Goal: Task Accomplishment & Management: Complete application form

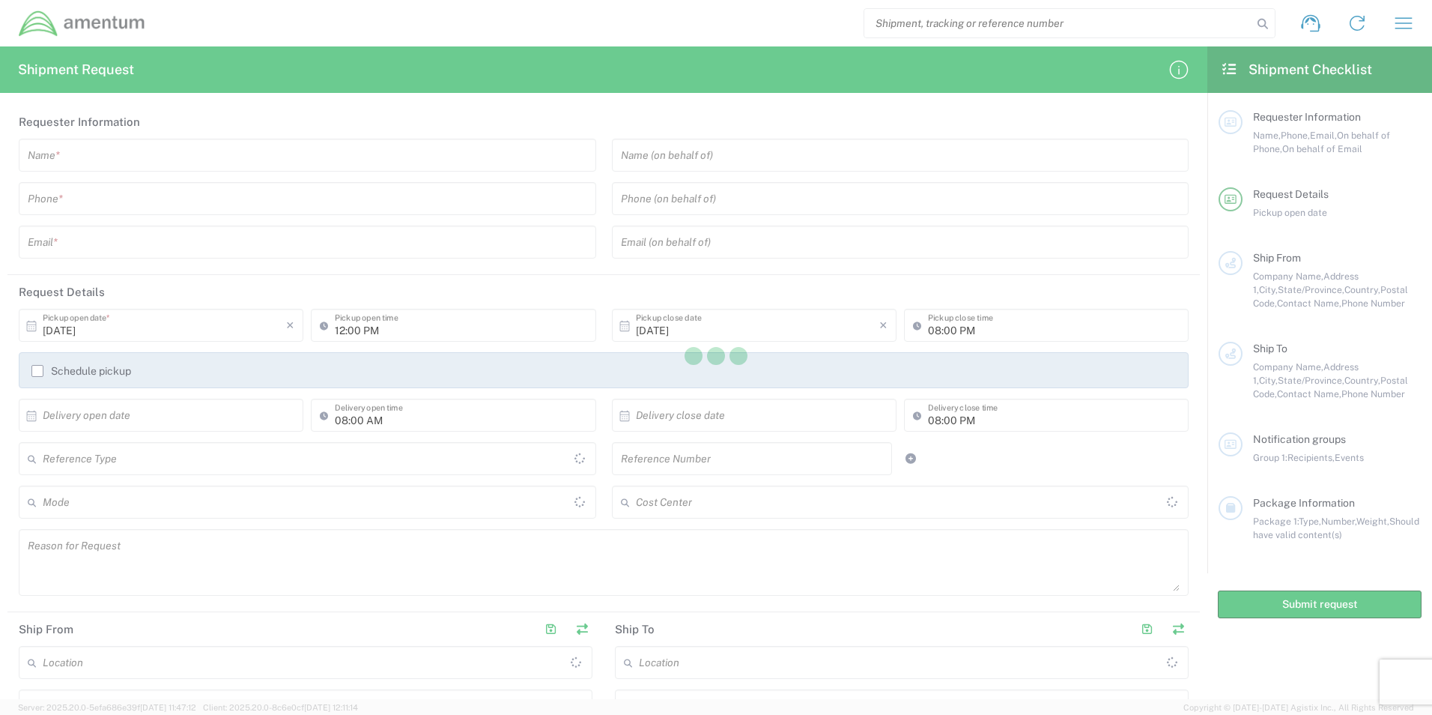
type input "[GEOGRAPHIC_DATA]"
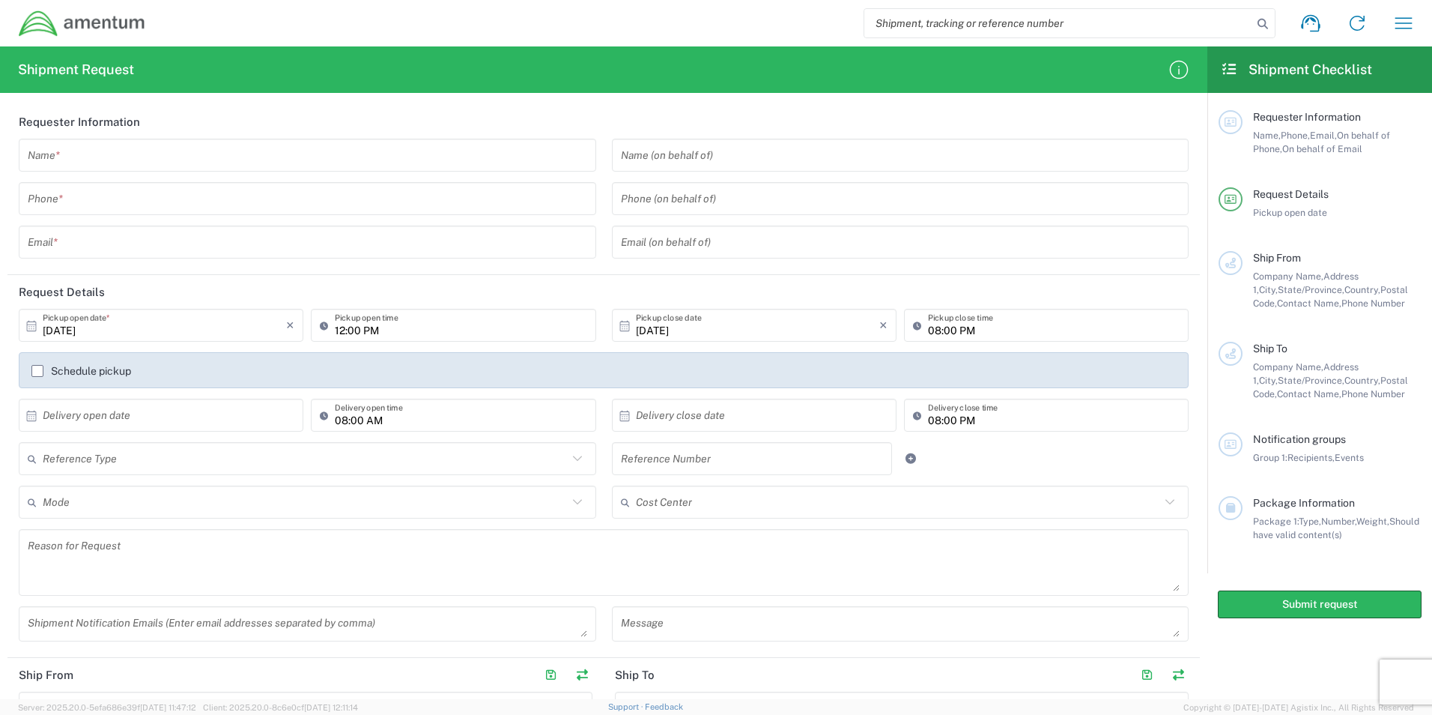
click at [85, 160] on input "text" at bounding box center [308, 155] width 560 height 26
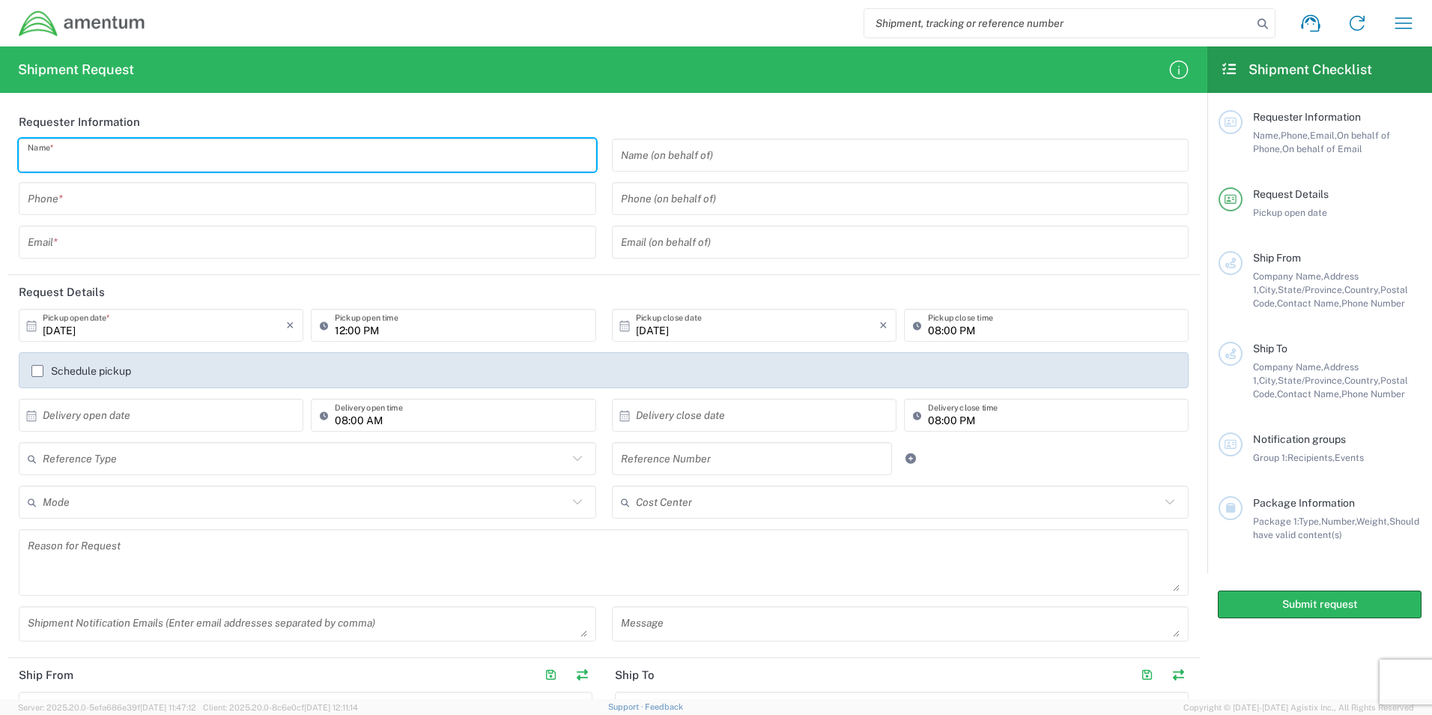
type input "[PERSON_NAME]"
type input "3103979896"
type input "[EMAIL_ADDRESS][DOMAIN_NAME]"
click at [671, 155] on input "text" at bounding box center [901, 155] width 560 height 26
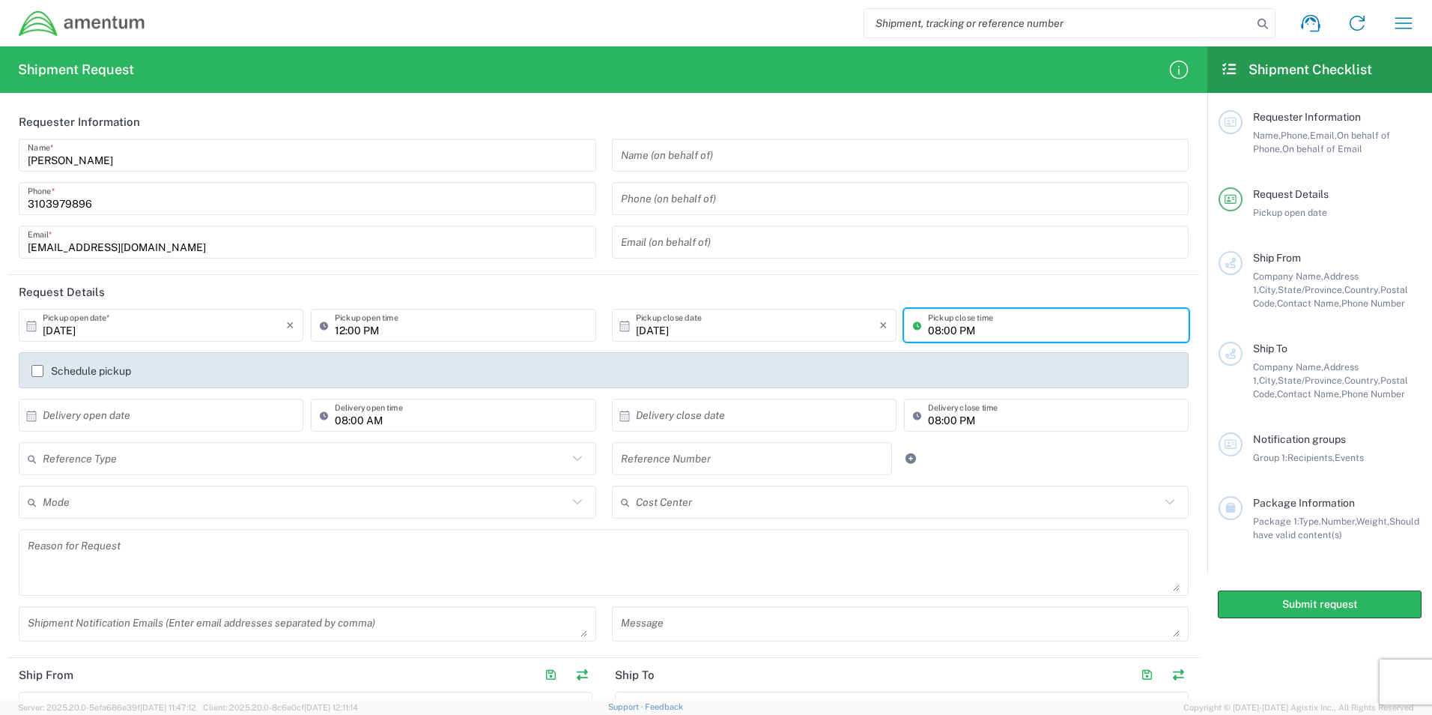
click at [972, 329] on input "08:00 PM" at bounding box center [1054, 325] width 252 height 26
type input "03:00 PM"
click at [984, 276] on header "Request Details" at bounding box center [603, 292] width 1193 height 34
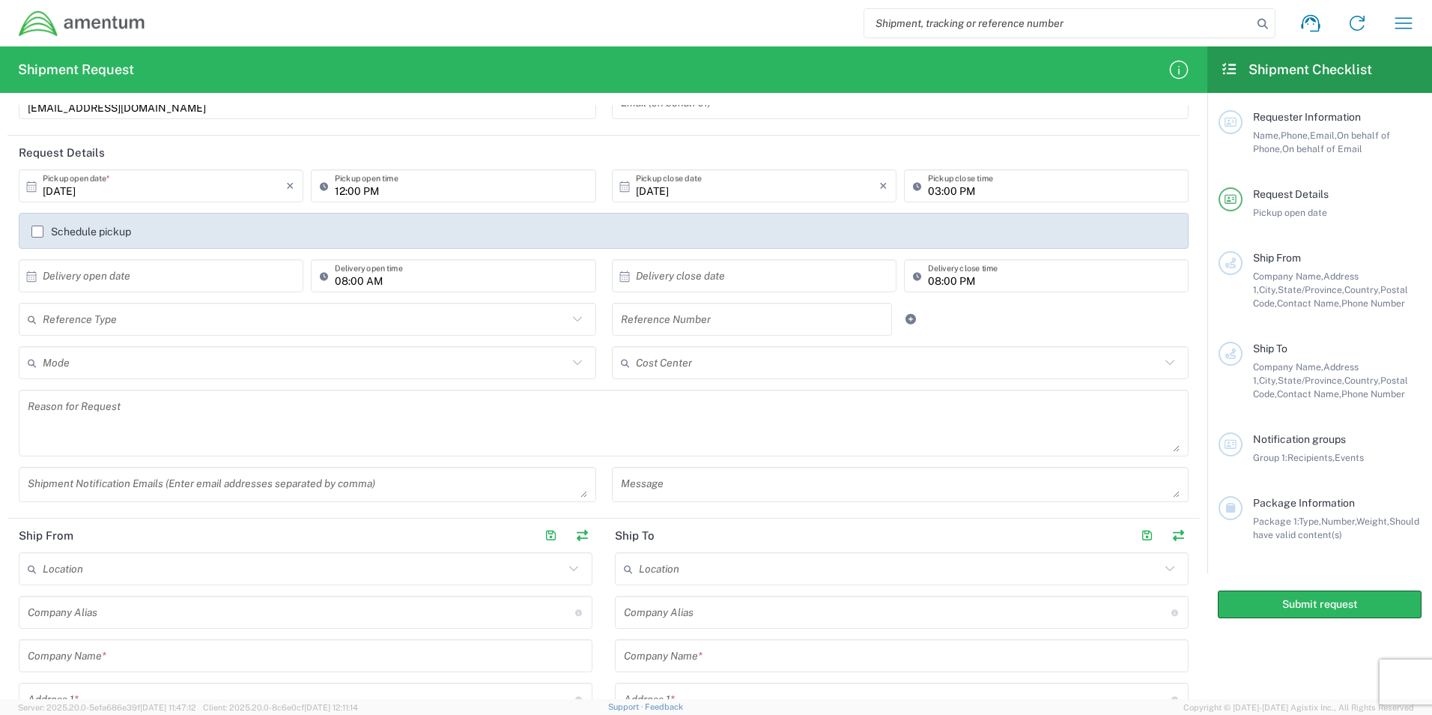
scroll to position [150, 0]
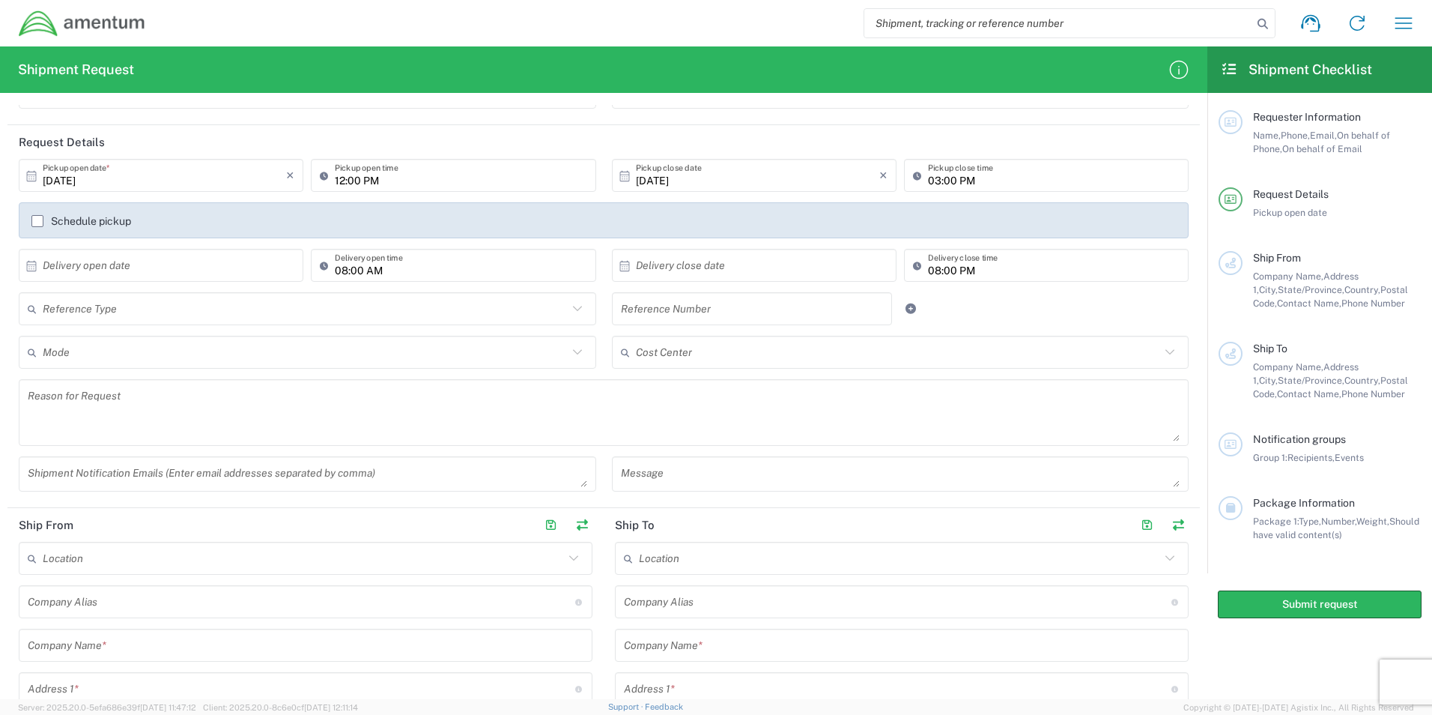
click at [276, 326] on div "Reference Type Customer Ref General Project Number RMA VAT Number" at bounding box center [307, 313] width 593 height 43
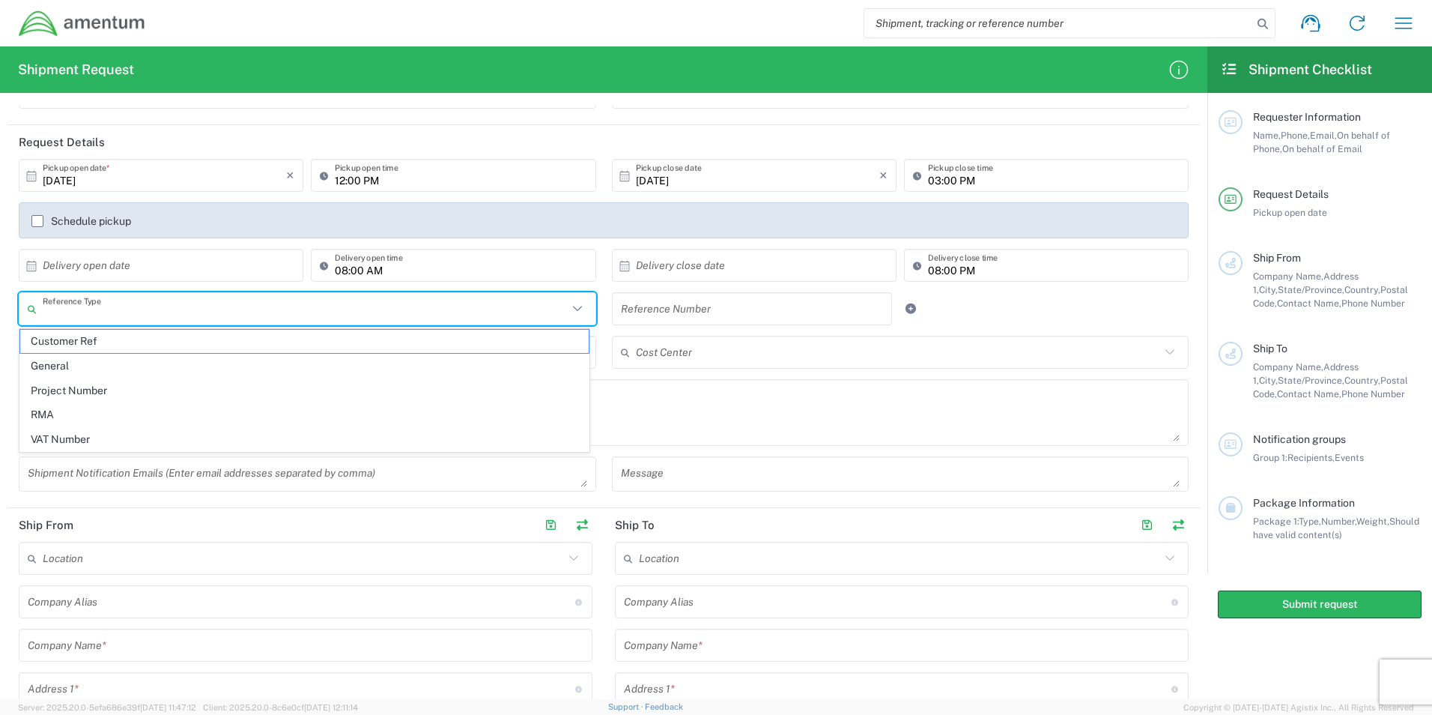
click at [279, 315] on input "text" at bounding box center [305, 309] width 525 height 26
type input "sales order# 111648"
click at [689, 292] on div "Reference Number" at bounding box center [752, 308] width 281 height 33
click at [154, 315] on input "text" at bounding box center [305, 309] width 525 height 26
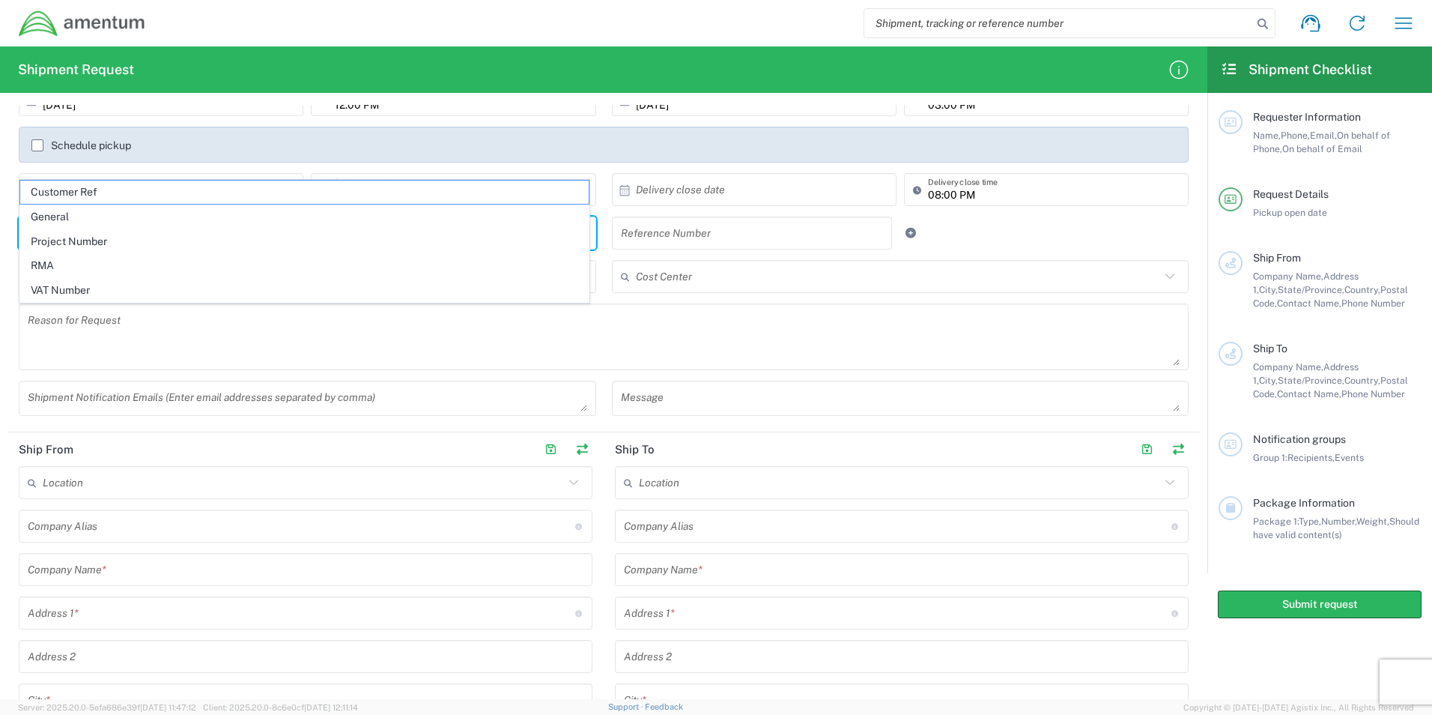
scroll to position [225, 0]
click at [0, 297] on html "Shipment request Shipment tracking Shipment estimator Desktop shipment request …" at bounding box center [716, 357] width 1432 height 715
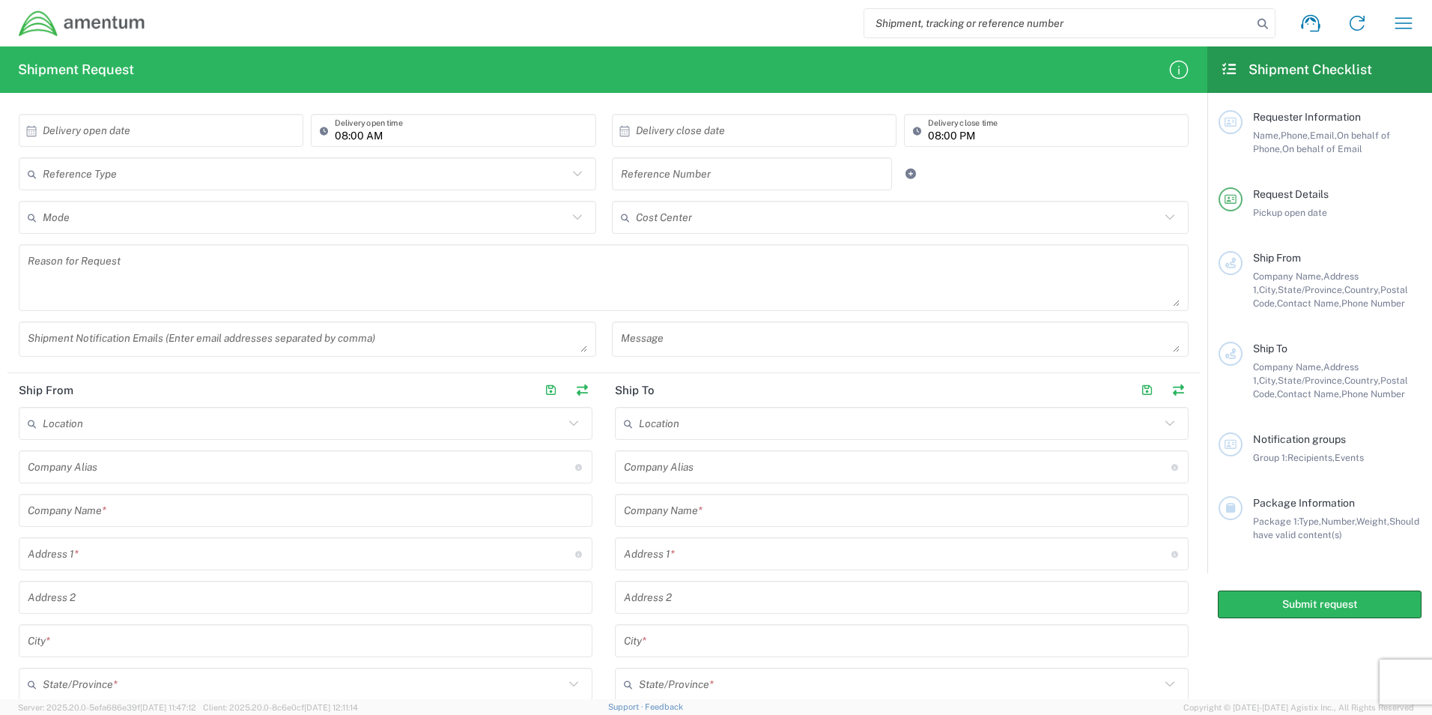
scroll to position [375, 0]
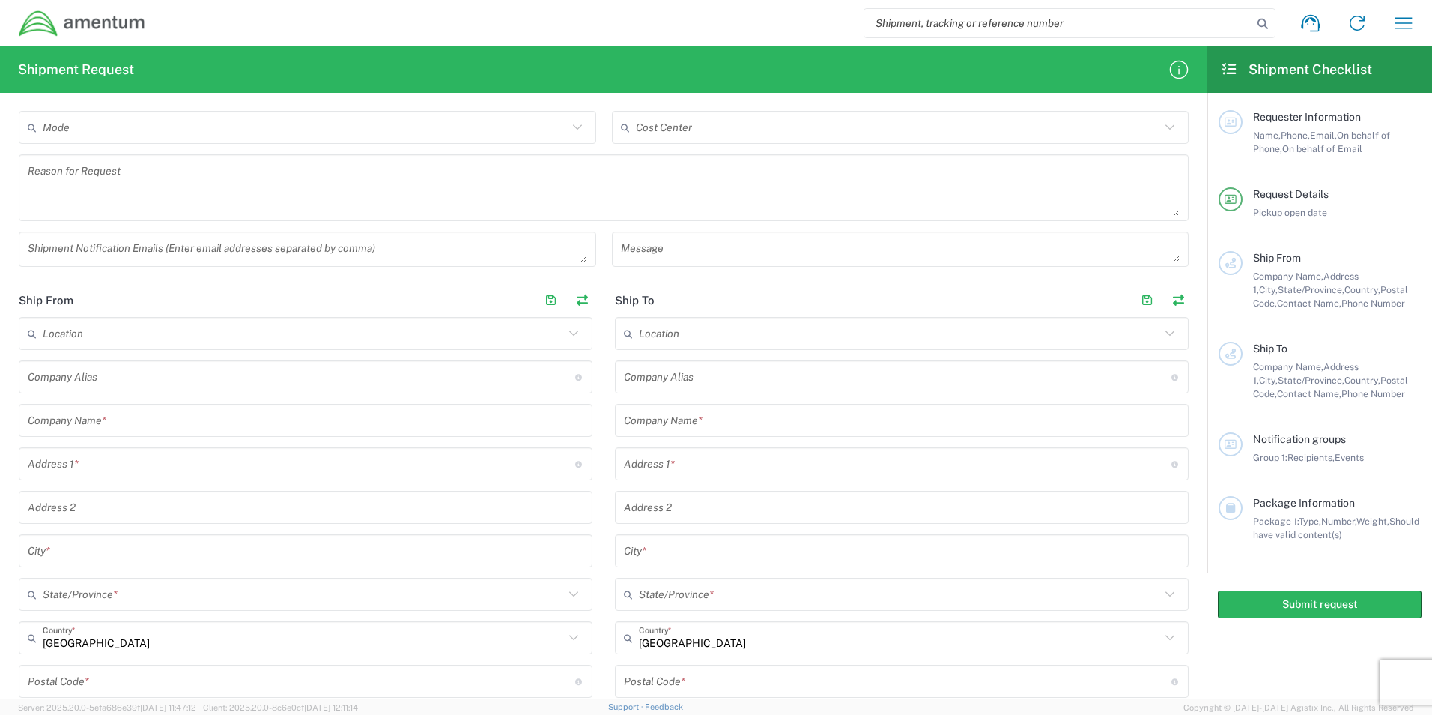
click at [171, 346] on input "text" at bounding box center [303, 334] width 521 height 26
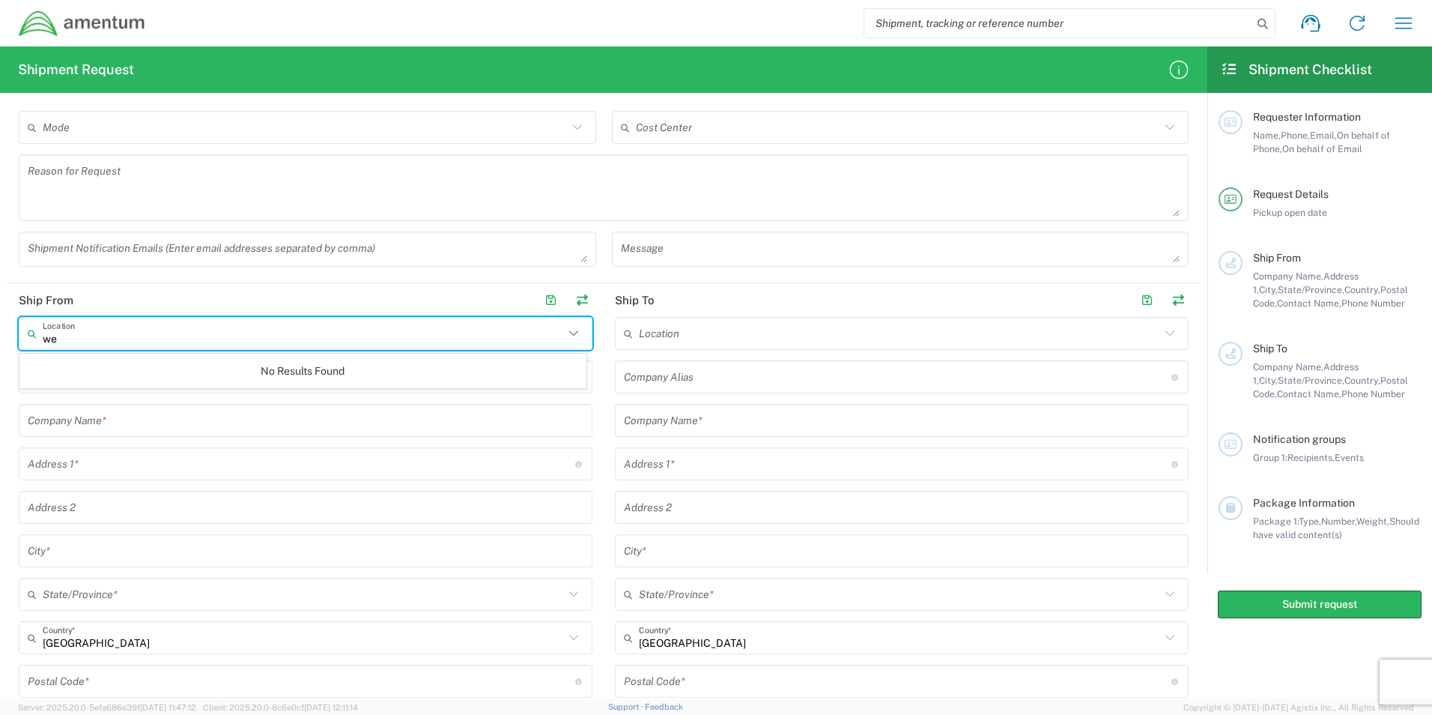
type input "w"
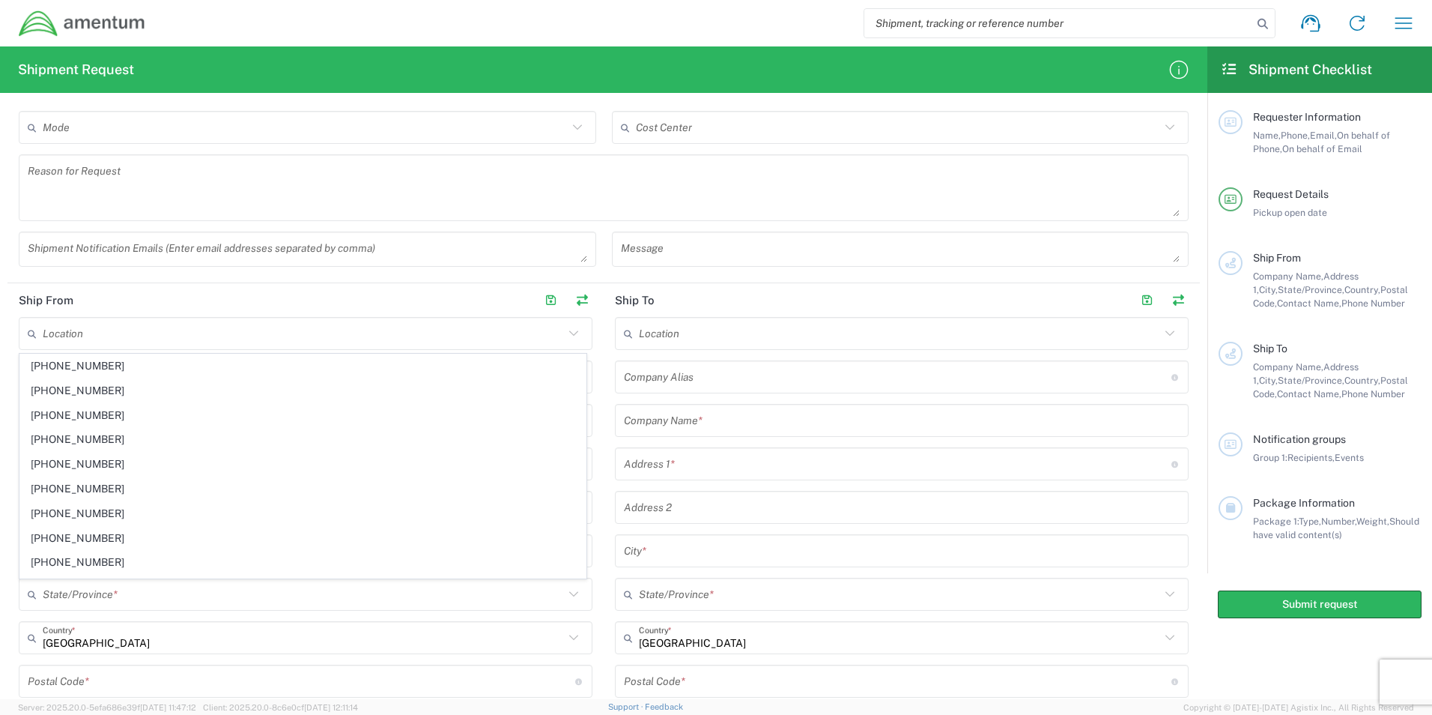
click at [0, 264] on html "Shipment request Shipment tracking Shipment estimator Desktop shipment request …" at bounding box center [716, 357] width 1432 height 715
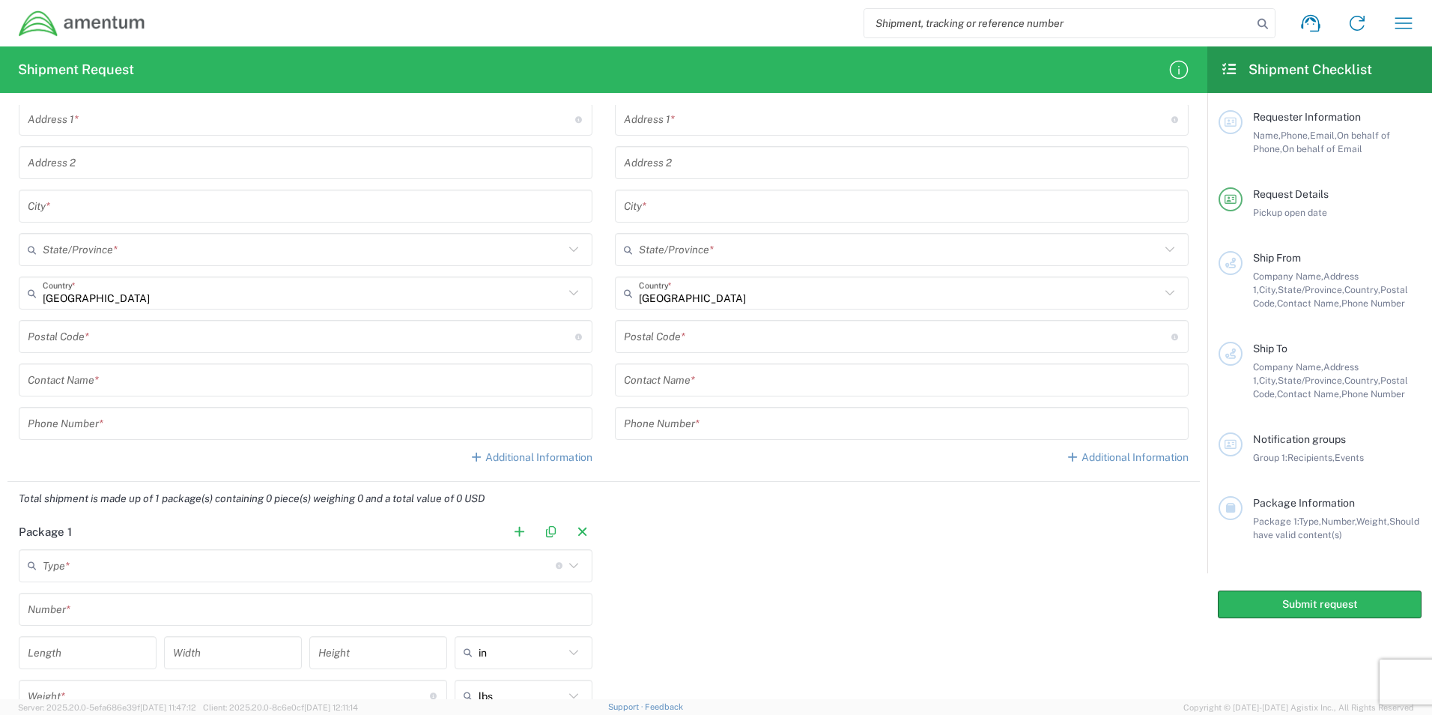
scroll to position [449, 0]
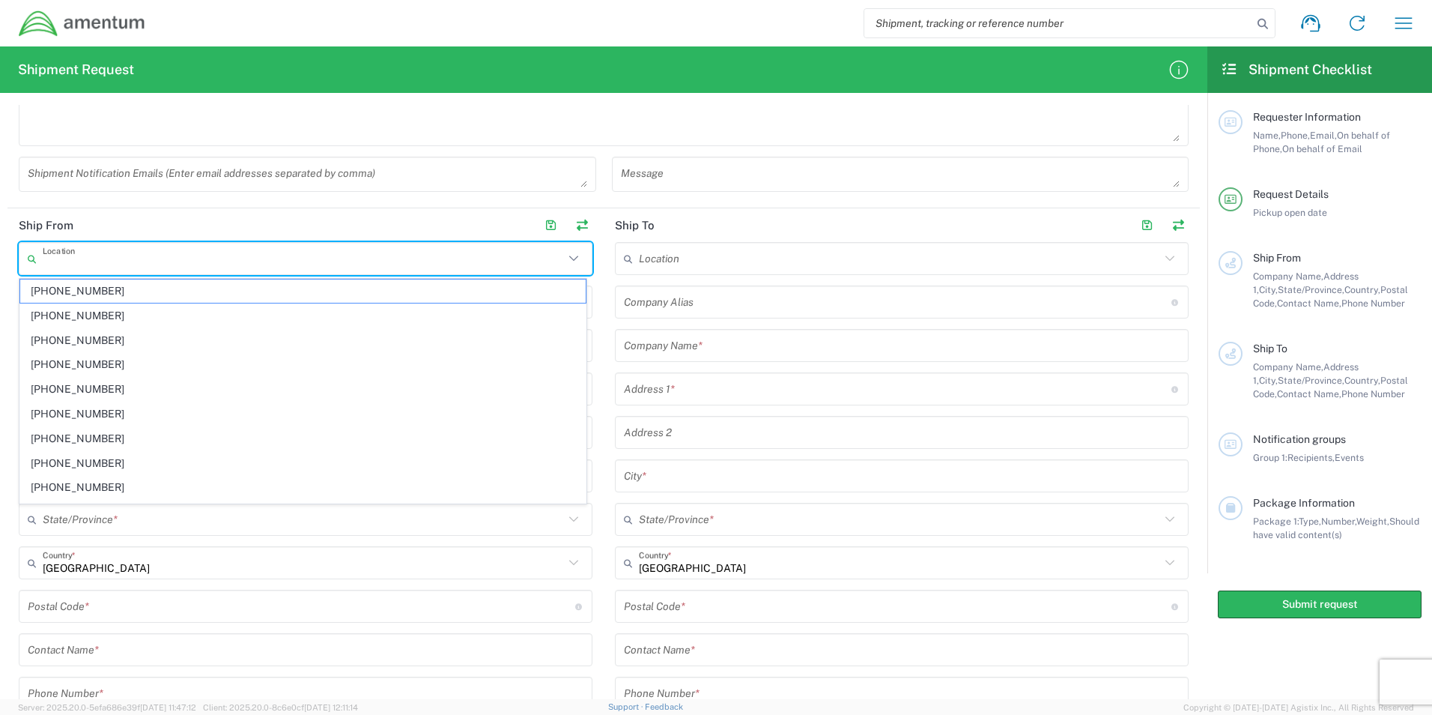
click at [70, 252] on input "text" at bounding box center [303, 259] width 521 height 26
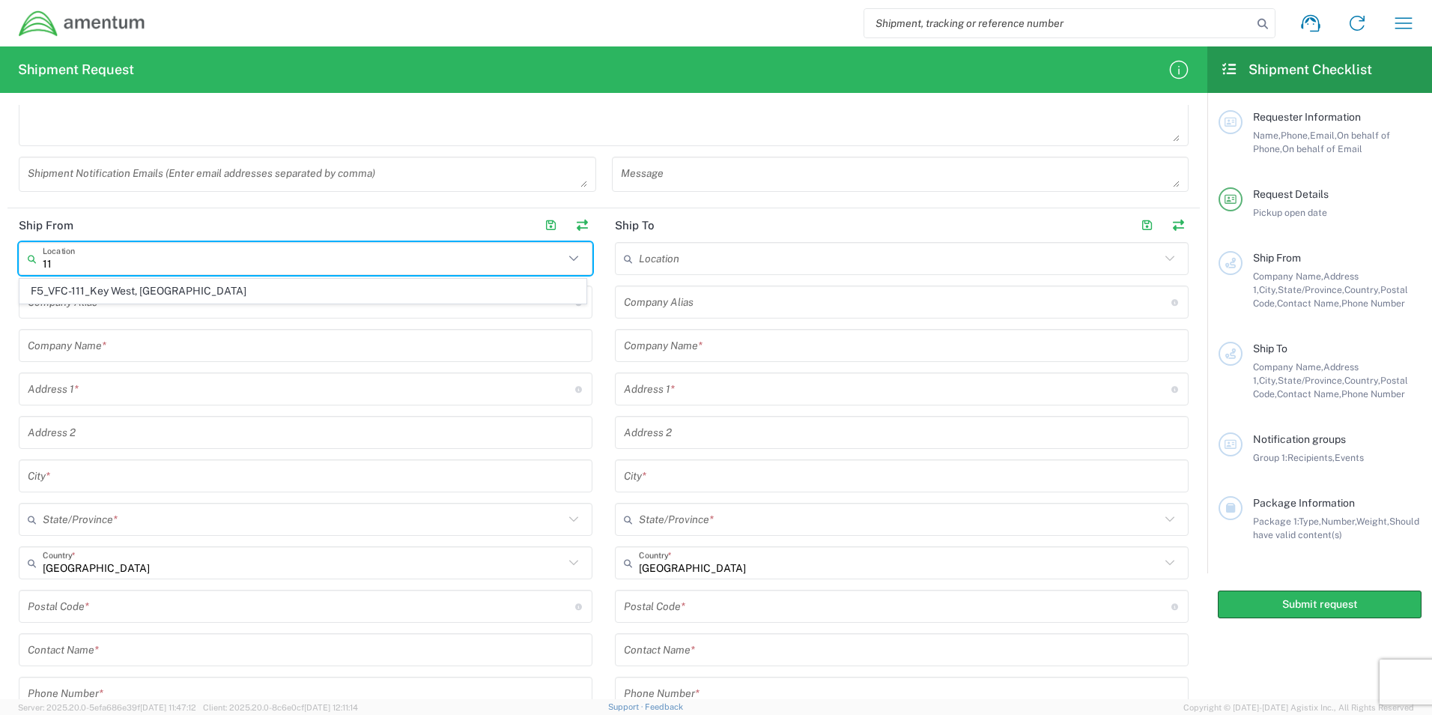
type input "1"
type input "4"
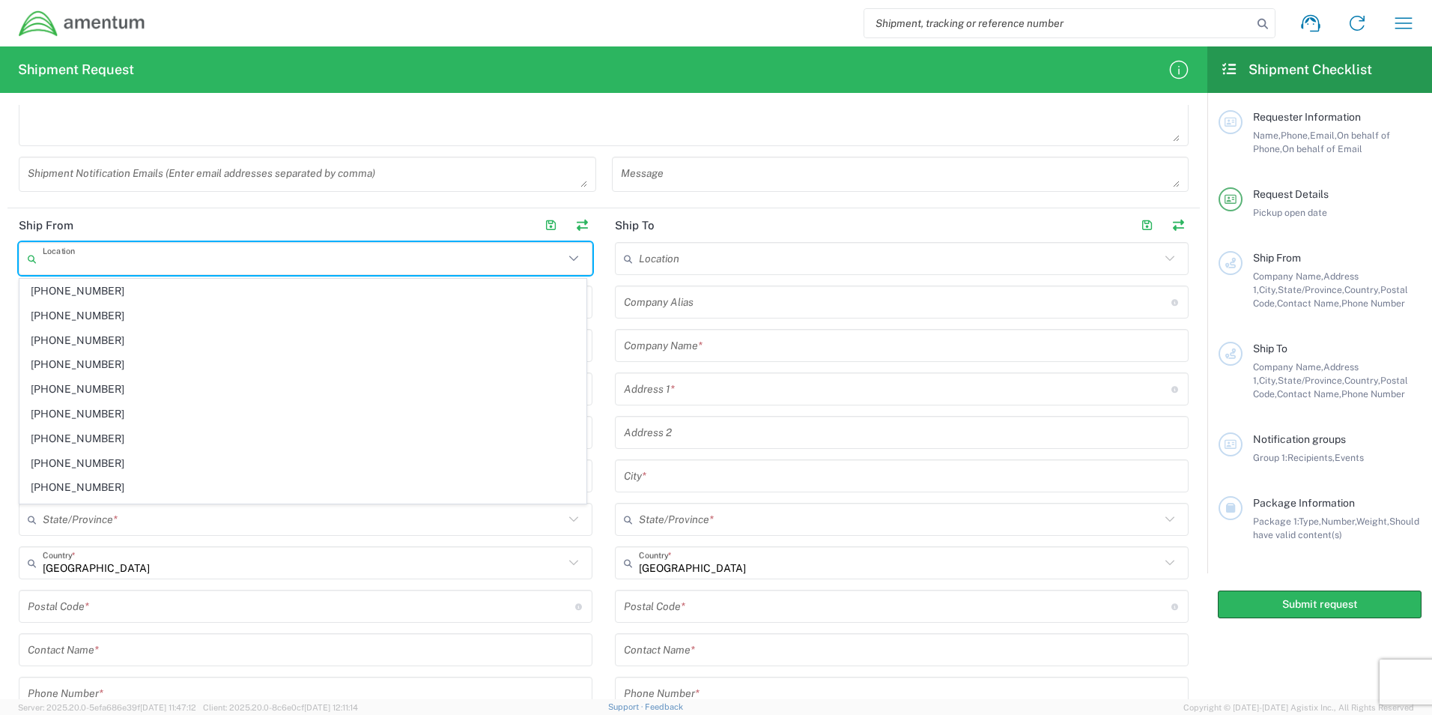
click at [133, 223] on header "Ship From" at bounding box center [305, 225] width 596 height 34
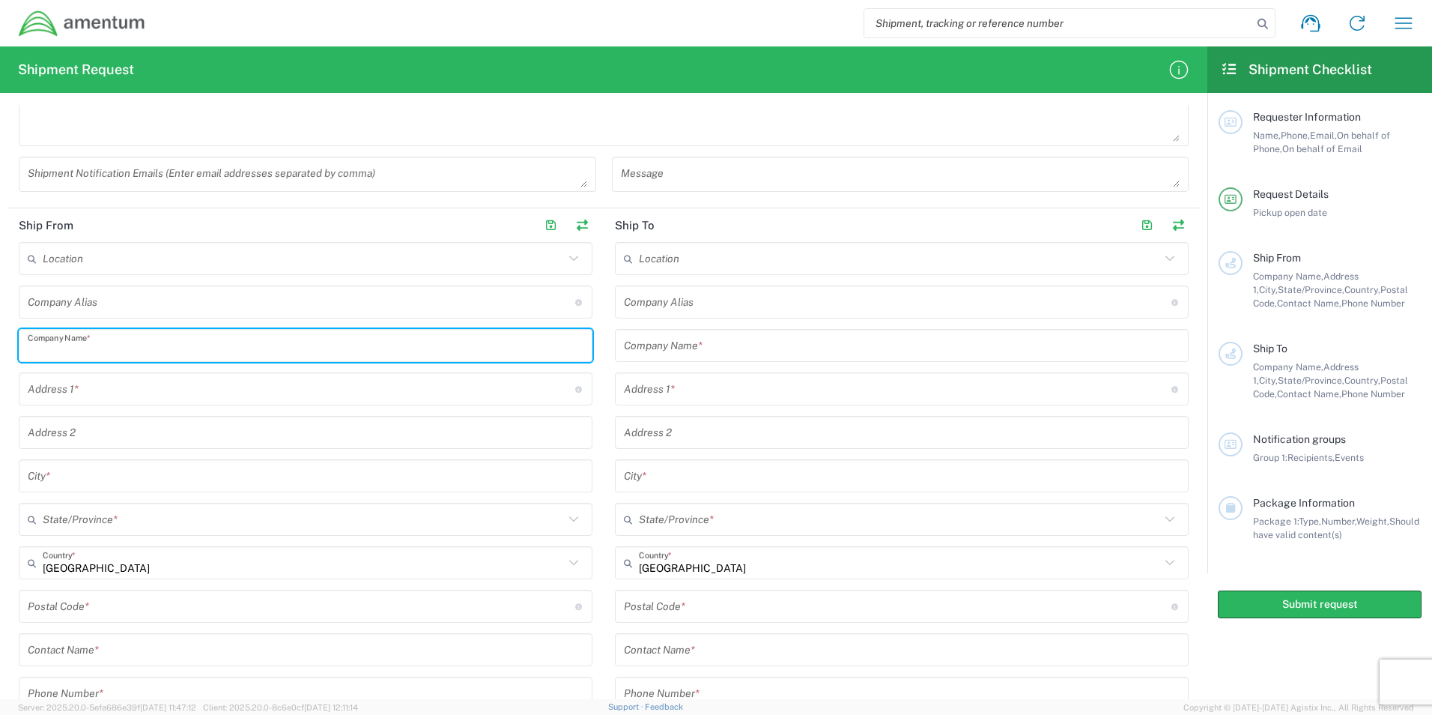
click at [87, 345] on input "text" at bounding box center [306, 346] width 556 height 26
type input "w"
type input "WESTERN AMERICAN SPECIALTIES"
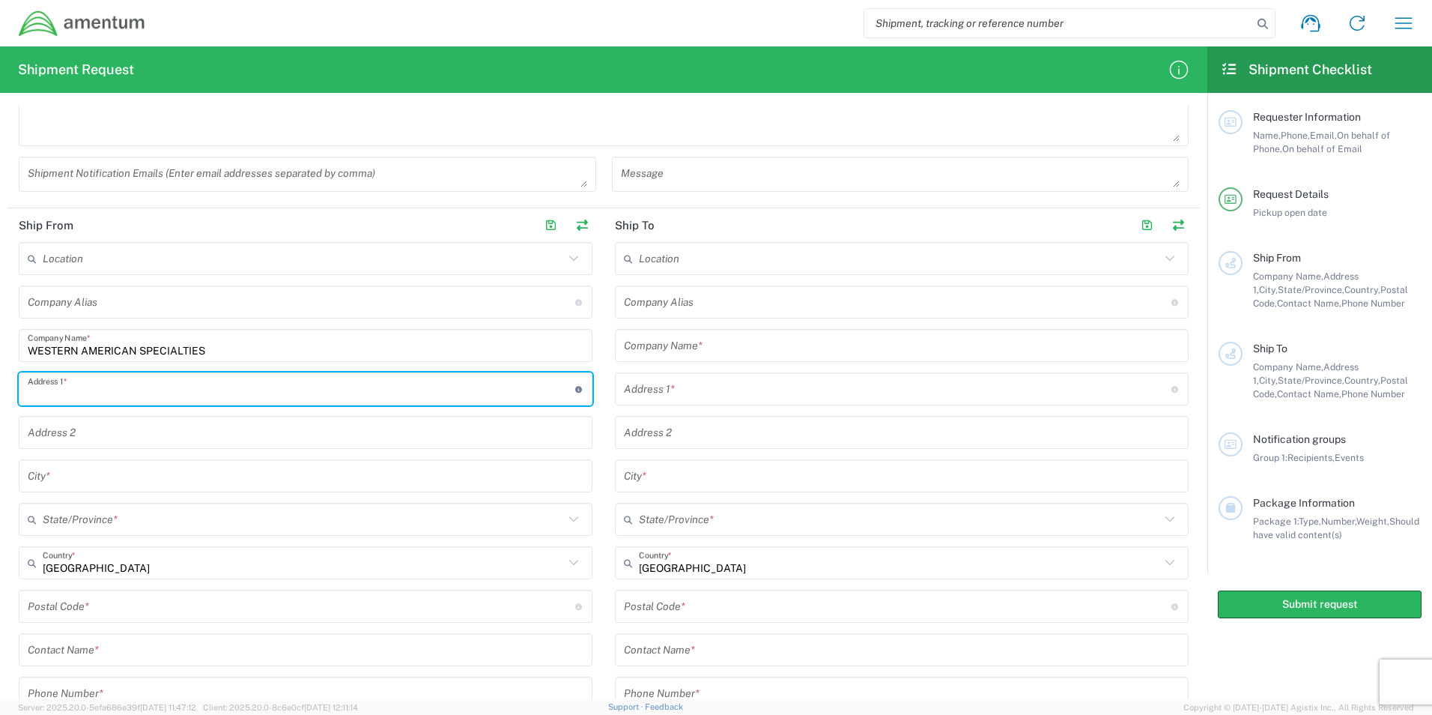
drag, startPoint x: 46, startPoint y: 388, endPoint x: 19, endPoint y: 352, distance: 44.9
click at [46, 388] on input "text" at bounding box center [302, 389] width 548 height 26
type input "[STREET_ADDRESS]"
type input "[PERSON_NAME][EMAIL_ADDRESS][DOMAIN_NAME]"
type input "WESTERNAMERICAN"
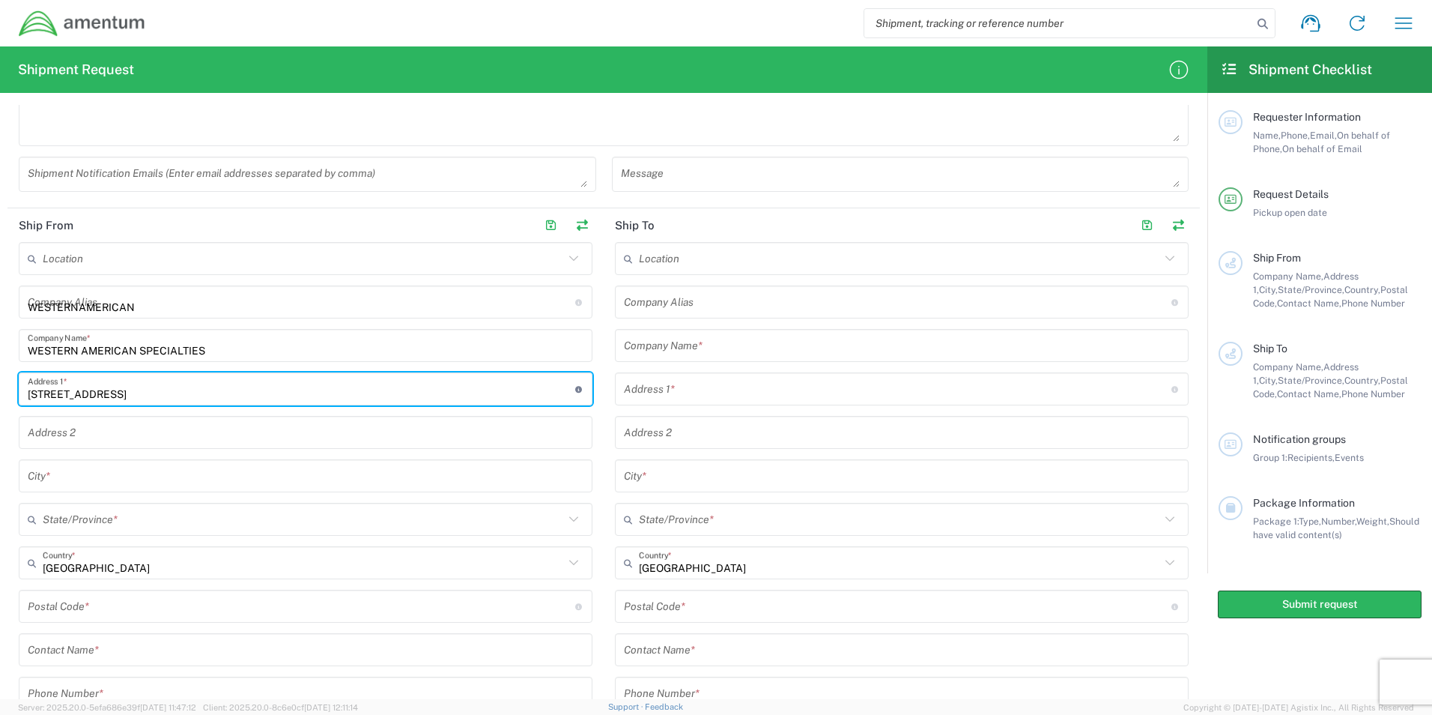
type input "[GEOGRAPHIC_DATA]"
type input "[US_STATE]"
type input "6614565994"
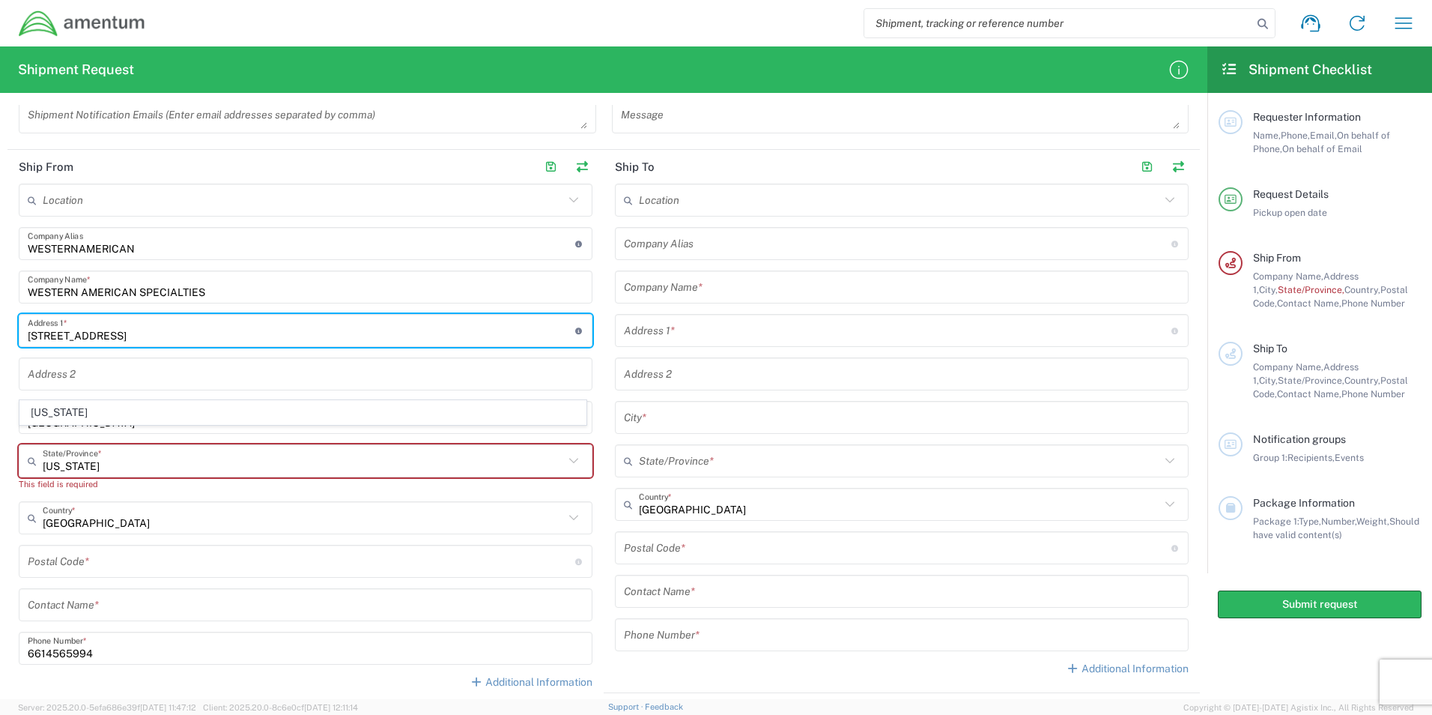
scroll to position [599, 0]
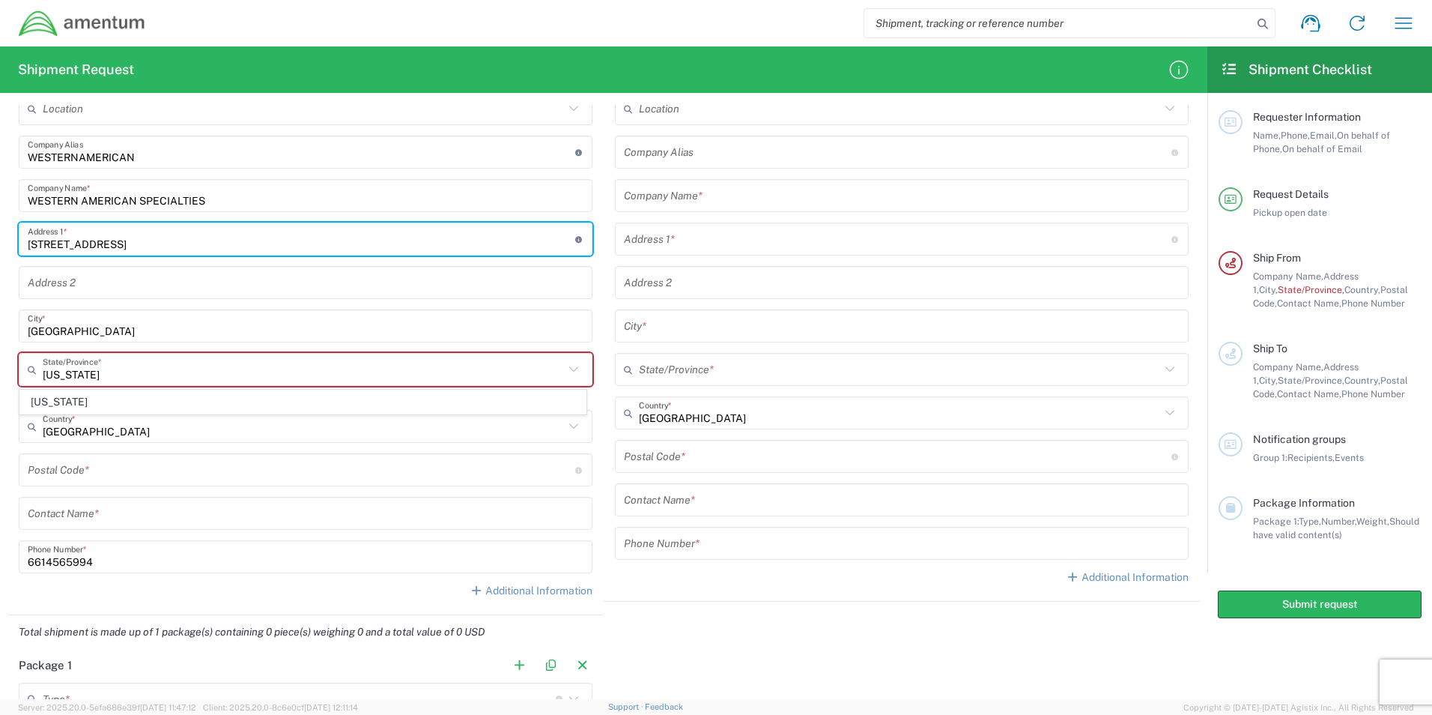
click at [200, 326] on input "[GEOGRAPHIC_DATA]" at bounding box center [306, 326] width 556 height 26
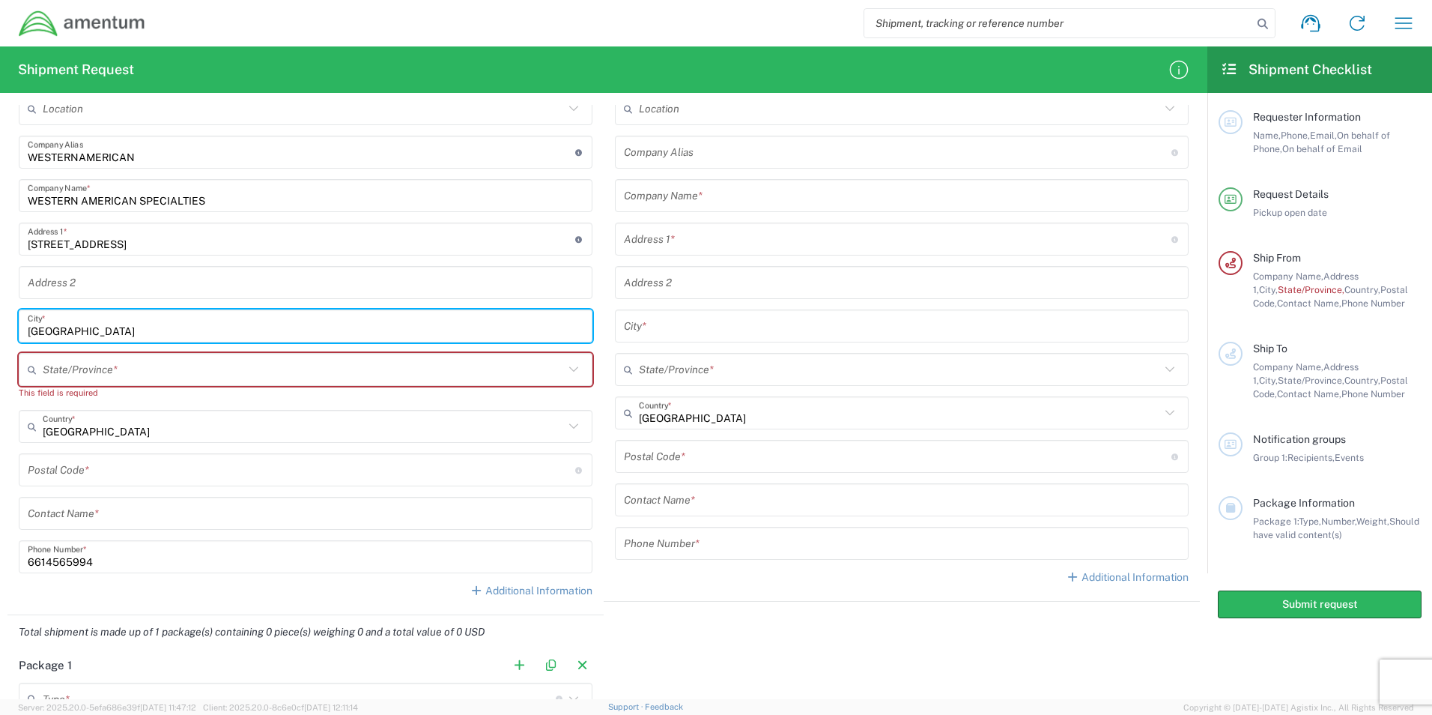
click at [176, 369] on input "text" at bounding box center [303, 370] width 521 height 26
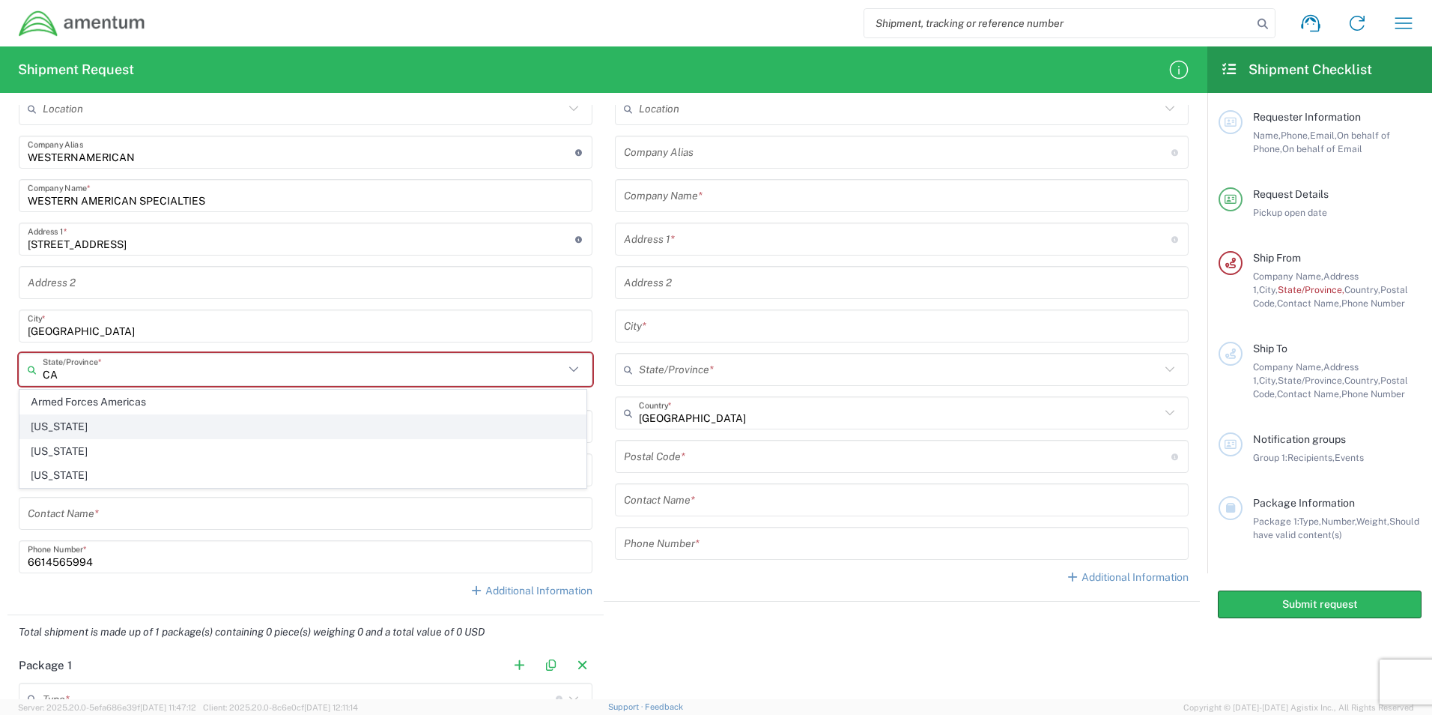
click at [54, 425] on span "[US_STATE]" at bounding box center [303, 426] width 566 height 23
type input "[US_STATE]"
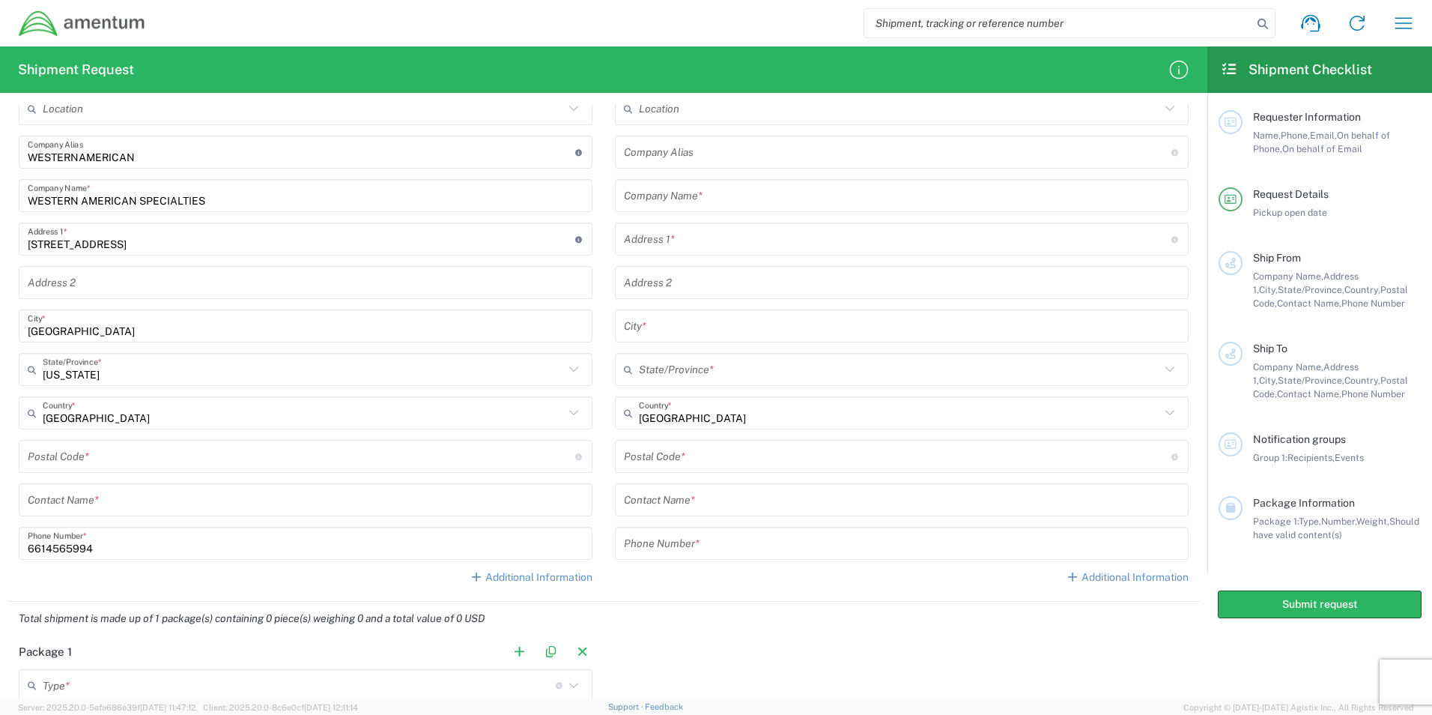
click at [64, 463] on input "undefined" at bounding box center [302, 456] width 548 height 26
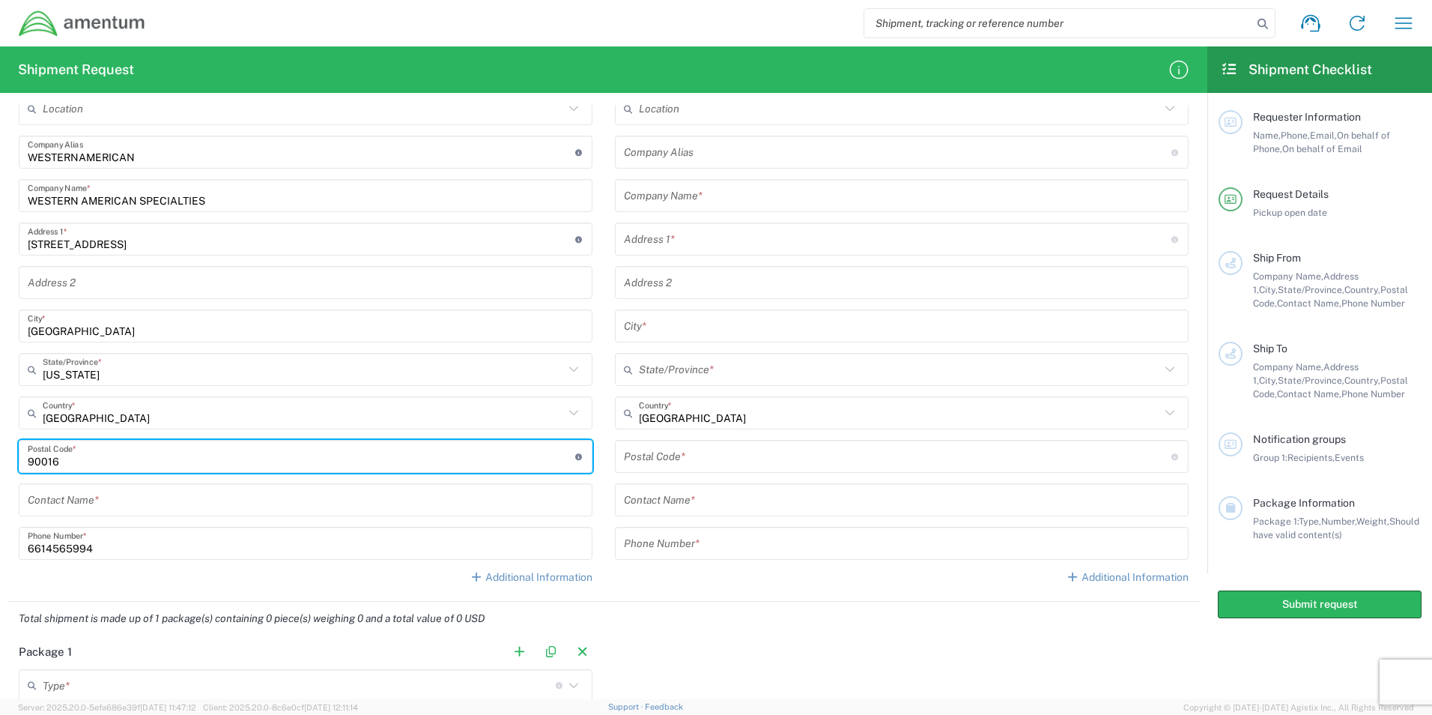
type input "90016"
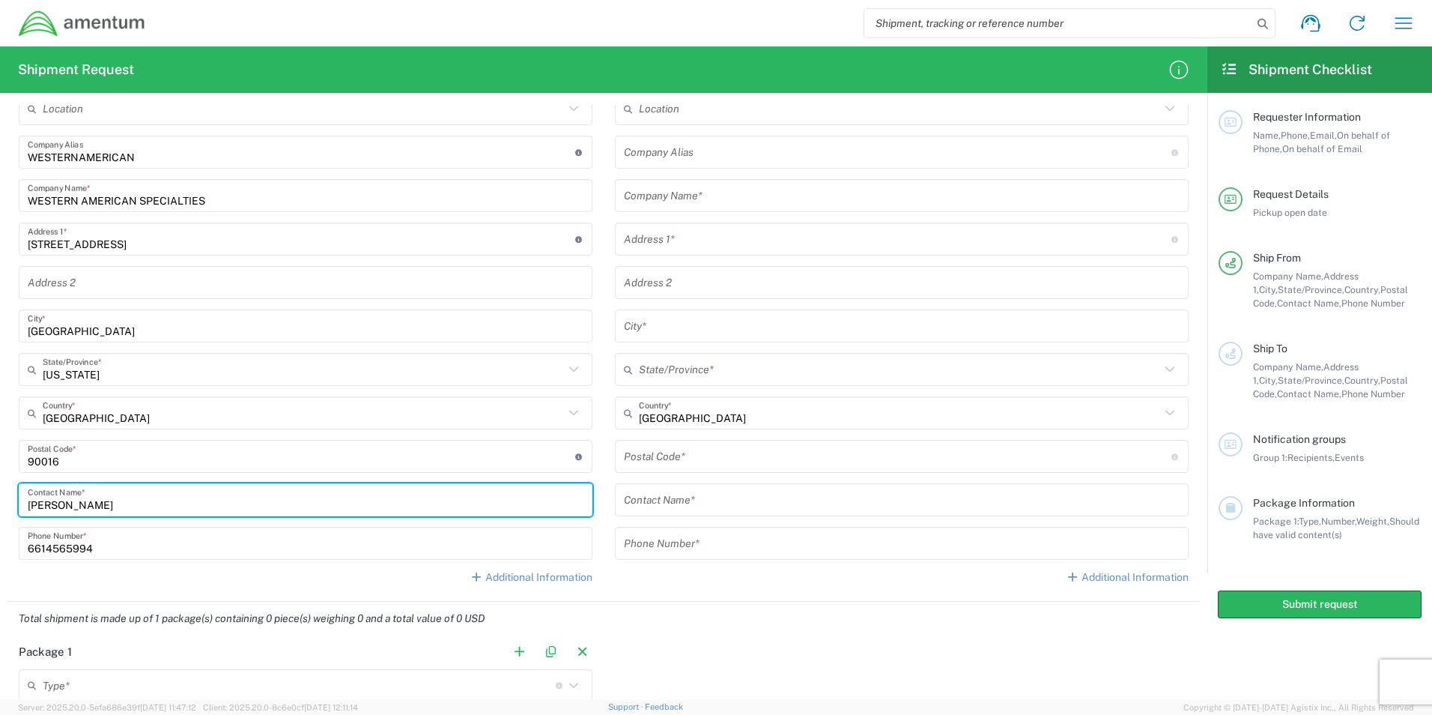
type input "[PERSON_NAME]"
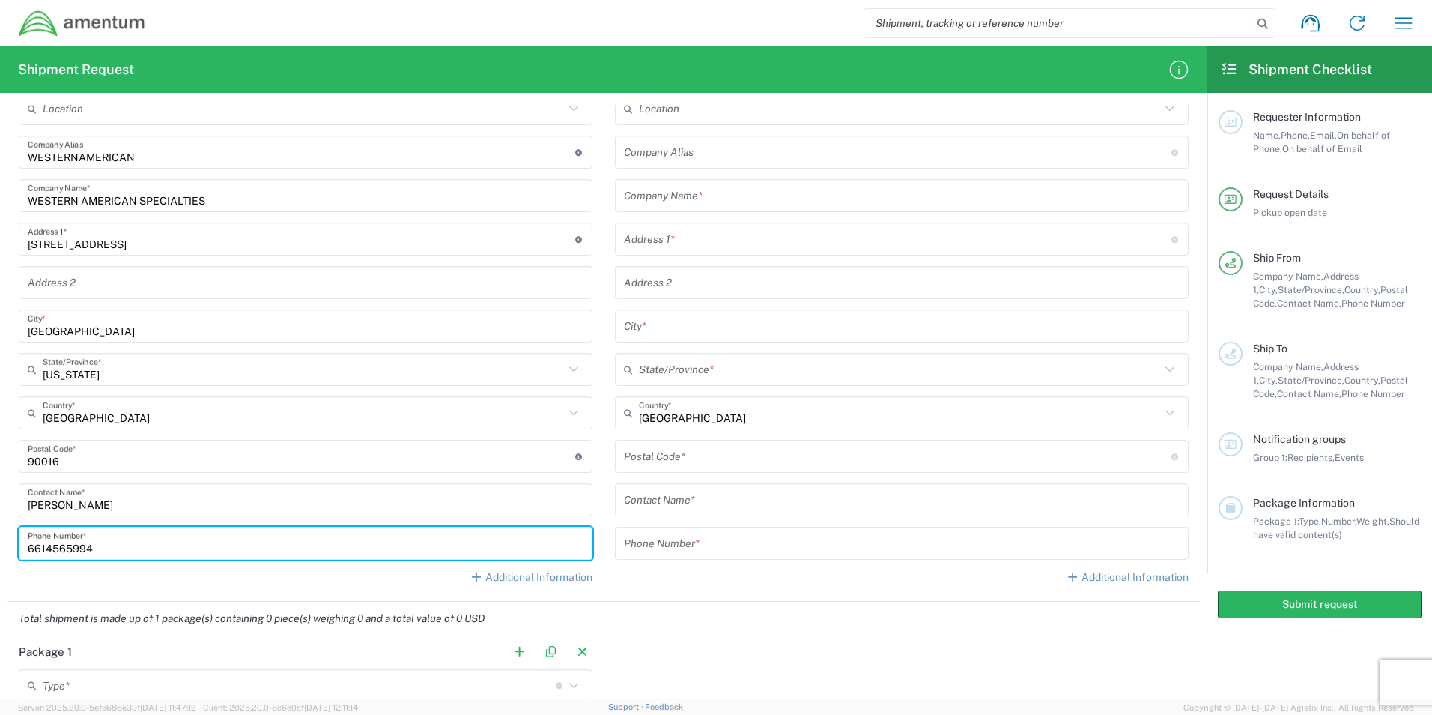
click at [120, 547] on input "6614565994" at bounding box center [306, 543] width 556 height 26
drag, startPoint x: 99, startPoint y: 541, endPoint x: 0, endPoint y: 529, distance: 99.6
click at [0, 529] on html "Shipment request Shipment tracking Shipment estimator Desktop shipment request …" at bounding box center [716, 357] width 1432 height 715
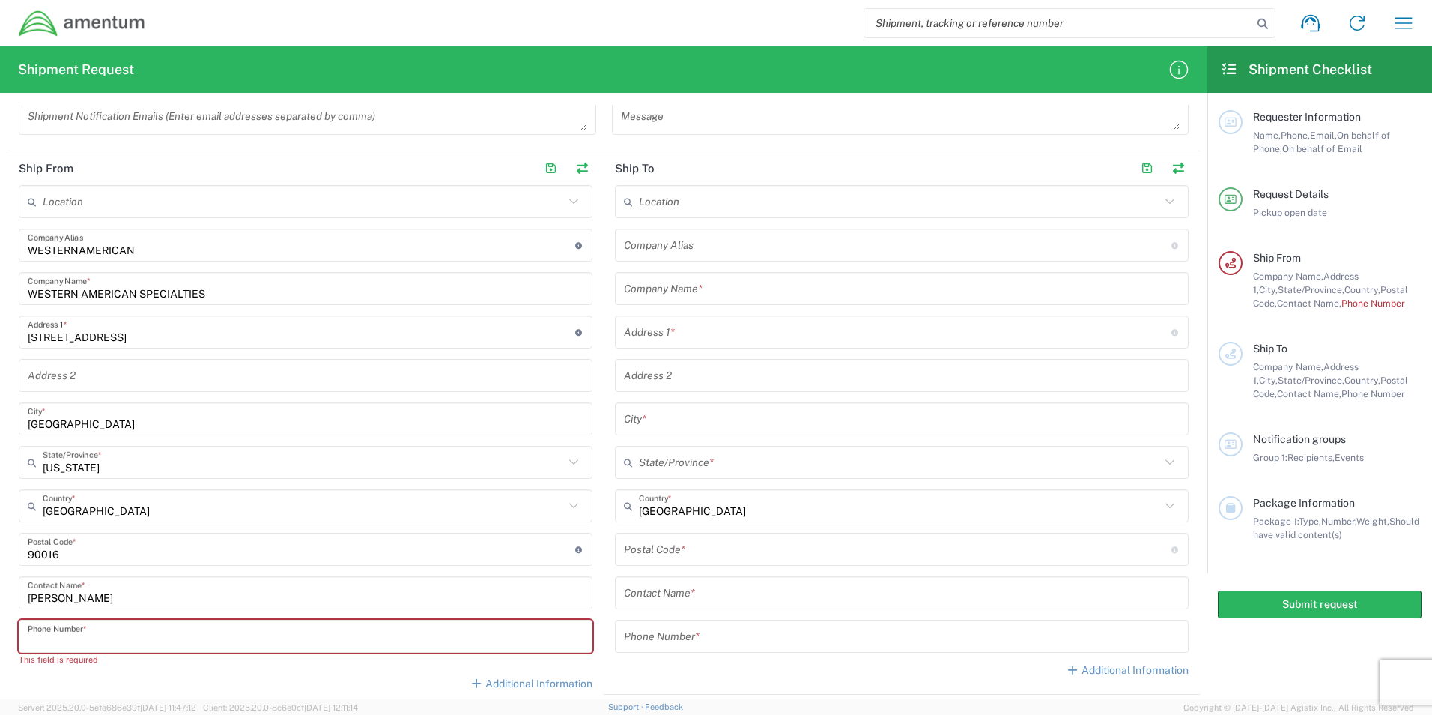
scroll to position [674, 0]
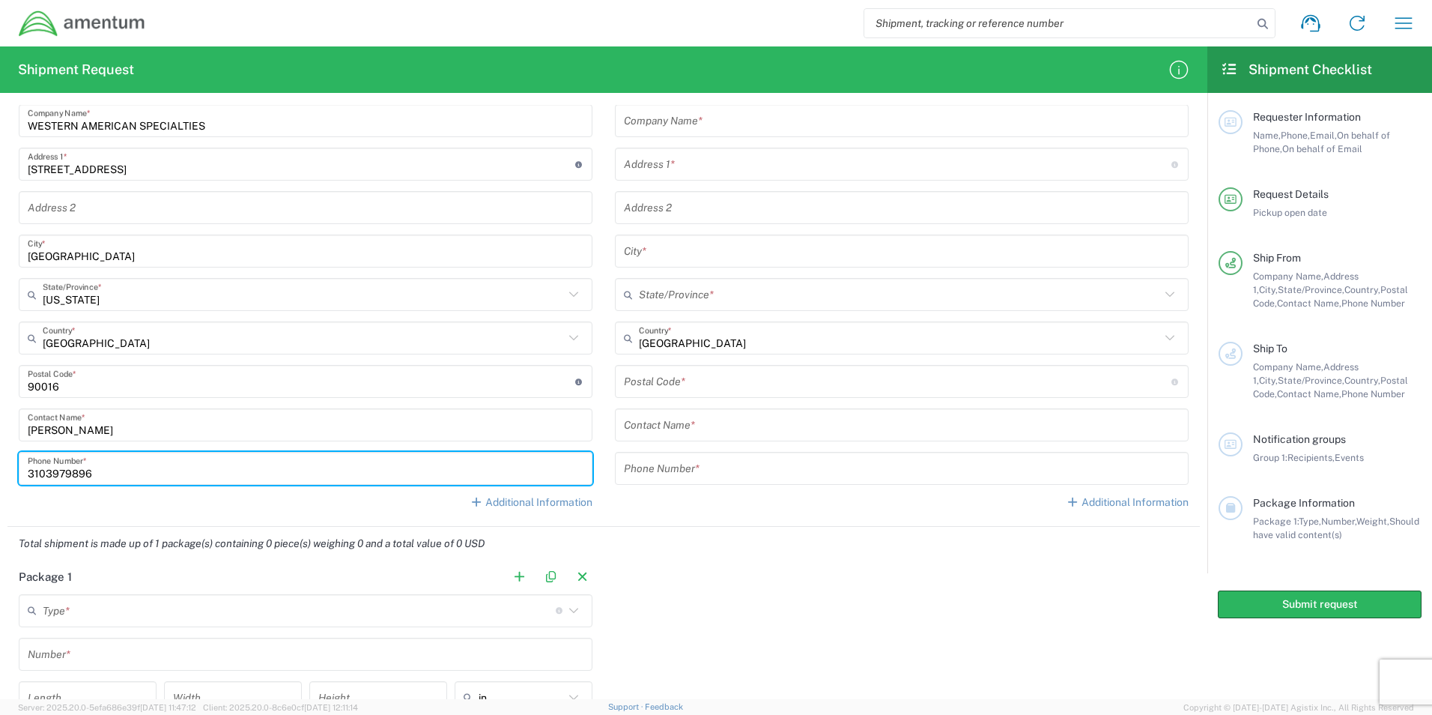
type input "3103979896"
click at [718, 608] on div "Package 1 Type * Material used to package goods Bale(s) Basket(s) BCK Boxes Bol…" at bounding box center [603, 700] width 1193 height 280
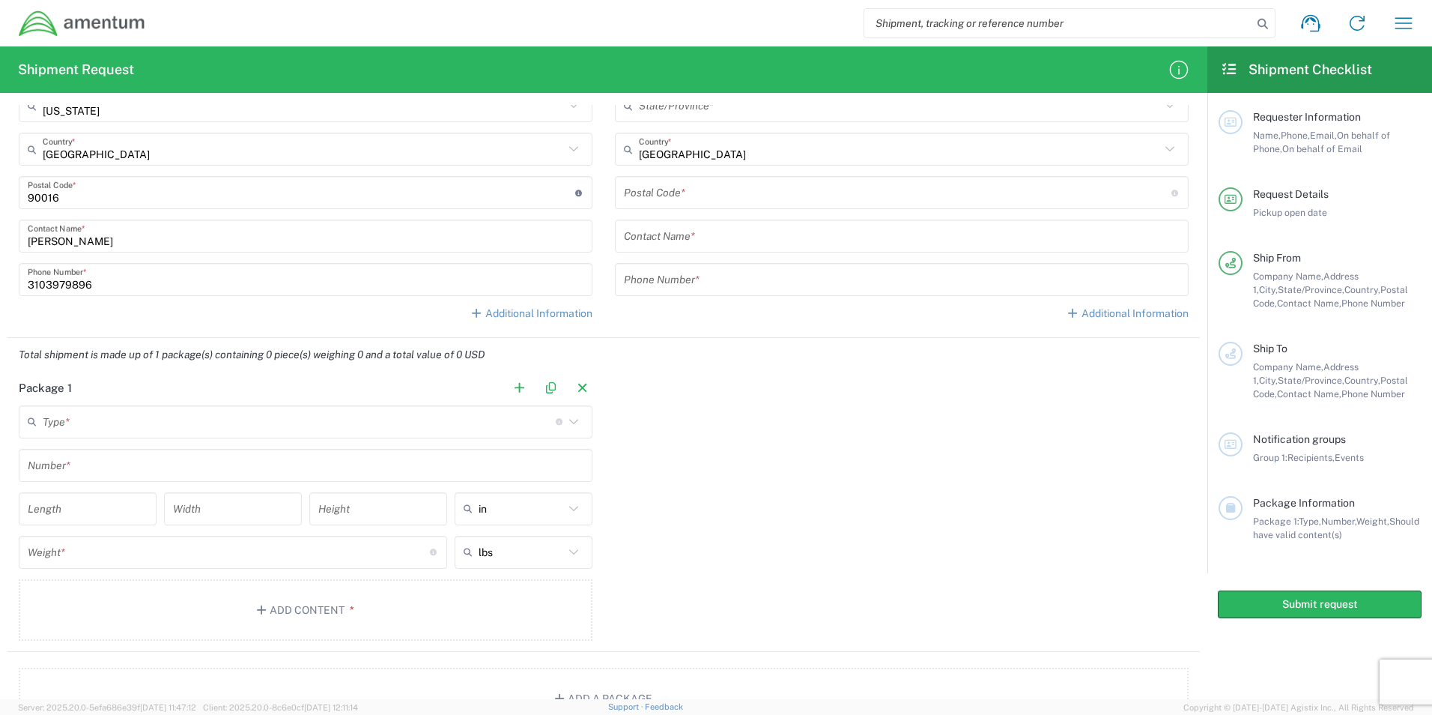
scroll to position [899, 0]
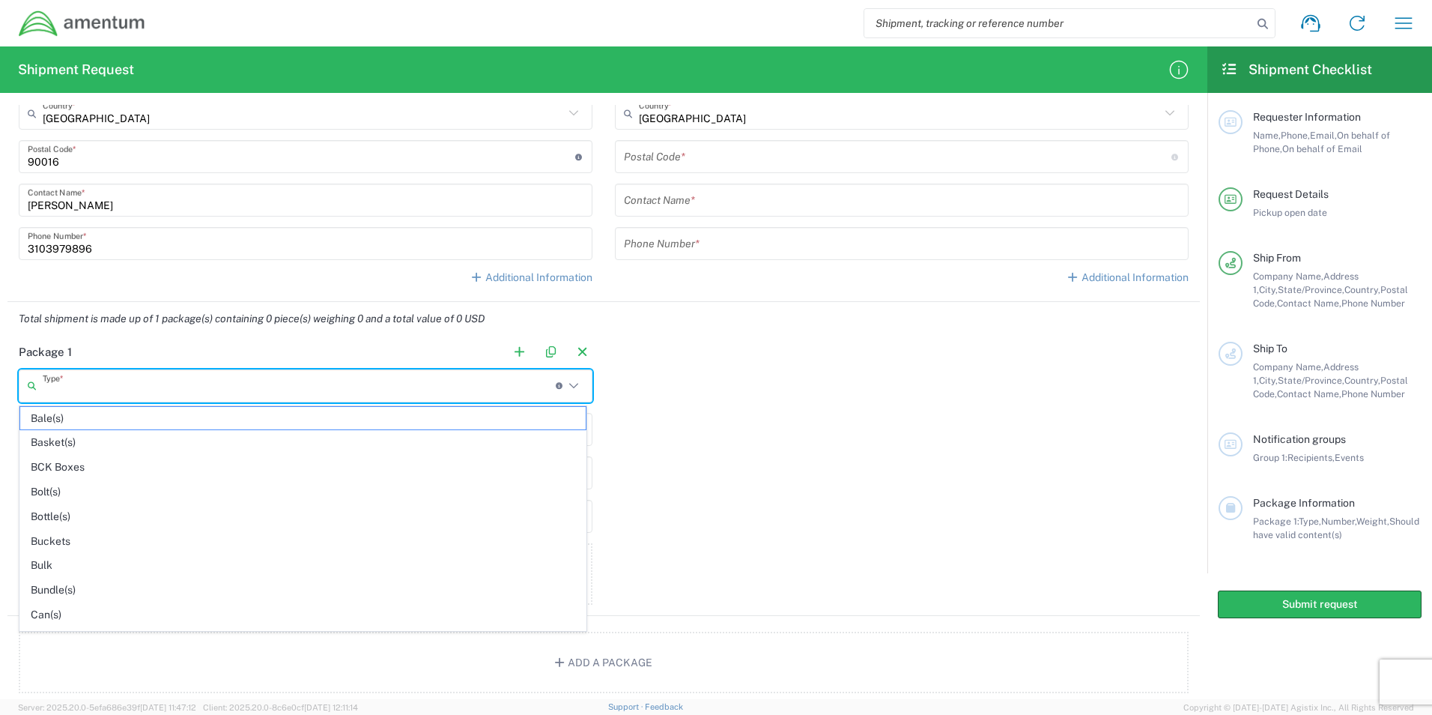
click at [197, 385] on input "text" at bounding box center [299, 385] width 513 height 26
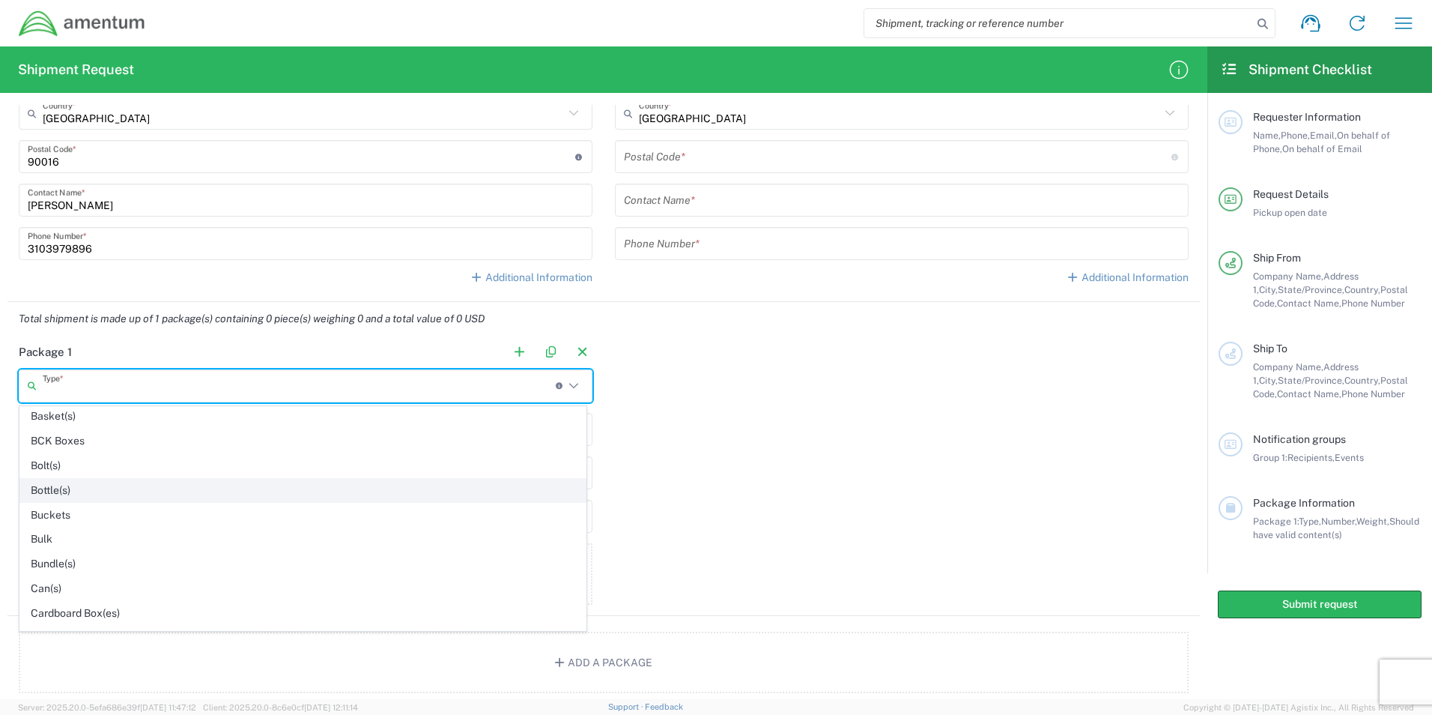
scroll to position [0, 0]
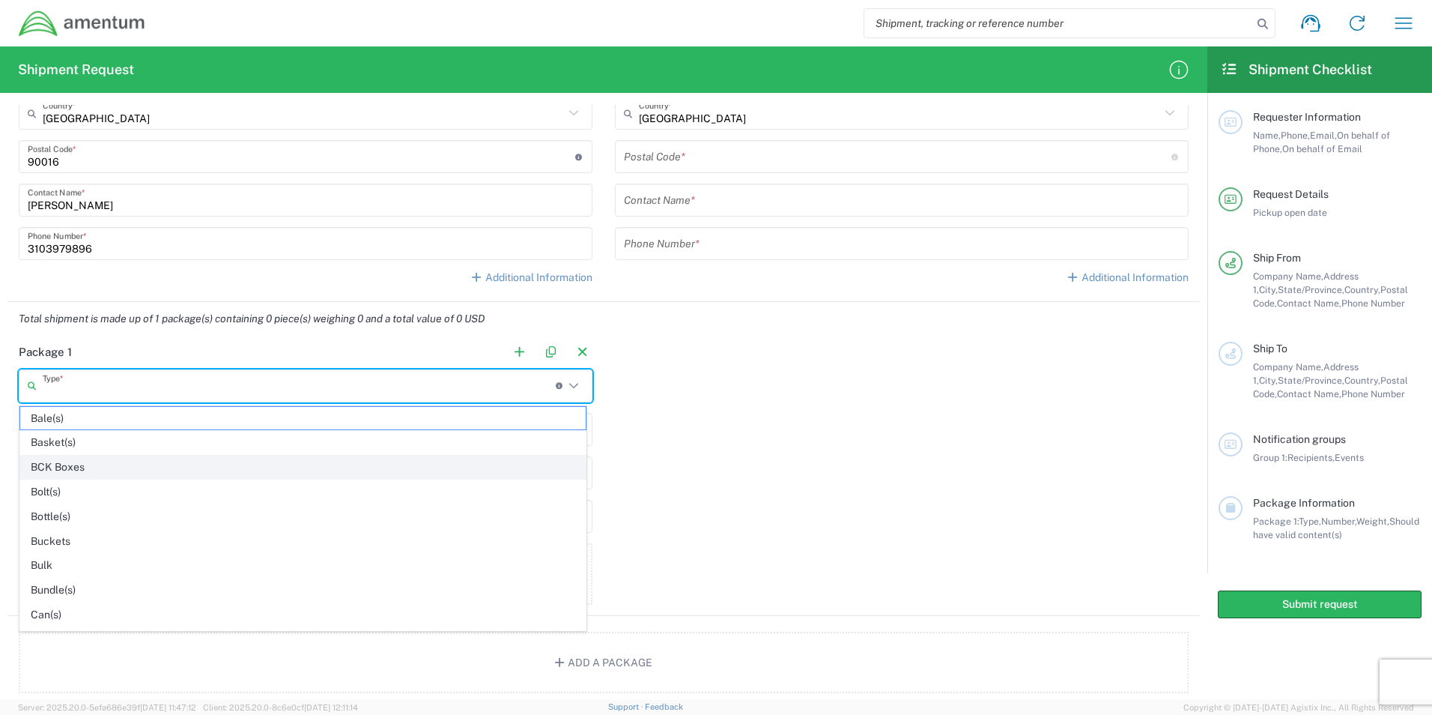
click at [121, 468] on span "BCK Boxes" at bounding box center [303, 466] width 566 height 23
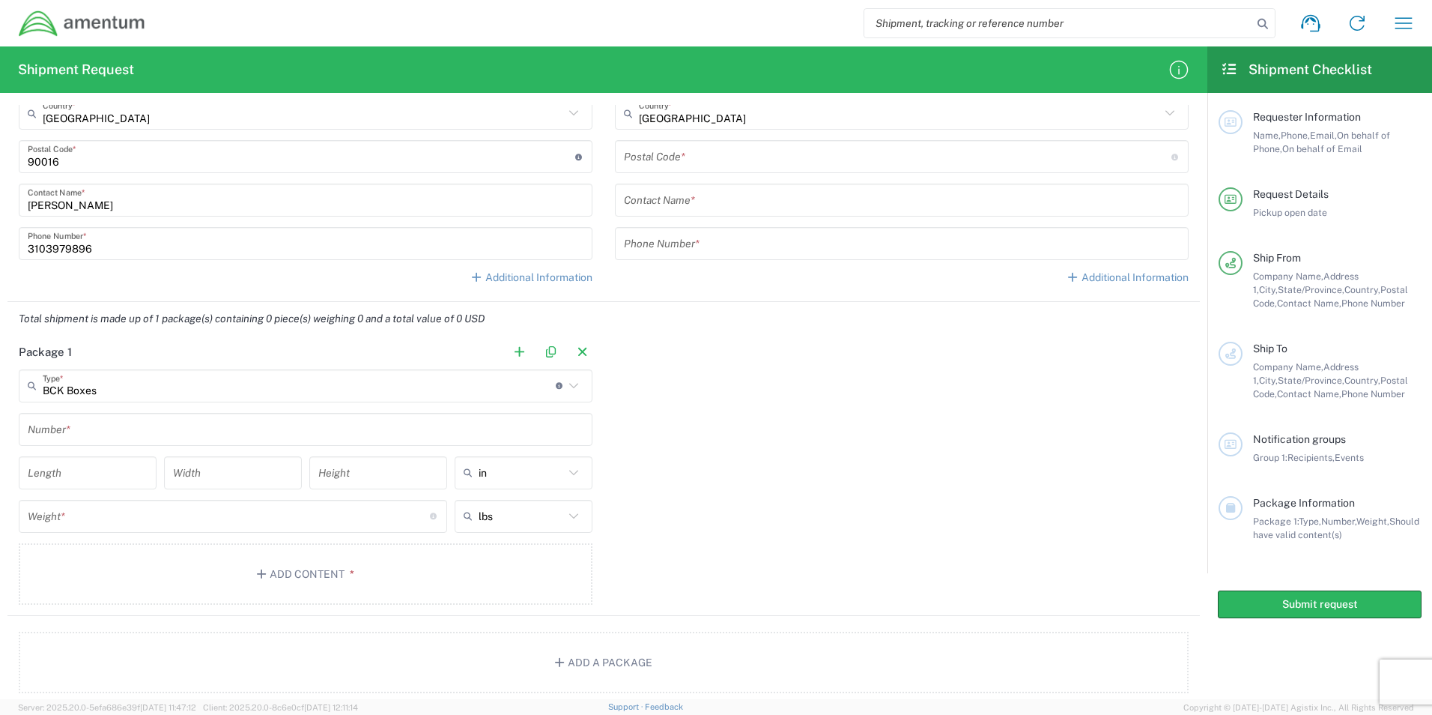
type input "BCK Boxes"
click at [103, 391] on input "BCK Boxes" at bounding box center [299, 385] width 513 height 26
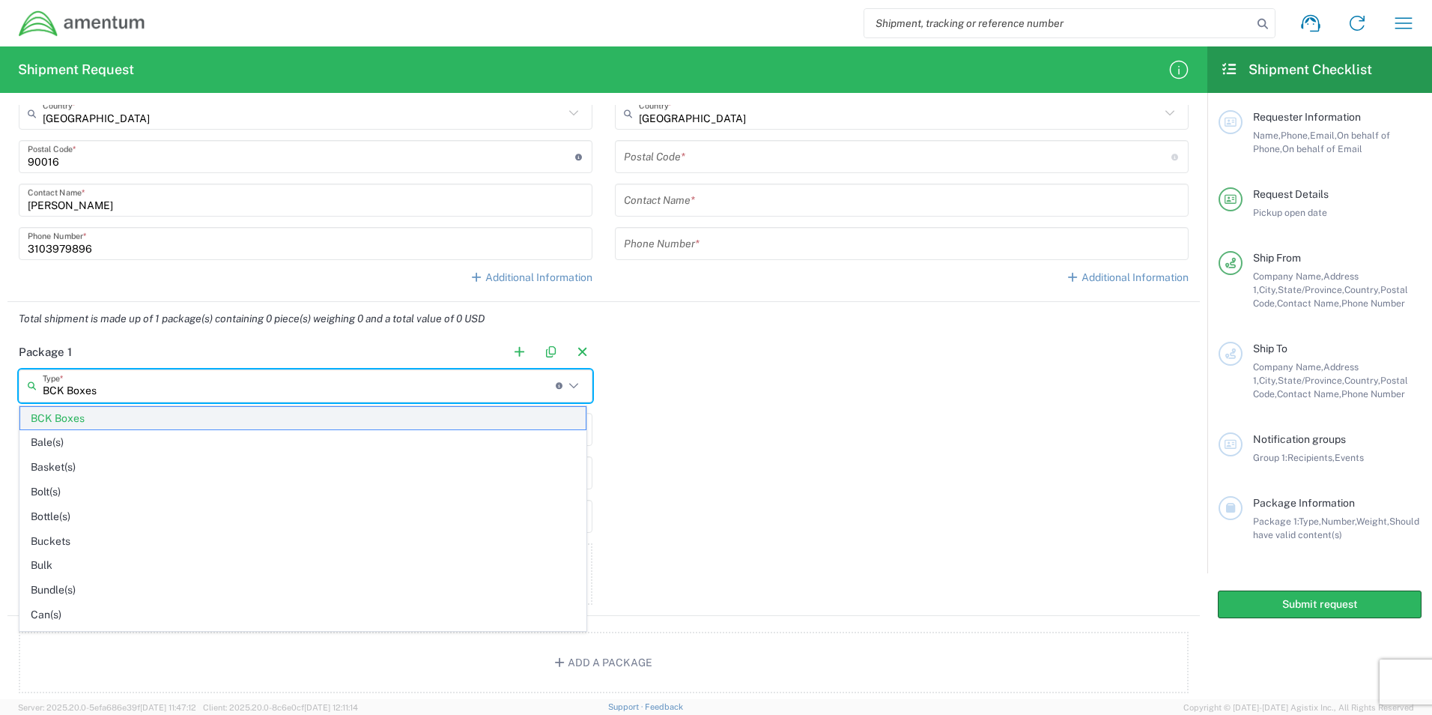
click at [102, 417] on span "BCK Boxes" at bounding box center [303, 418] width 566 height 23
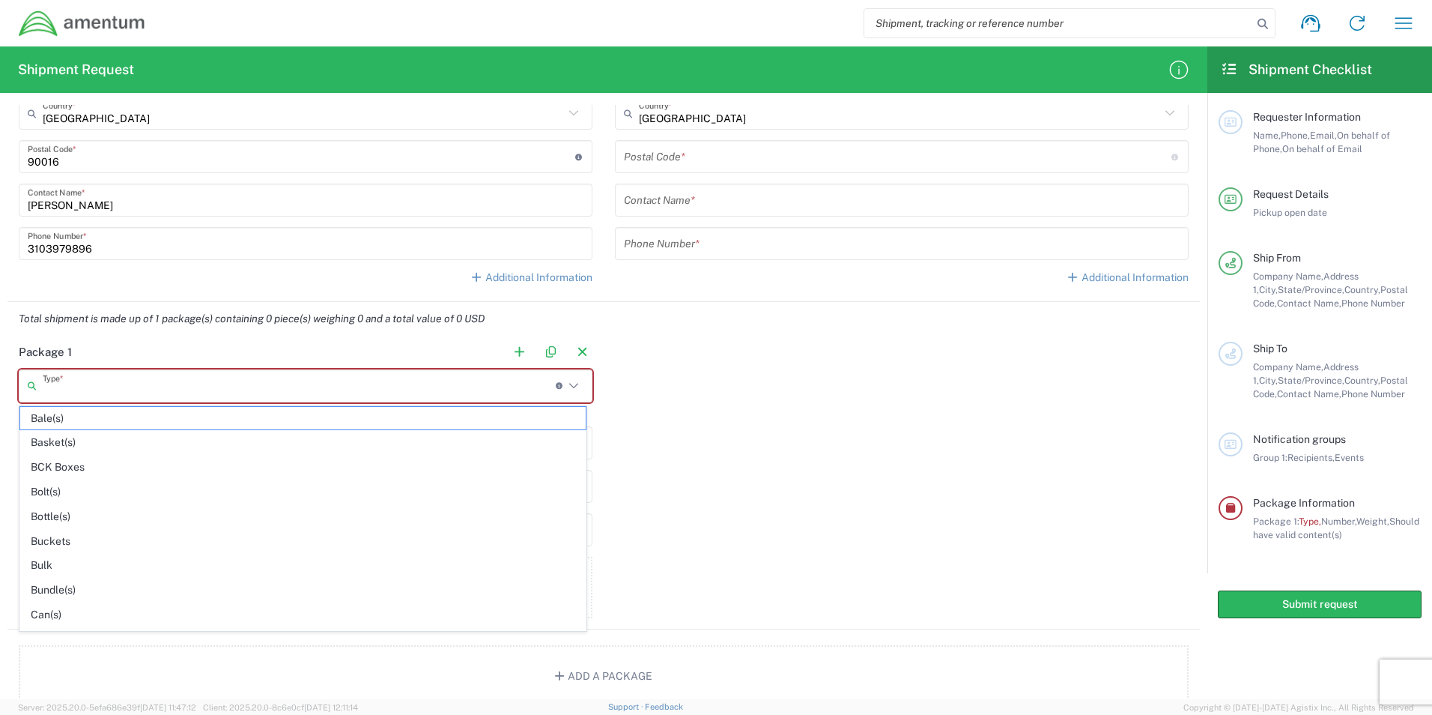
click at [107, 392] on input "text" at bounding box center [299, 385] width 513 height 26
click at [91, 463] on span "BCK Boxes" at bounding box center [303, 466] width 566 height 23
type input "BCK Boxes"
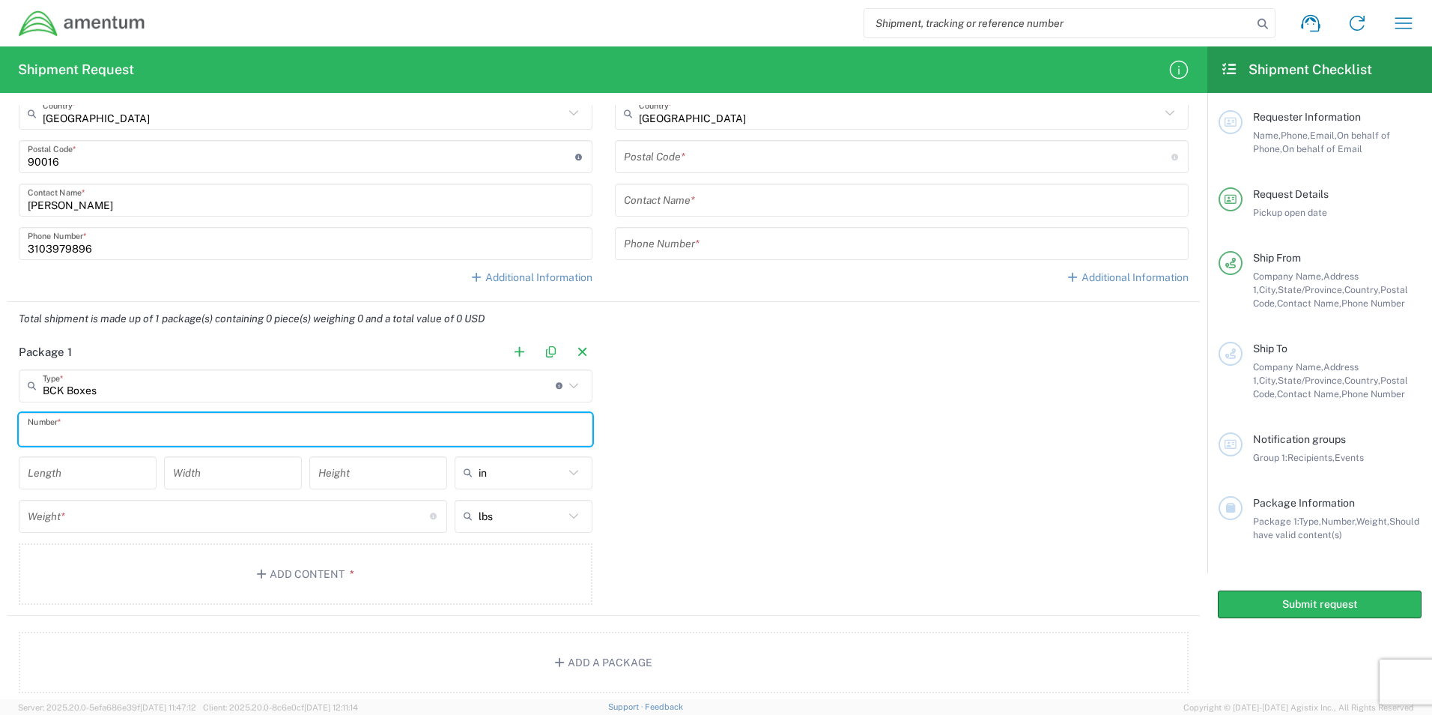
click at [61, 428] on input "text" at bounding box center [306, 429] width 556 height 26
type input "1"
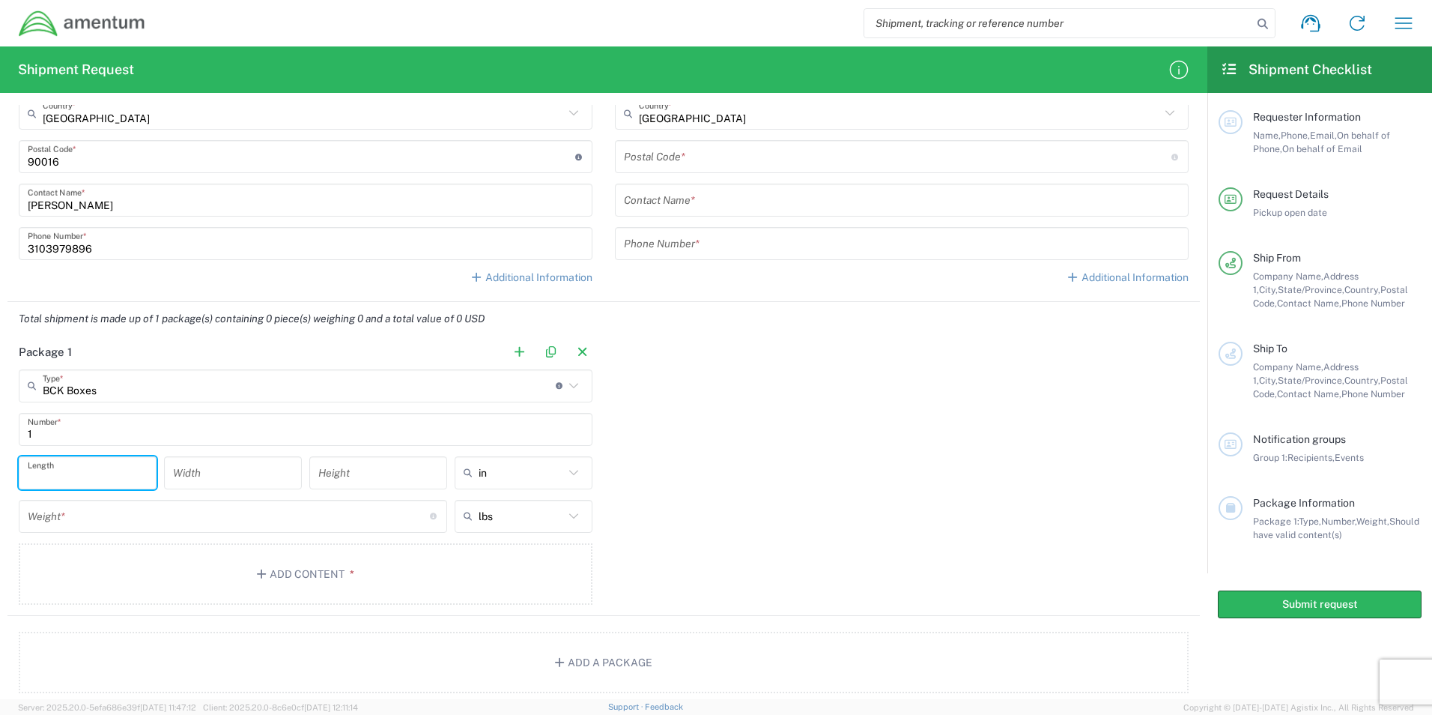
click at [67, 482] on input "number" at bounding box center [88, 472] width 120 height 26
type input "17"
type input "9"
click at [142, 511] on input "number" at bounding box center [229, 516] width 402 height 26
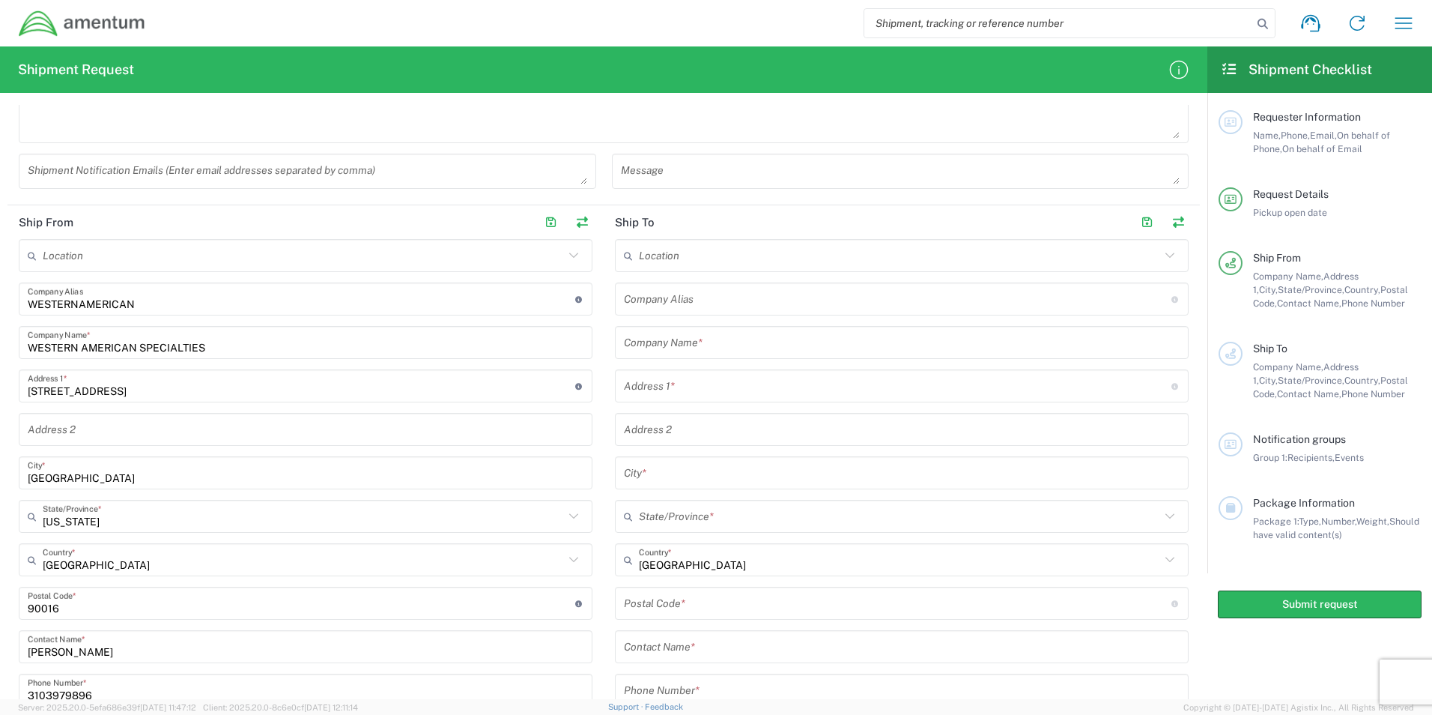
scroll to position [449, 0]
type input "36"
click at [743, 348] on input "text" at bounding box center [902, 346] width 556 height 26
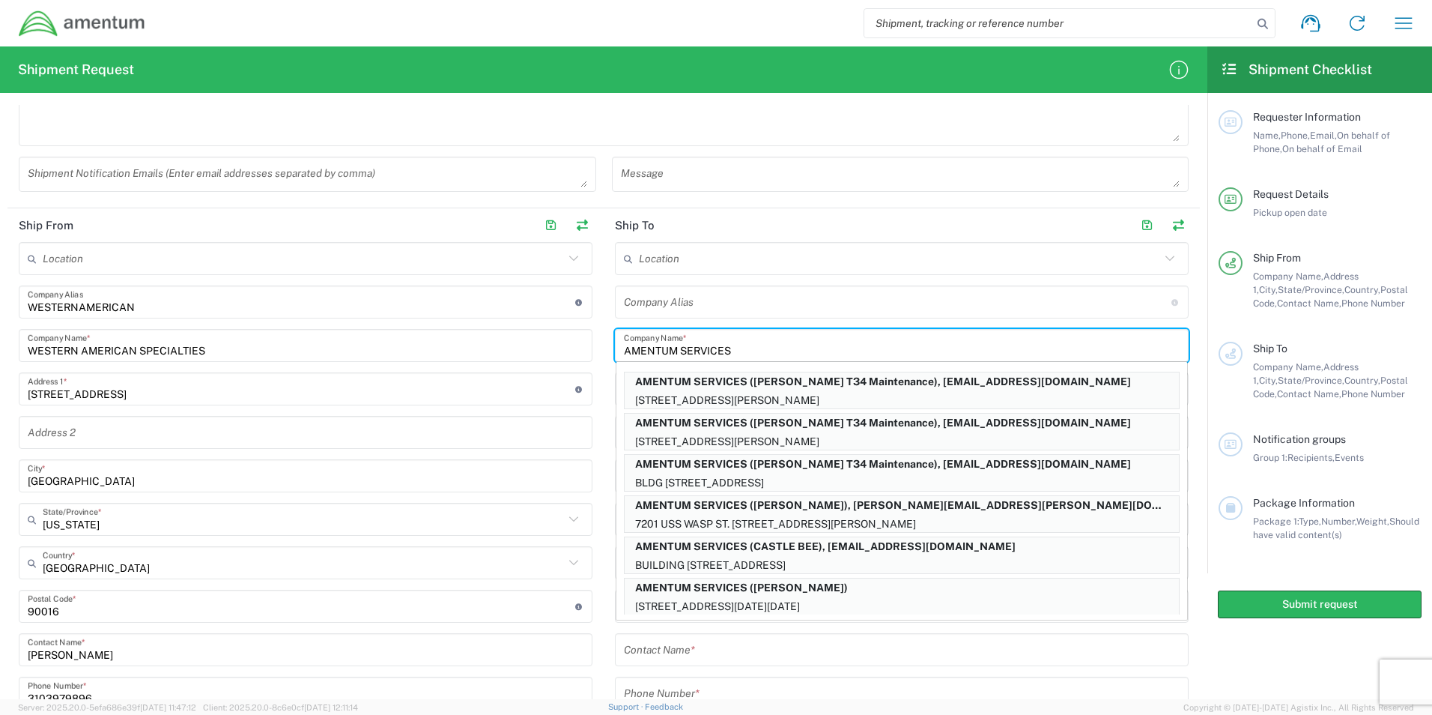
type input "AMENTUM SERVICES"
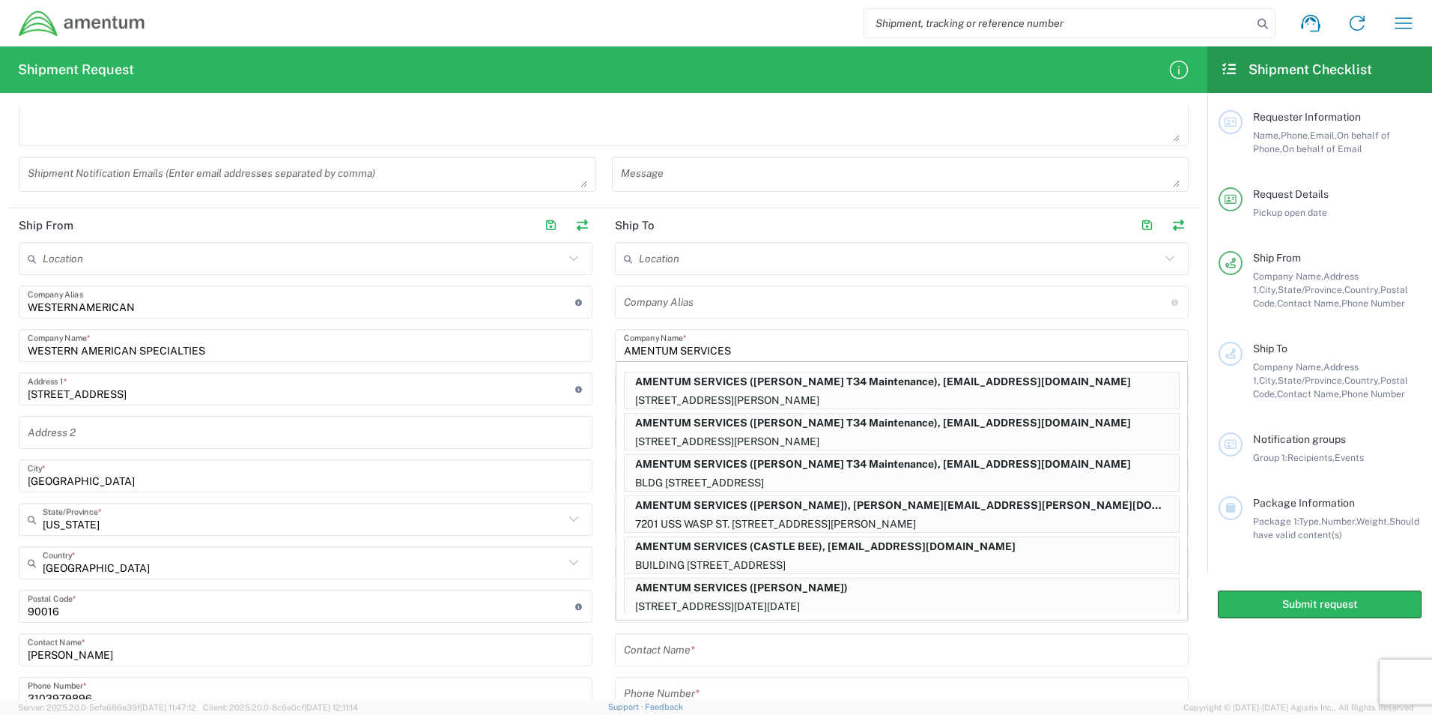
click at [651, 103] on div "Shipment Request Requester Information [PERSON_NAME] Name * [PHONE_NUMBER] Phon…" at bounding box center [604, 372] width 1208 height 652
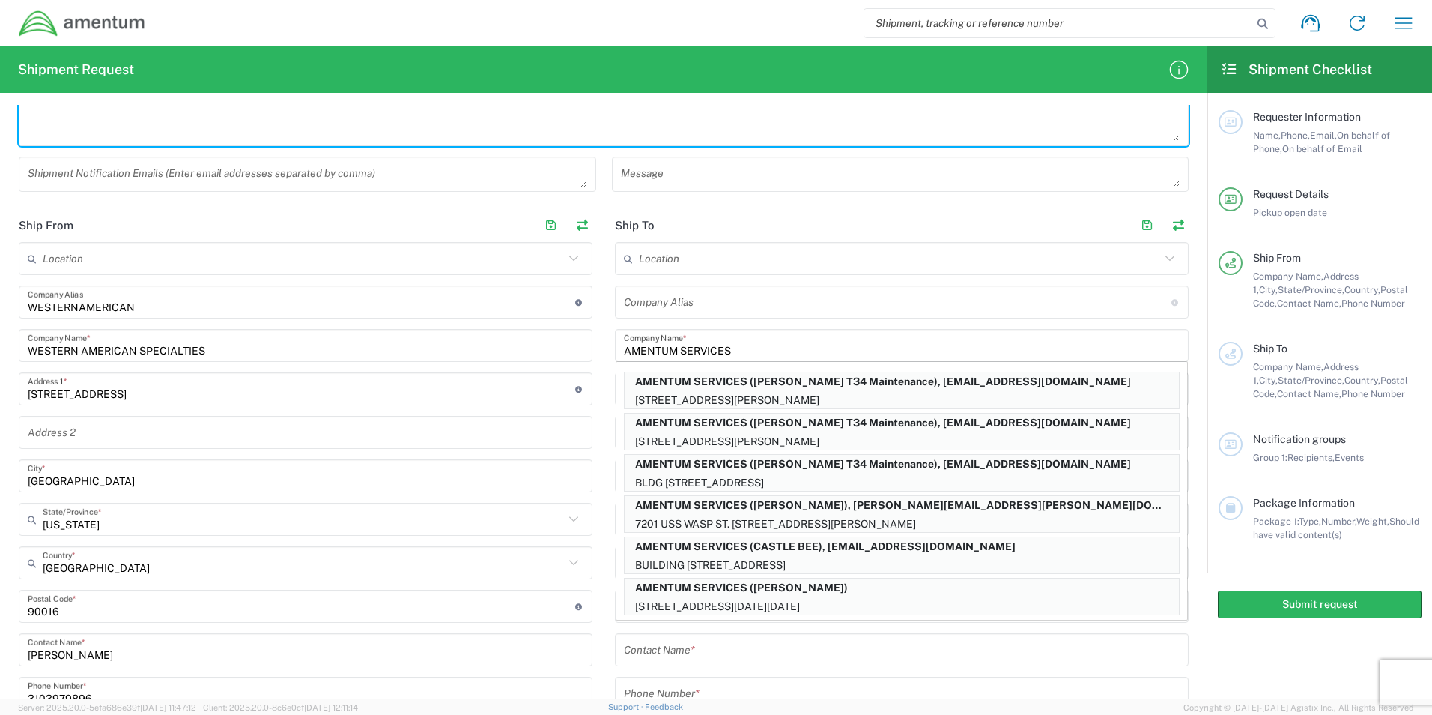
click at [649, 105] on textarea at bounding box center [604, 113] width 1152 height 58
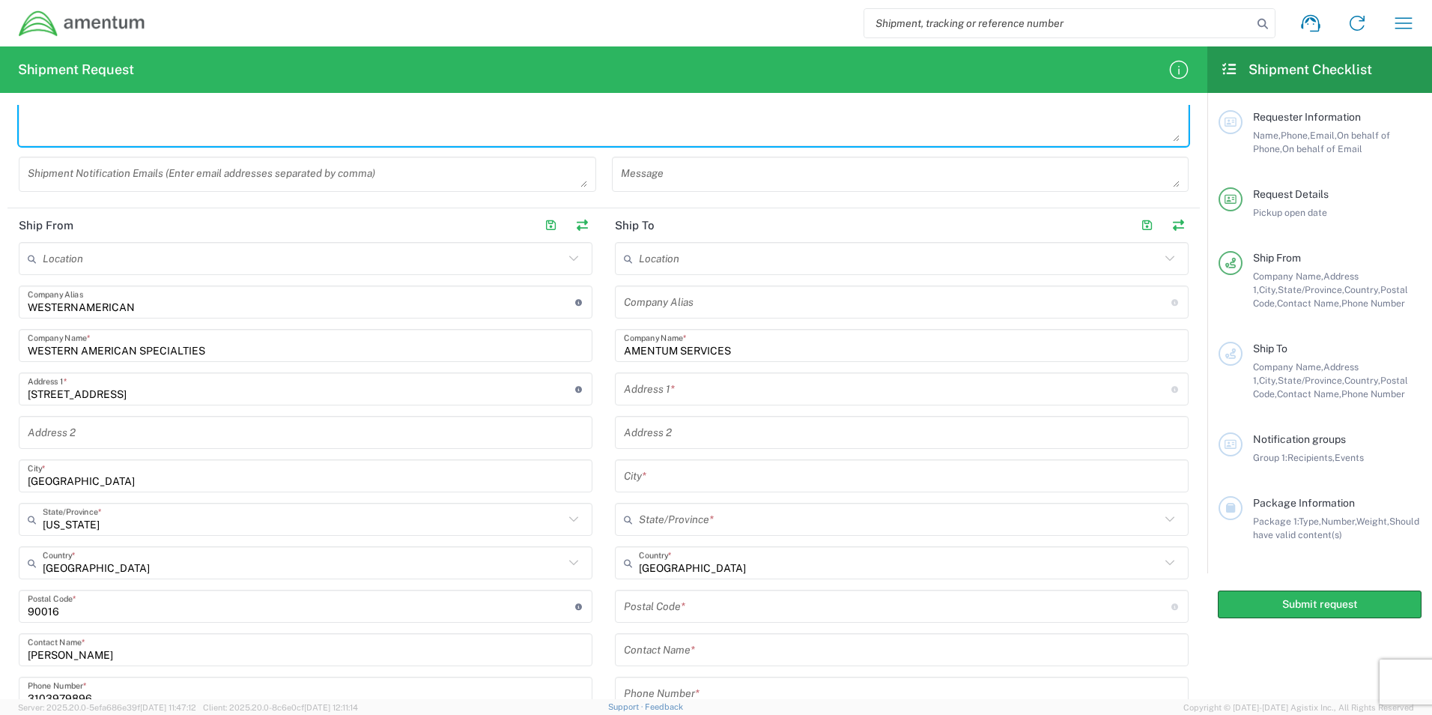
click at [641, 403] on div "Address 1 * For cross streets use street names with '&' or 'and' in between. Fo…" at bounding box center [902, 388] width 574 height 33
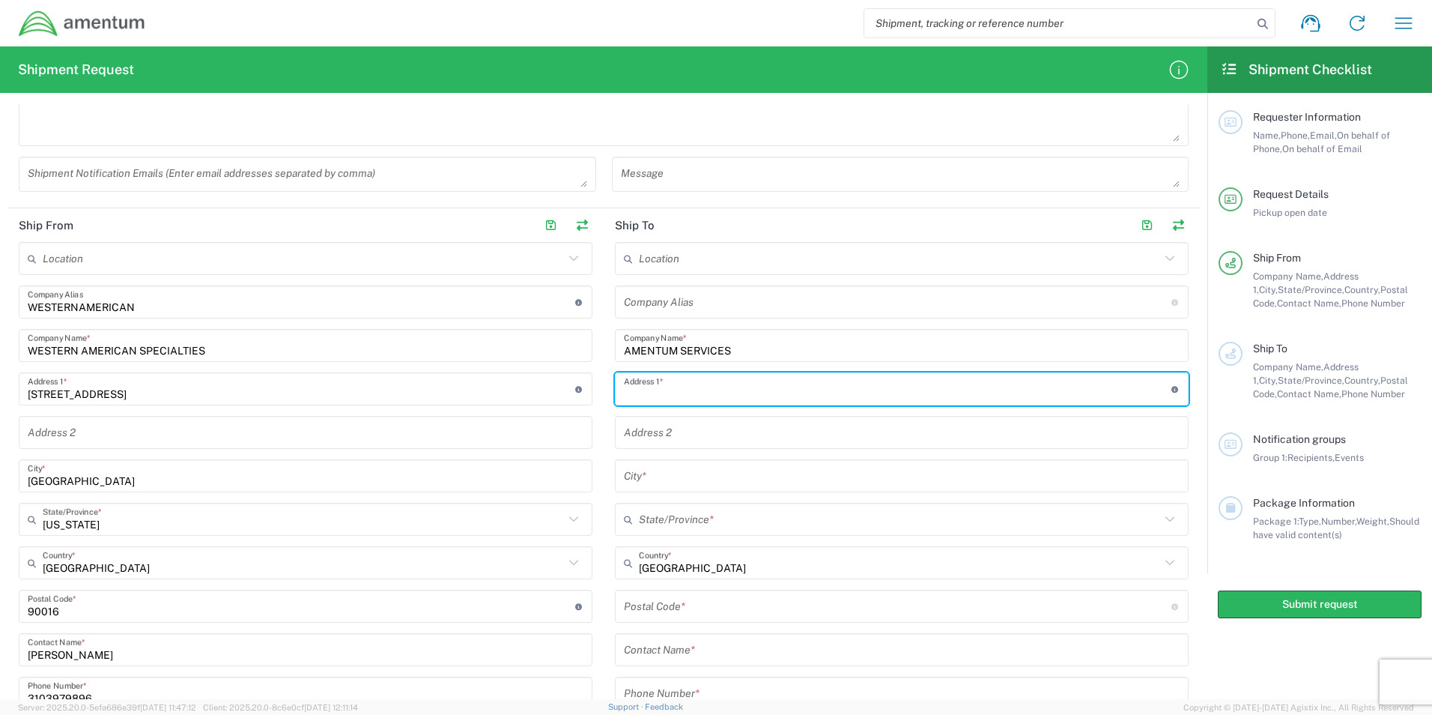
click at [646, 393] on input "text" at bounding box center [898, 389] width 548 height 26
type input "[STREET_ADDRESS]"
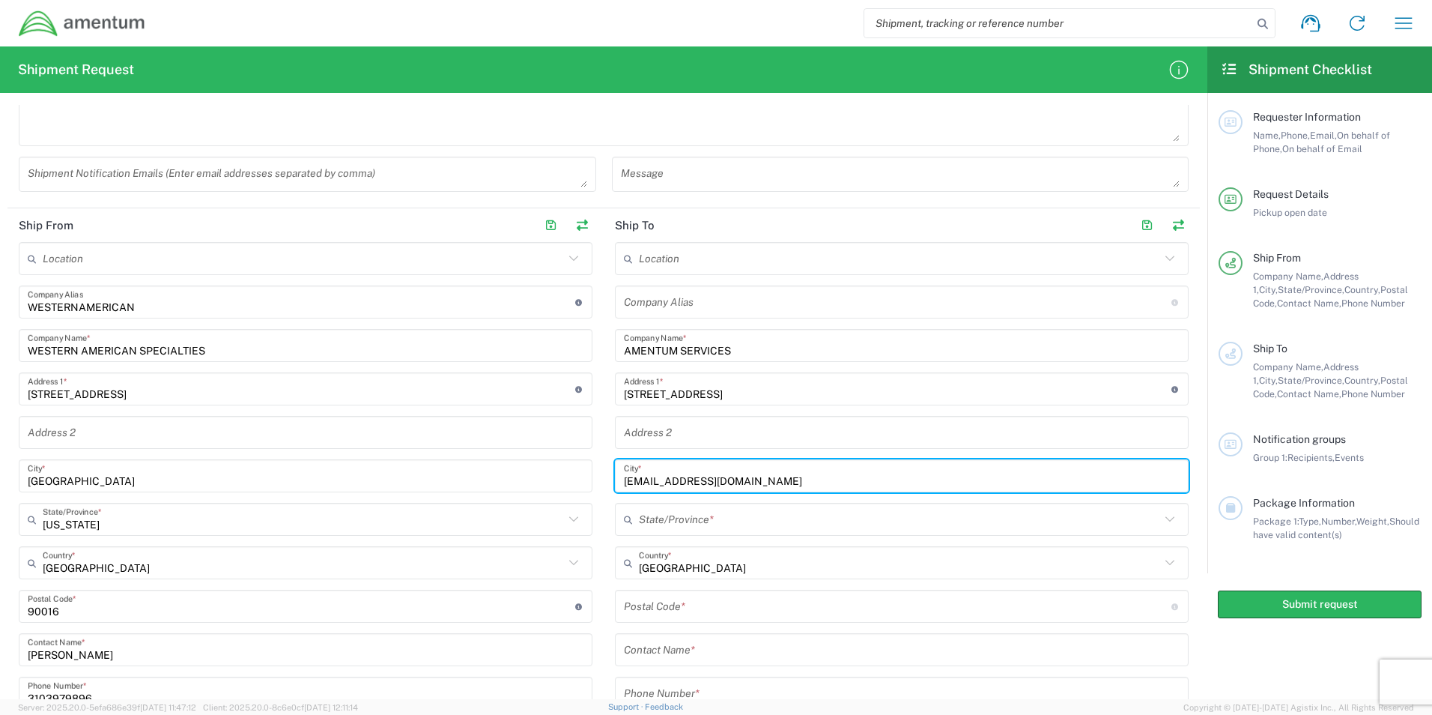
type input "[EMAIL_ADDRESS][DOMAIN_NAME]"
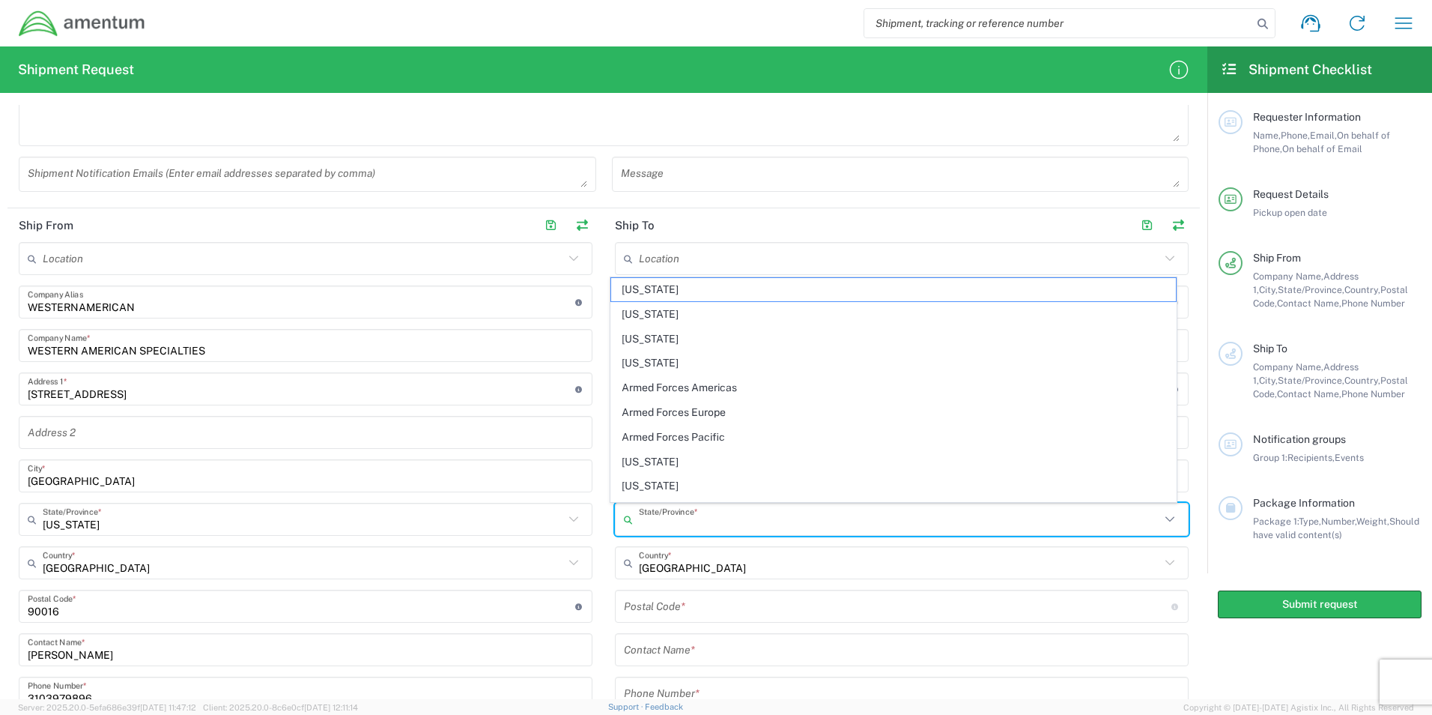
click at [708, 520] on input "text" at bounding box center [899, 519] width 521 height 26
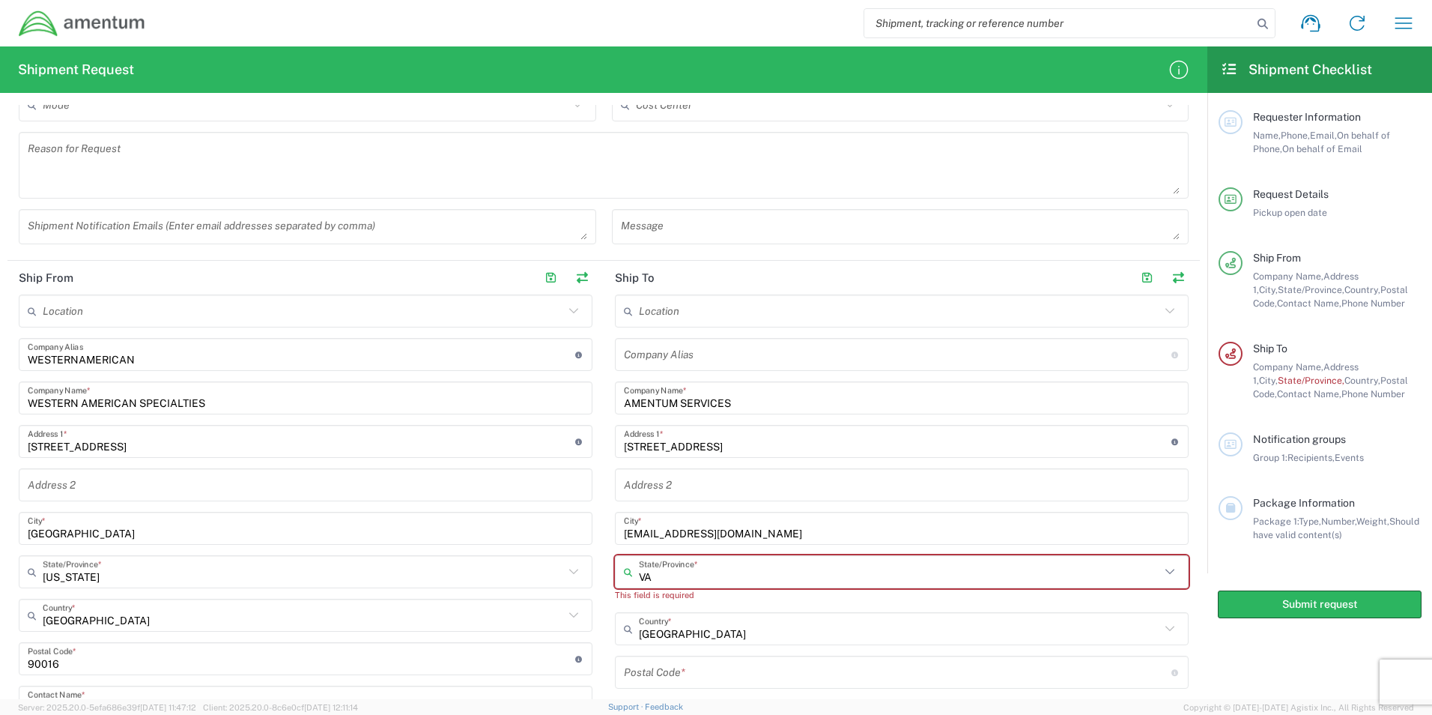
scroll to position [524, 0]
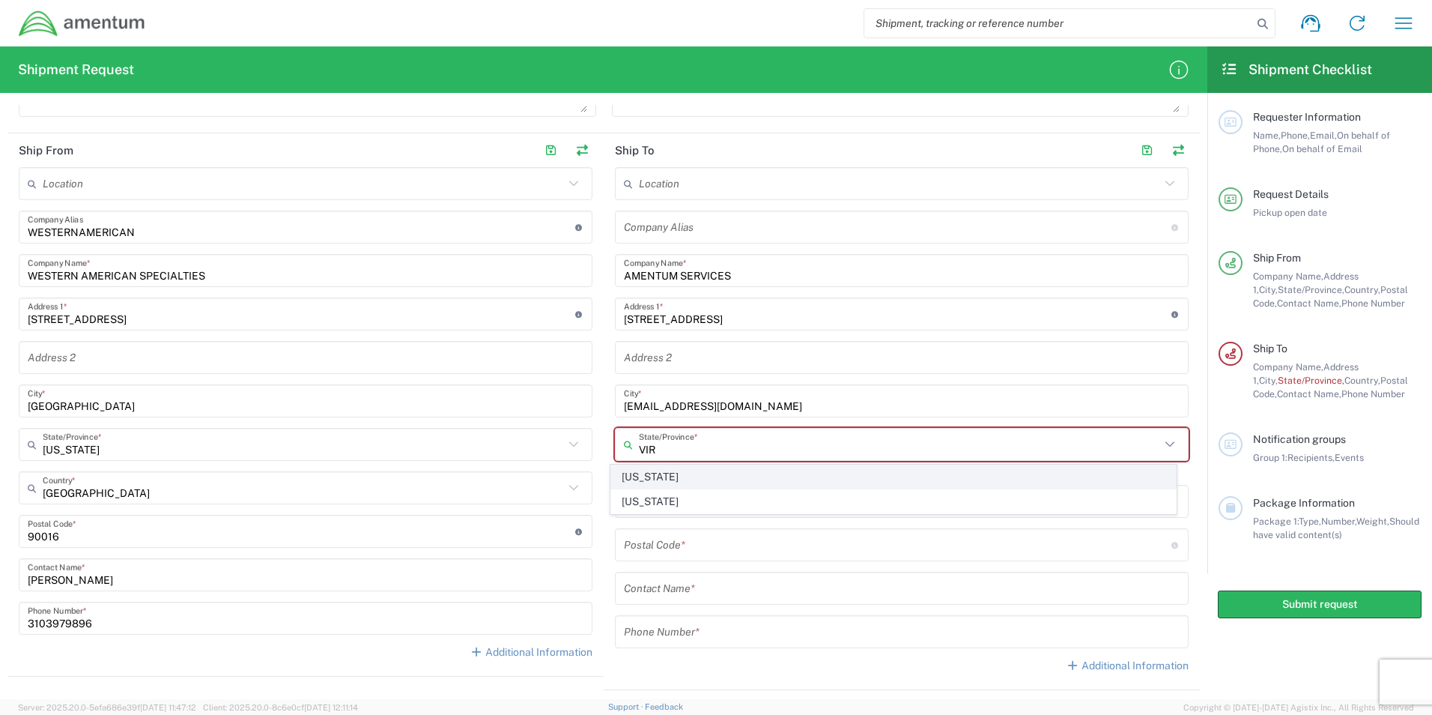
click at [680, 479] on span "[US_STATE]" at bounding box center [894, 476] width 566 height 23
type input "[US_STATE]"
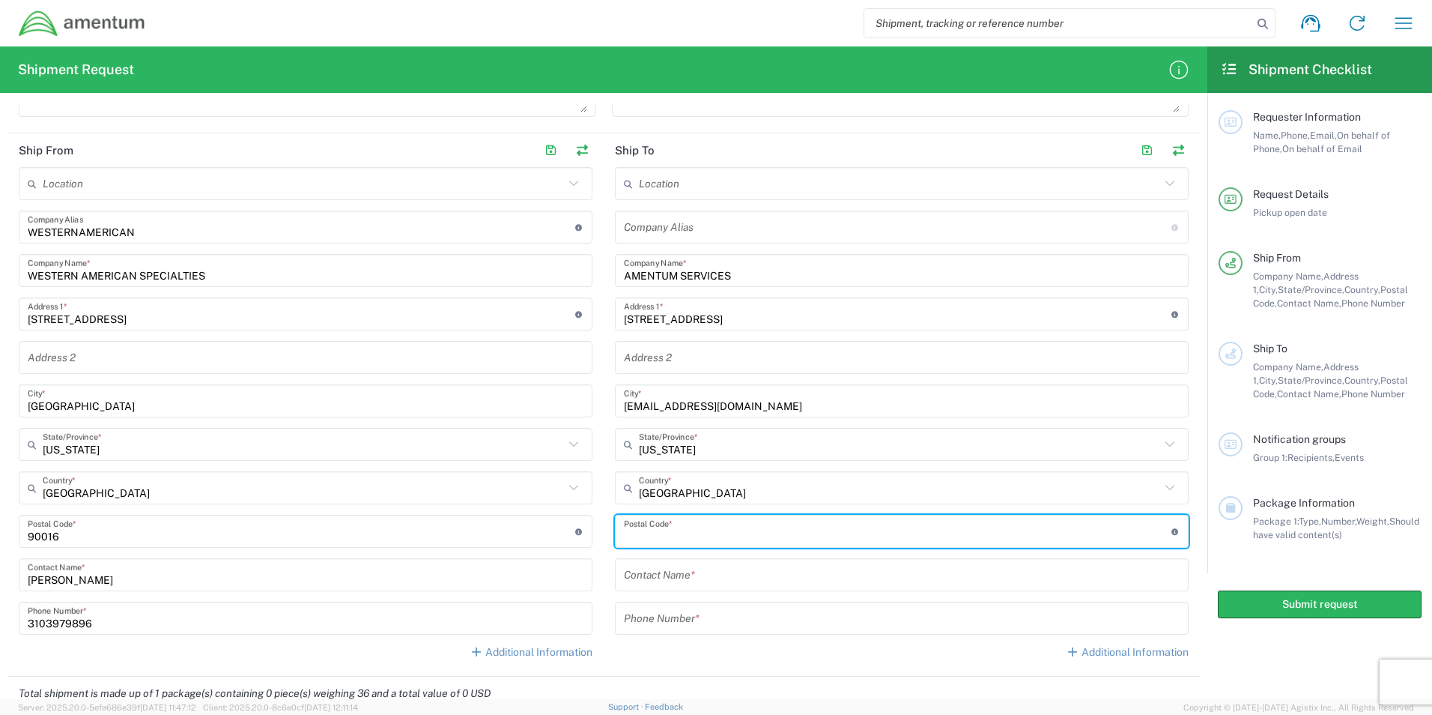
click at [655, 536] on input "undefined" at bounding box center [898, 531] width 548 height 26
type input "22407"
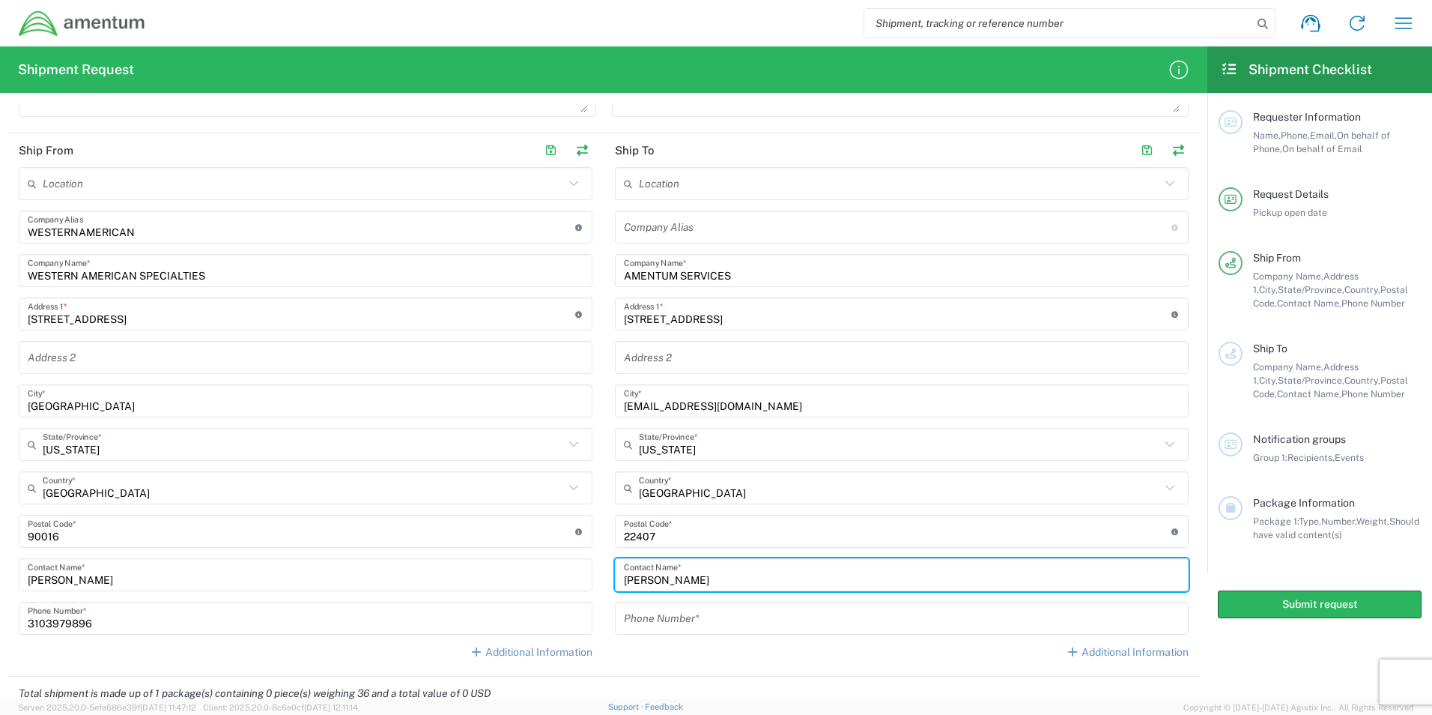
type input "[PERSON_NAME]"
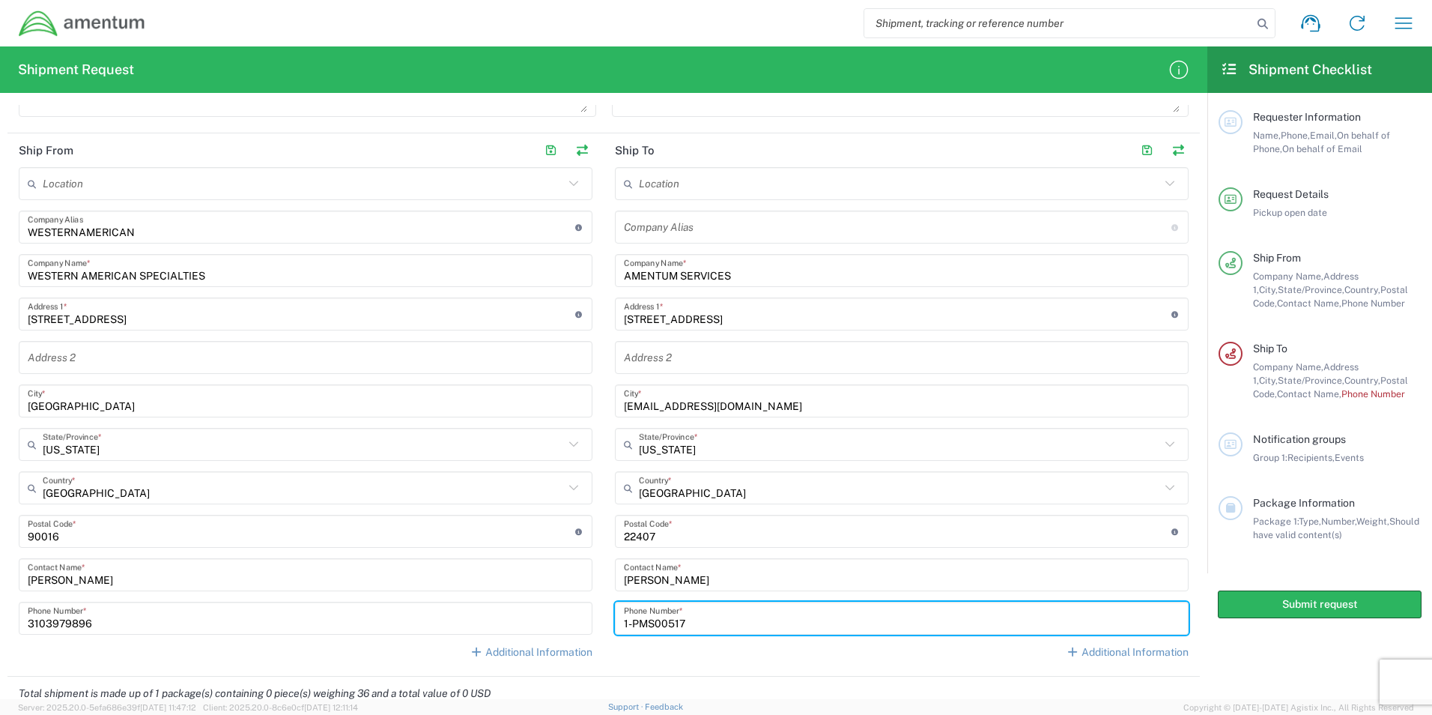
click at [765, 670] on div "Location [PHONE_NUMBER] [PHONE_NUMBER] [PHONE_NUMBER] [PHONE_NUMBER] [PHONE_NUM…" at bounding box center [902, 418] width 574 height 503
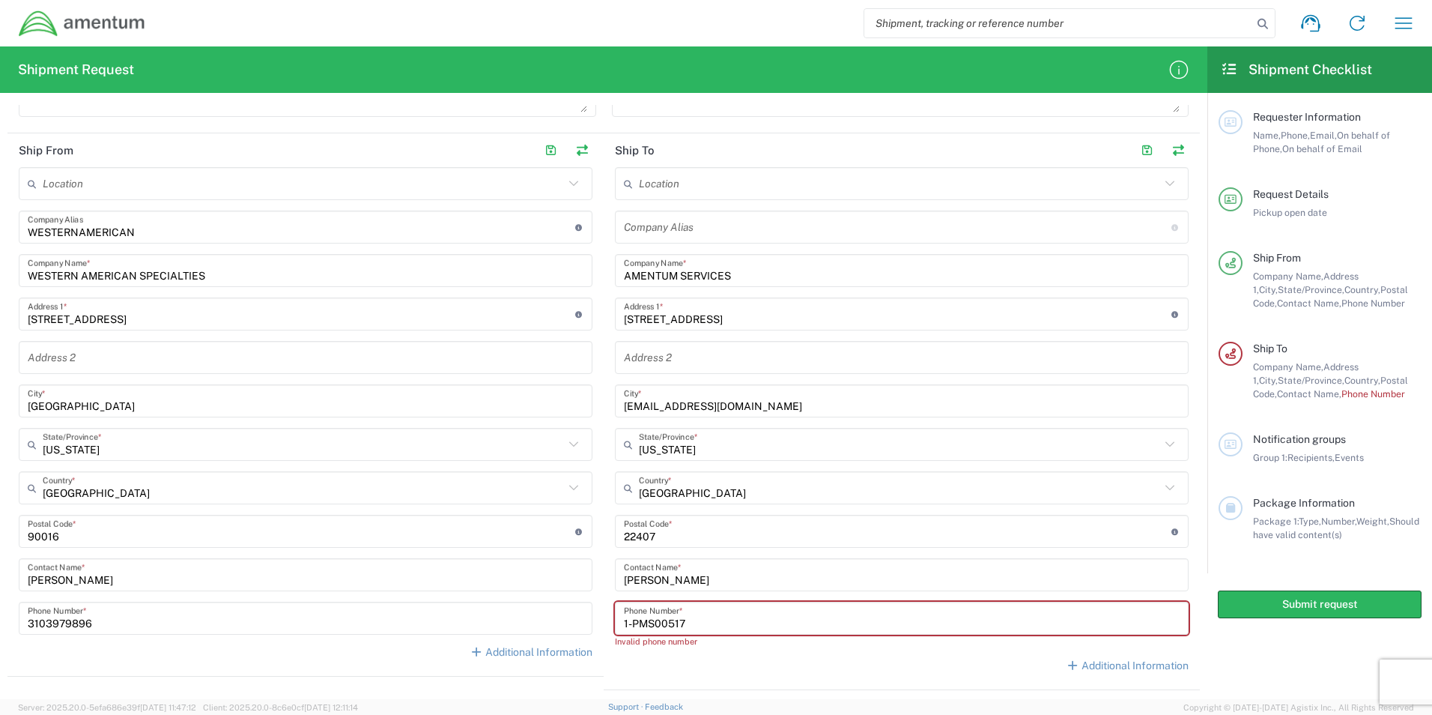
drag, startPoint x: 736, startPoint y: 623, endPoint x: 587, endPoint y: 593, distance: 151.3
click at [587, 593] on div "Ship From Location [PHONE_NUMBER] [PHONE_NUMBER] [PHONE_NUMBER] [PHONE_NUMBER] …" at bounding box center [603, 411] width 1193 height 557
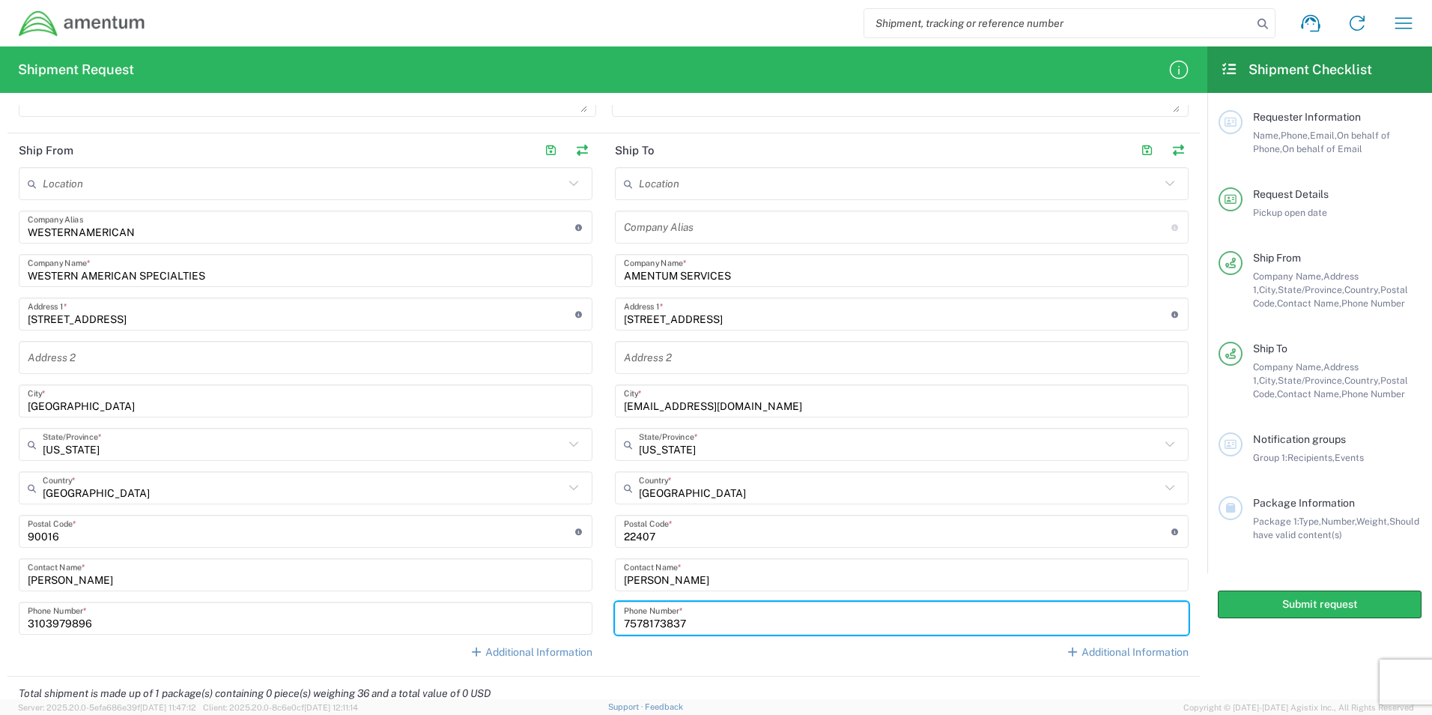
type input "7578173837"
click at [702, 658] on div "Additional Information" at bounding box center [902, 652] width 574 height 15
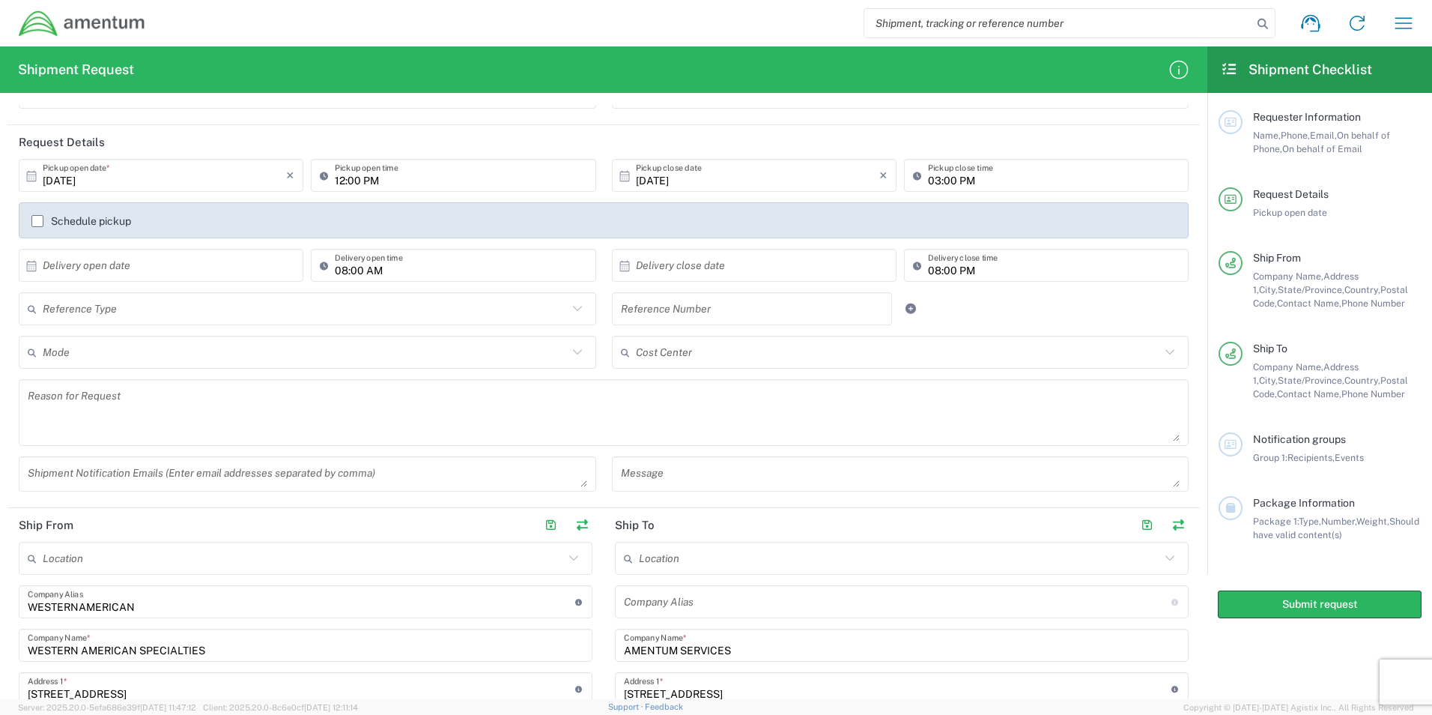
scroll to position [0, 0]
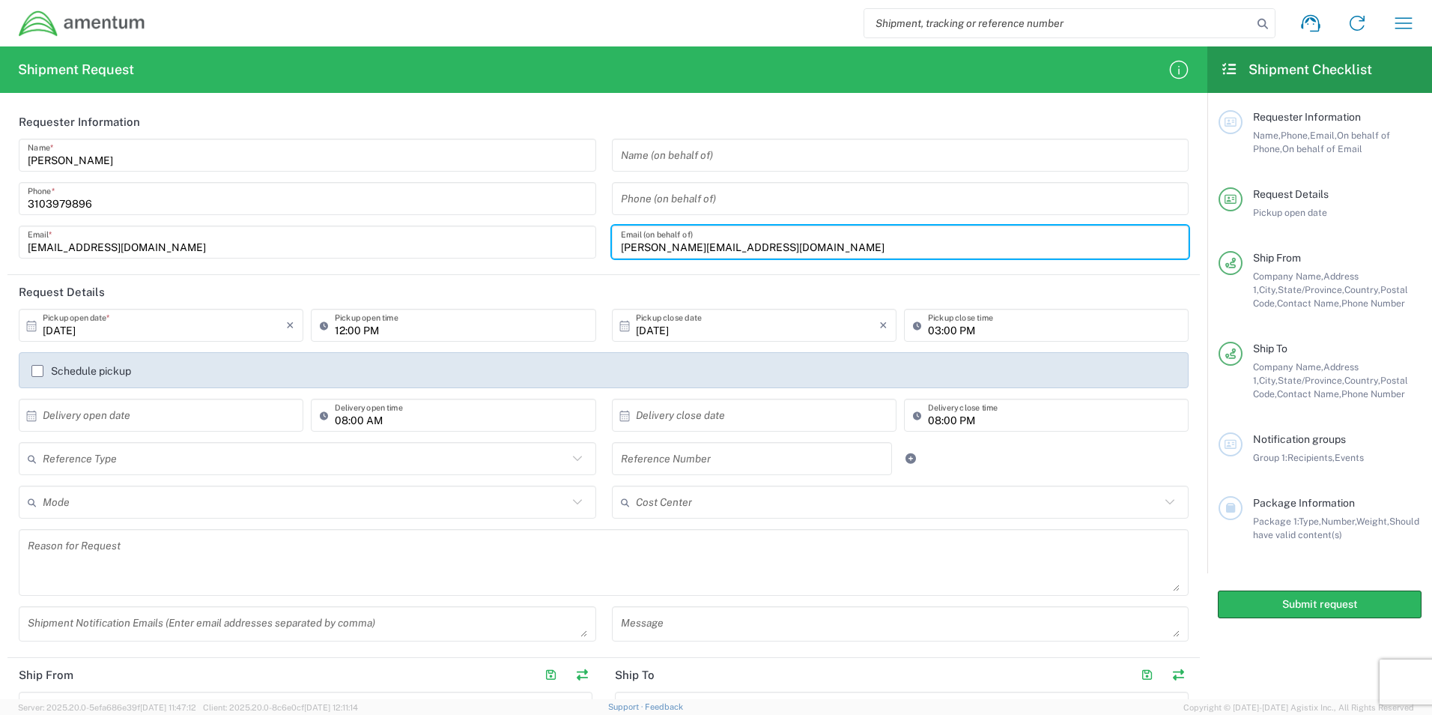
drag, startPoint x: 765, startPoint y: 245, endPoint x: 533, endPoint y: 234, distance: 232.5
click at [533, 234] on div "[PERSON_NAME] Name * [PHONE_NUMBER] Phone * [EMAIL_ADDRESS][DOMAIN_NAME] Email …" at bounding box center [604, 204] width 1186 height 130
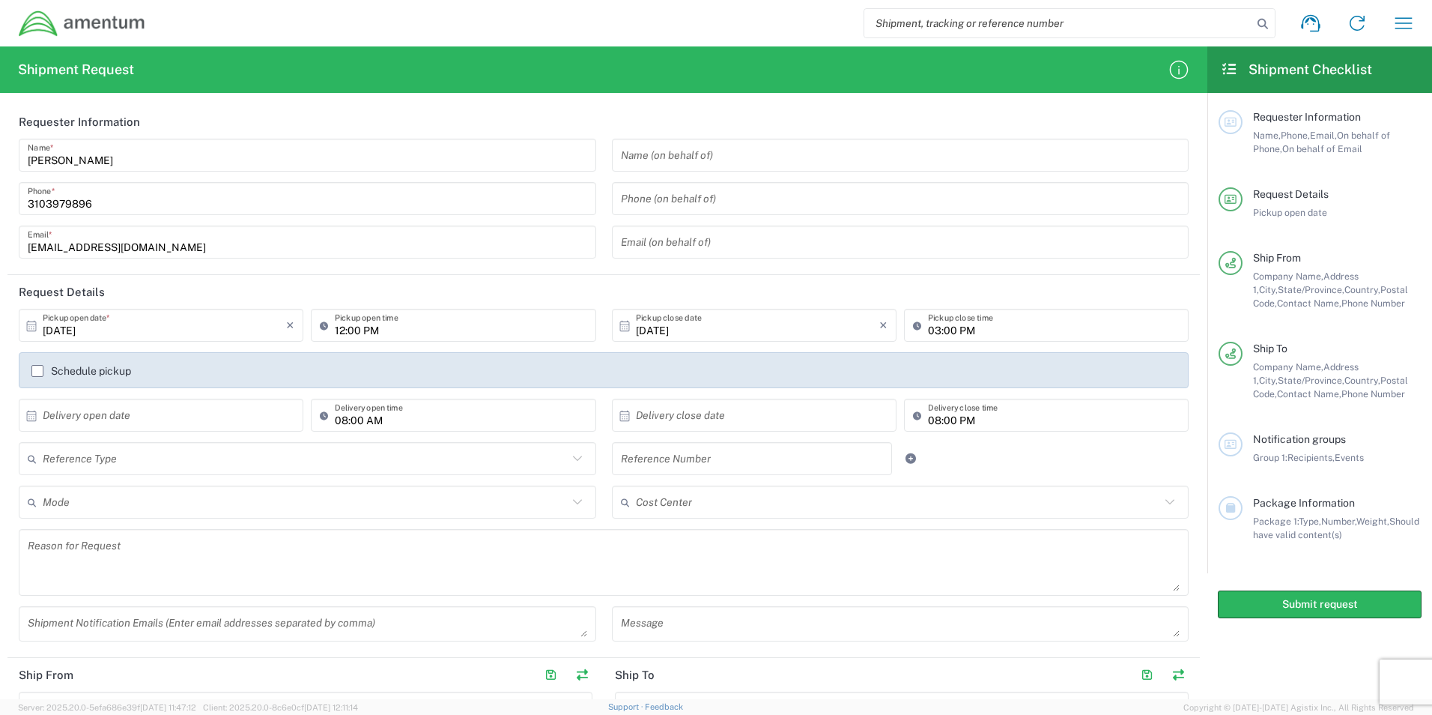
click at [725, 115] on header "Requester Information" at bounding box center [603, 122] width 1193 height 34
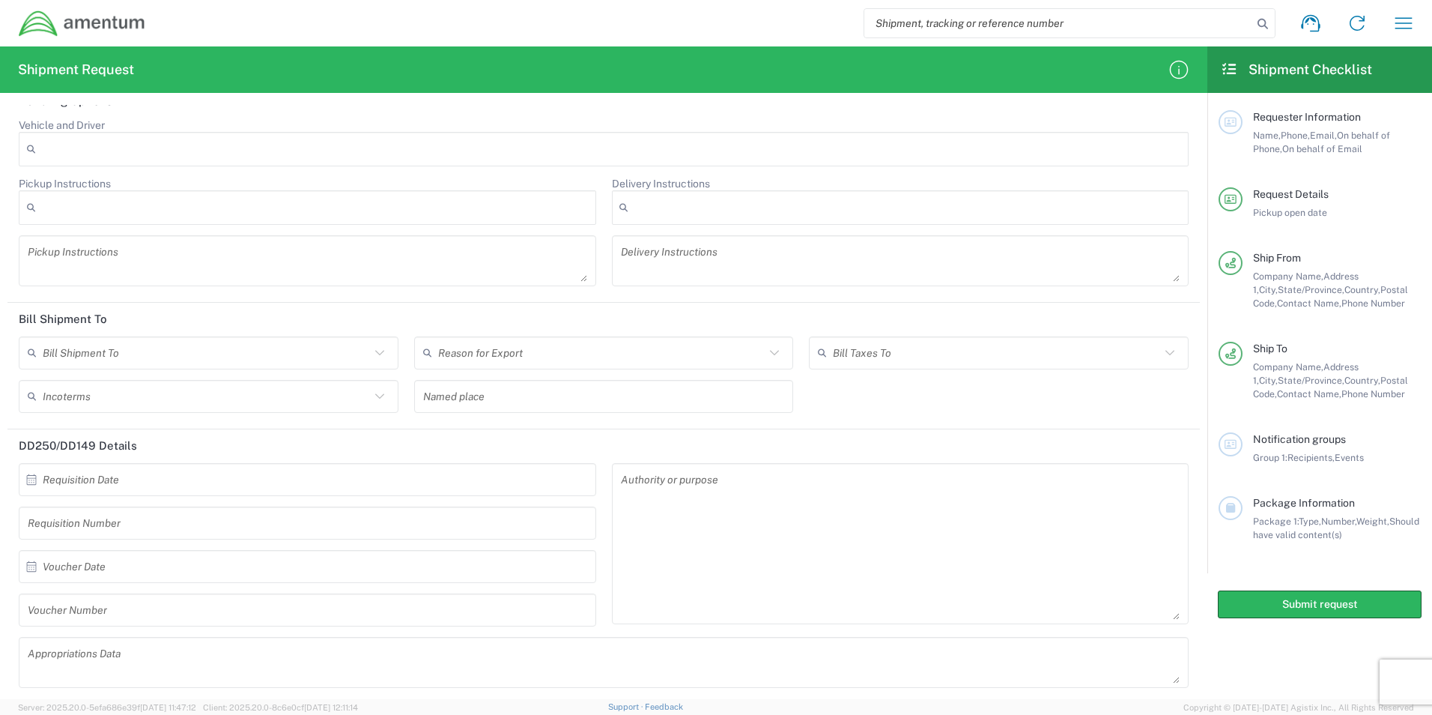
scroll to position [1644, 0]
click at [1324, 603] on button "Submit request" at bounding box center [1320, 604] width 204 height 28
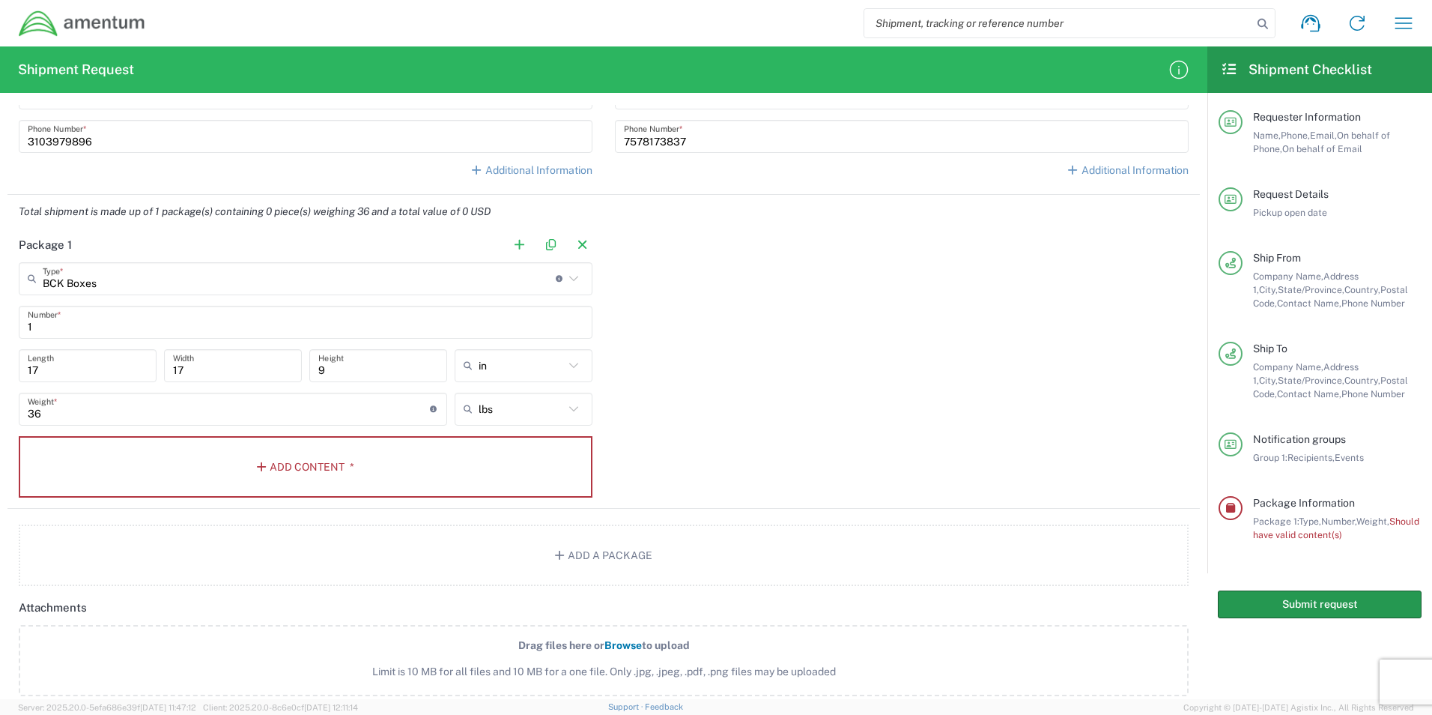
scroll to position [970, 0]
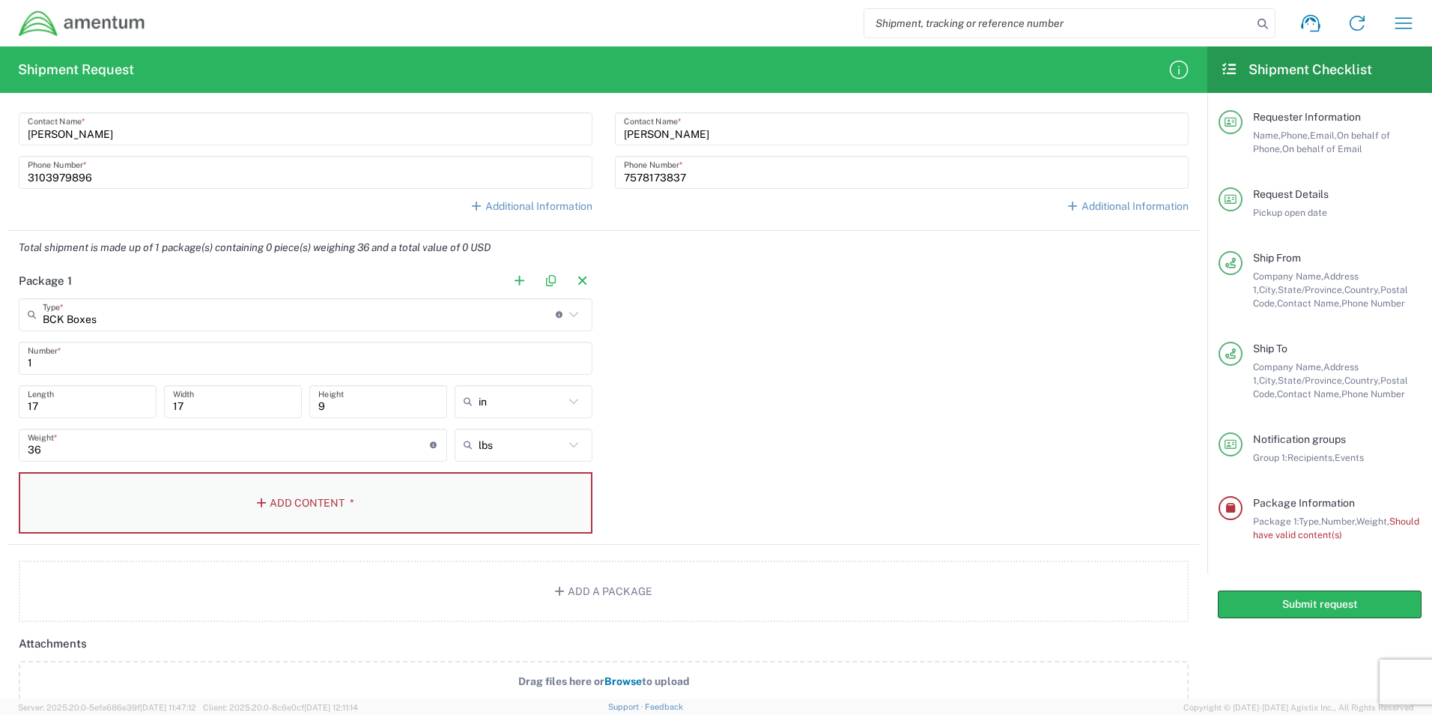
click at [260, 511] on button "Add Content *" at bounding box center [306, 502] width 574 height 61
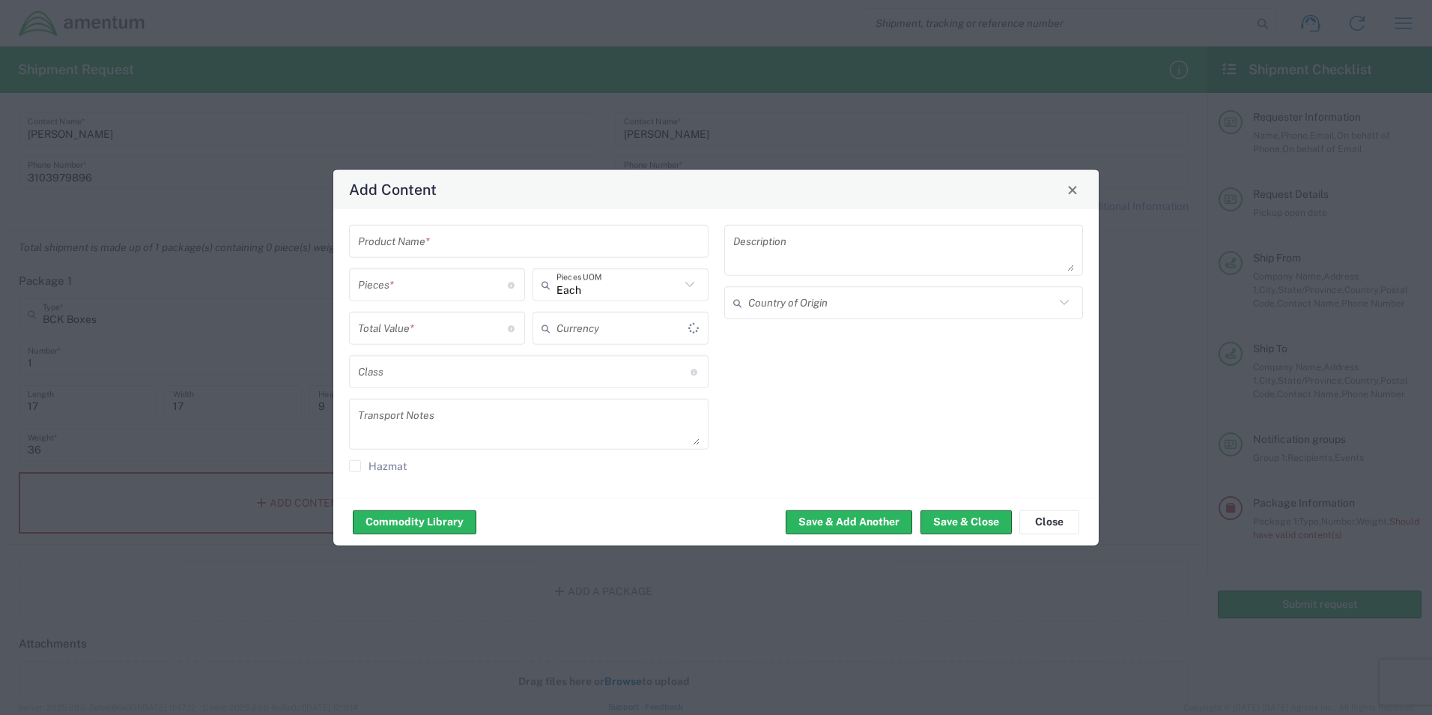
type input "US Dollar"
click at [469, 237] on input "text" at bounding box center [529, 241] width 342 height 26
type input "ALEXIT-406--23"
click at [443, 277] on input "number" at bounding box center [433, 284] width 150 height 26
type input "1"
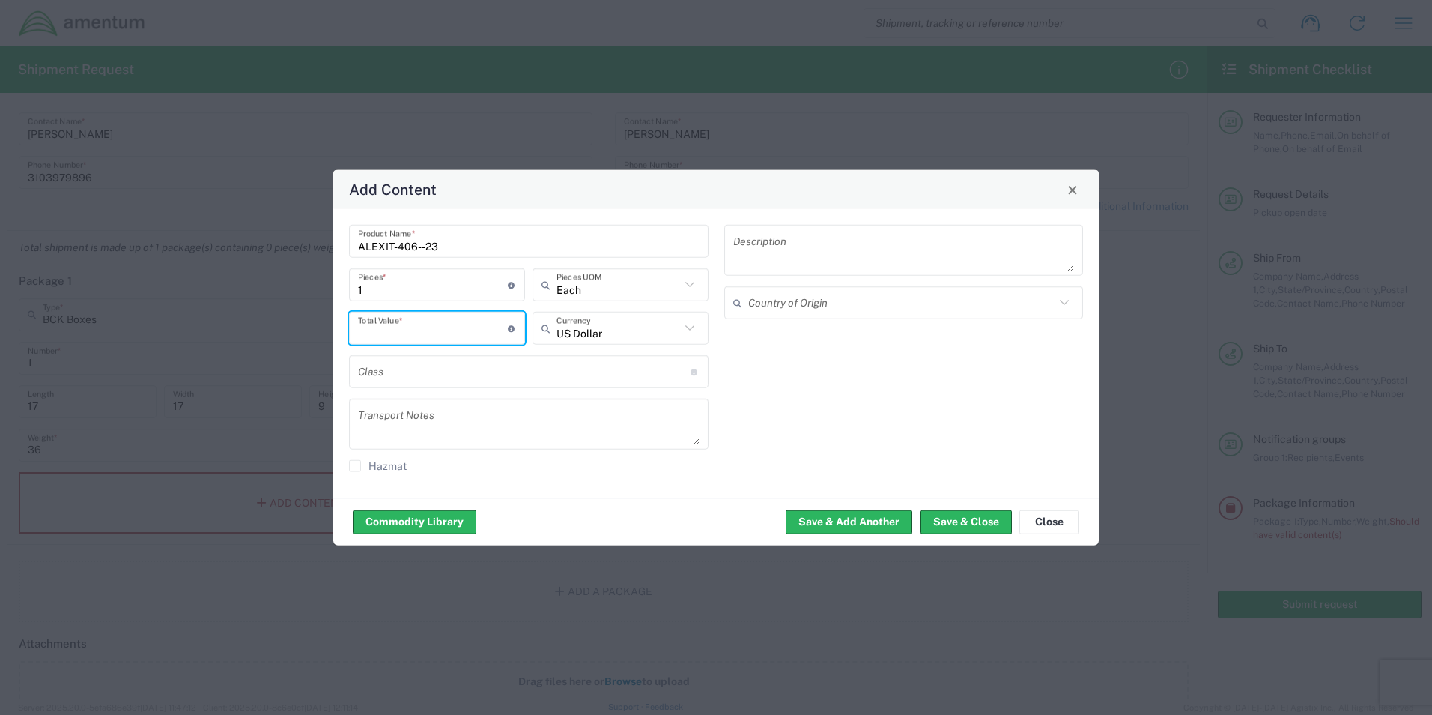
click at [431, 327] on input "number" at bounding box center [433, 328] width 150 height 26
type input "2041.92"
click at [413, 372] on input "text" at bounding box center [524, 371] width 333 height 26
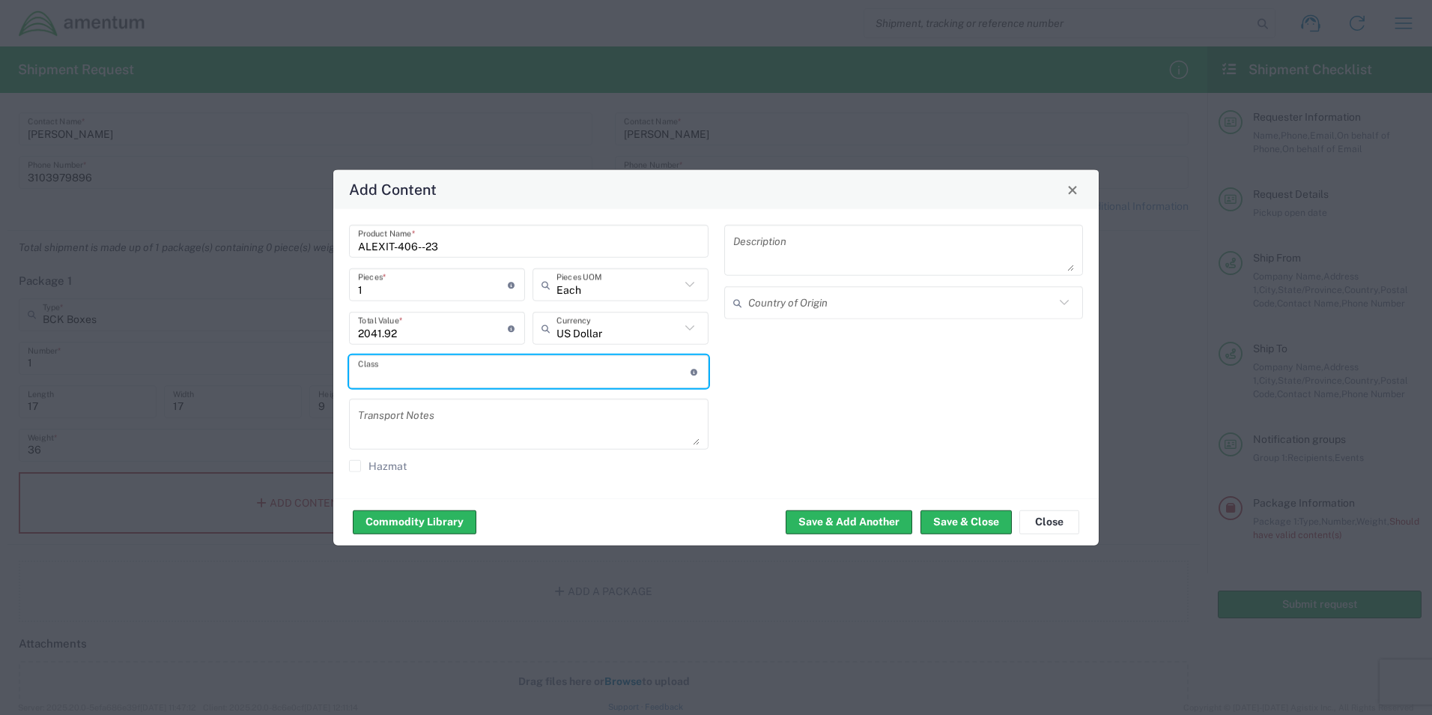
click at [802, 294] on input "text" at bounding box center [901, 302] width 307 height 26
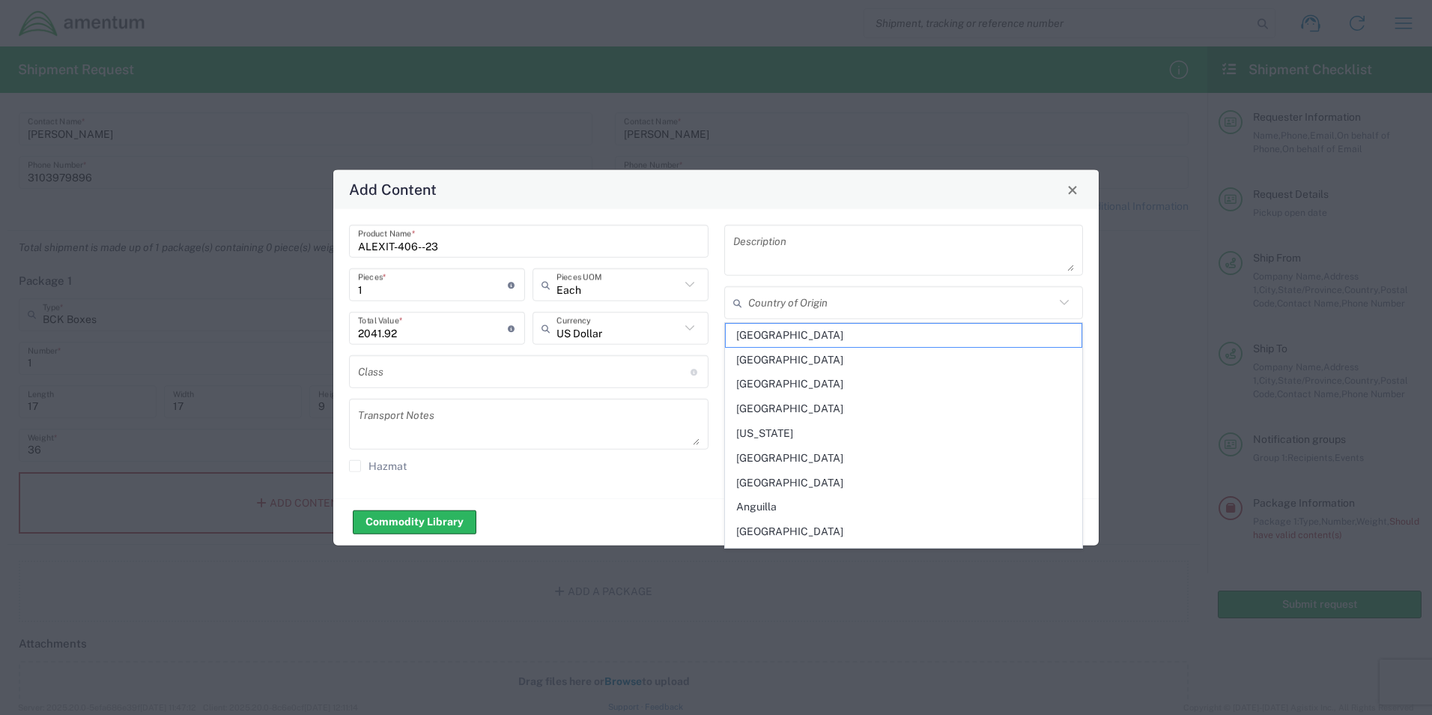
click at [806, 276] on div "Description Country of Origin" at bounding box center [903, 354] width 375 height 258
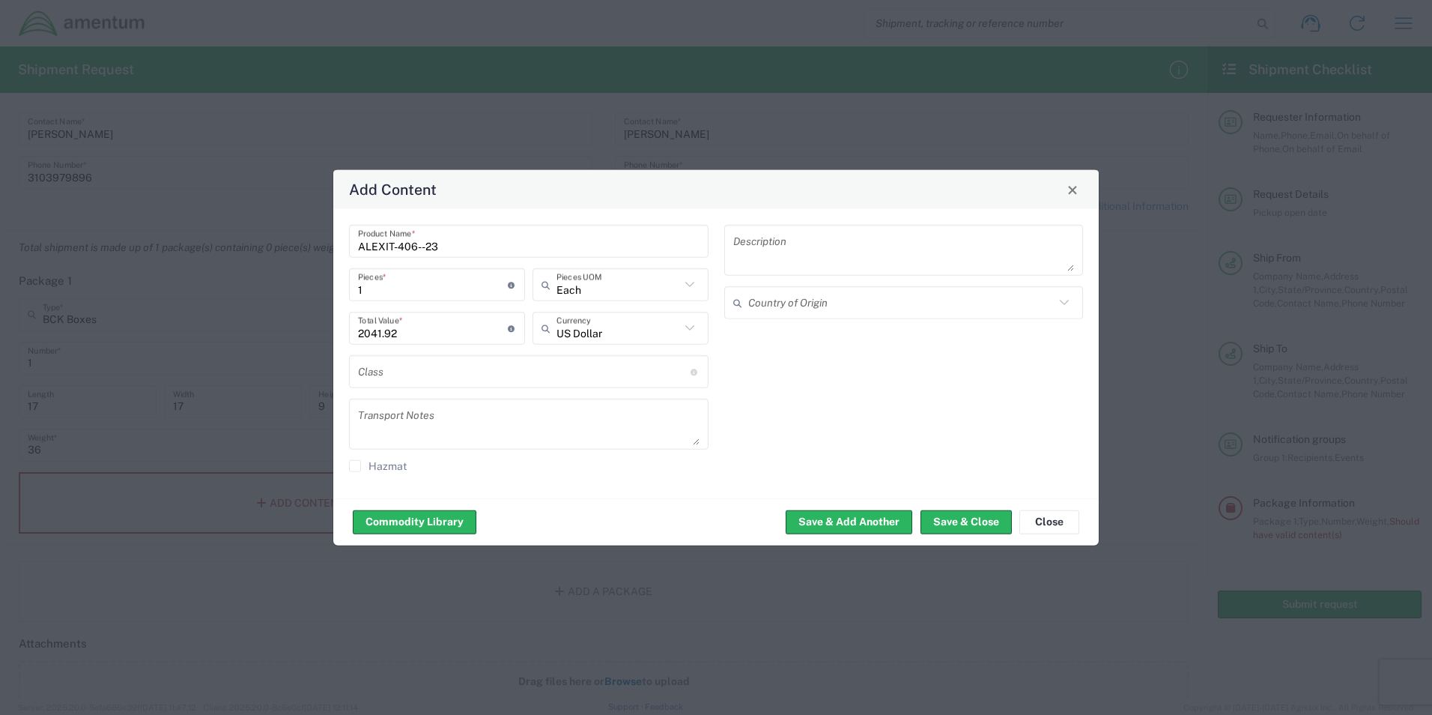
click at [803, 264] on textarea at bounding box center [904, 250] width 342 height 42
type textarea "COATING"
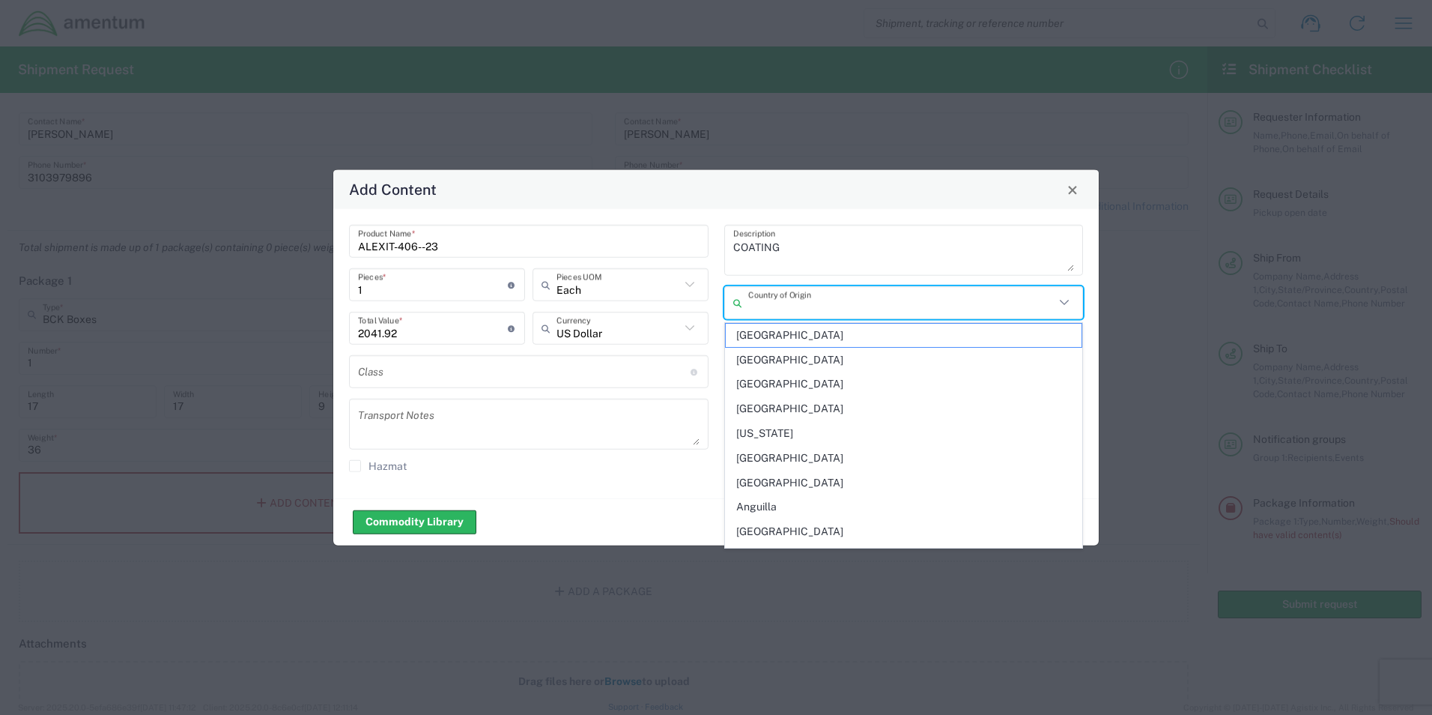
click at [811, 306] on input "text" at bounding box center [901, 302] width 307 height 26
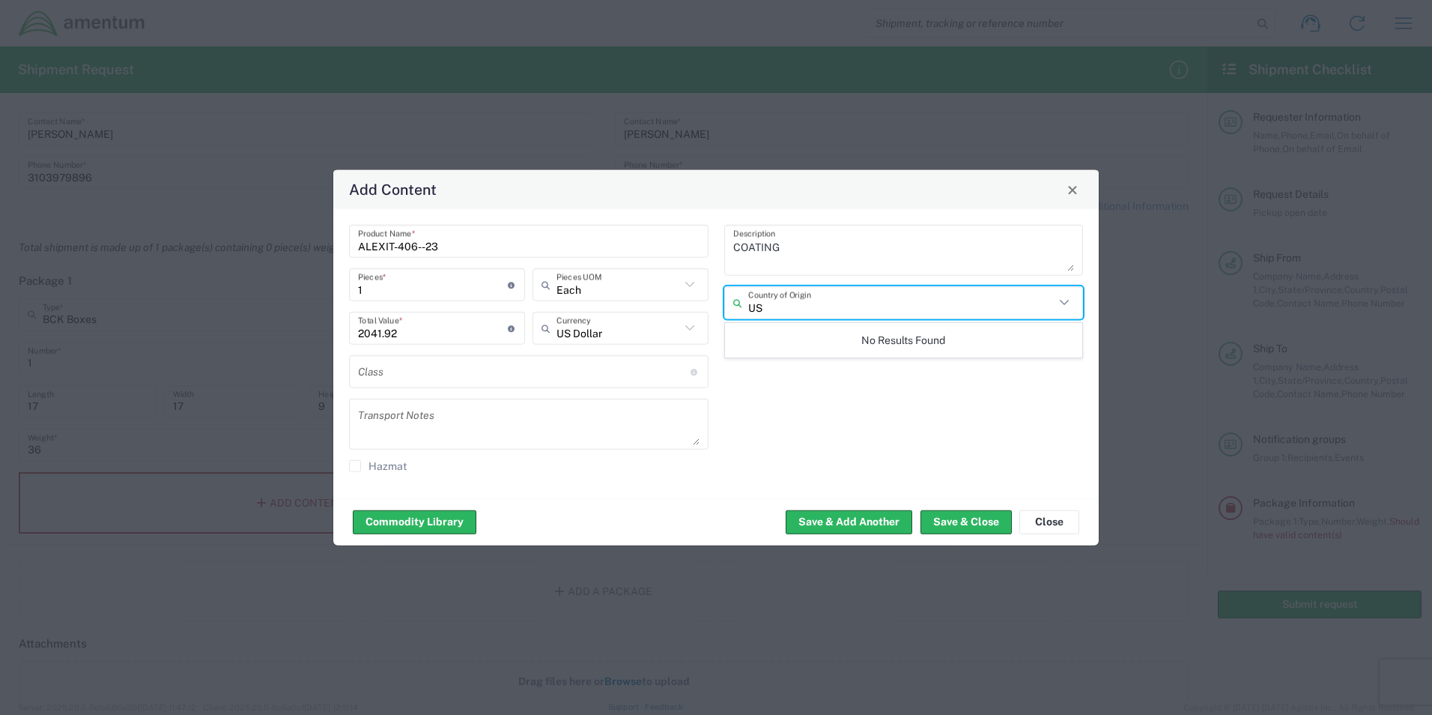
type input "U"
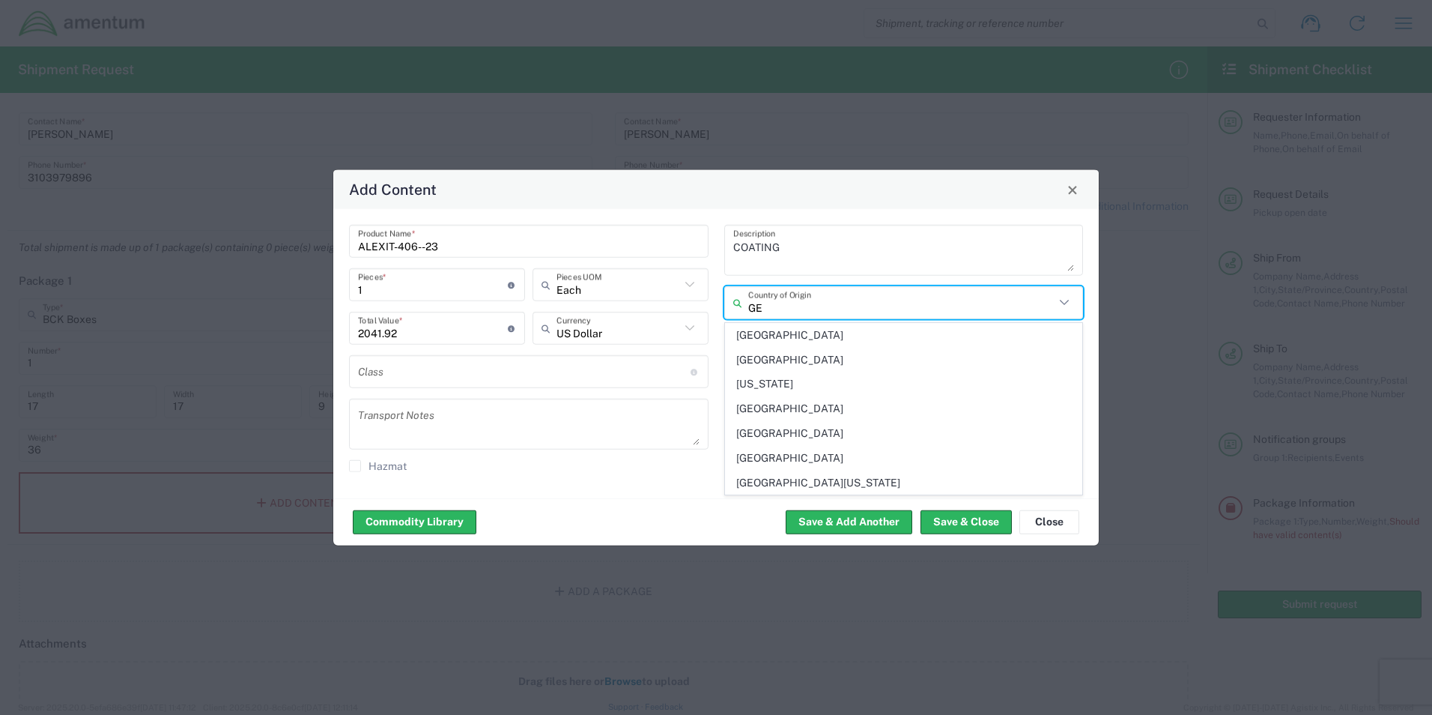
type input "G"
type input "D"
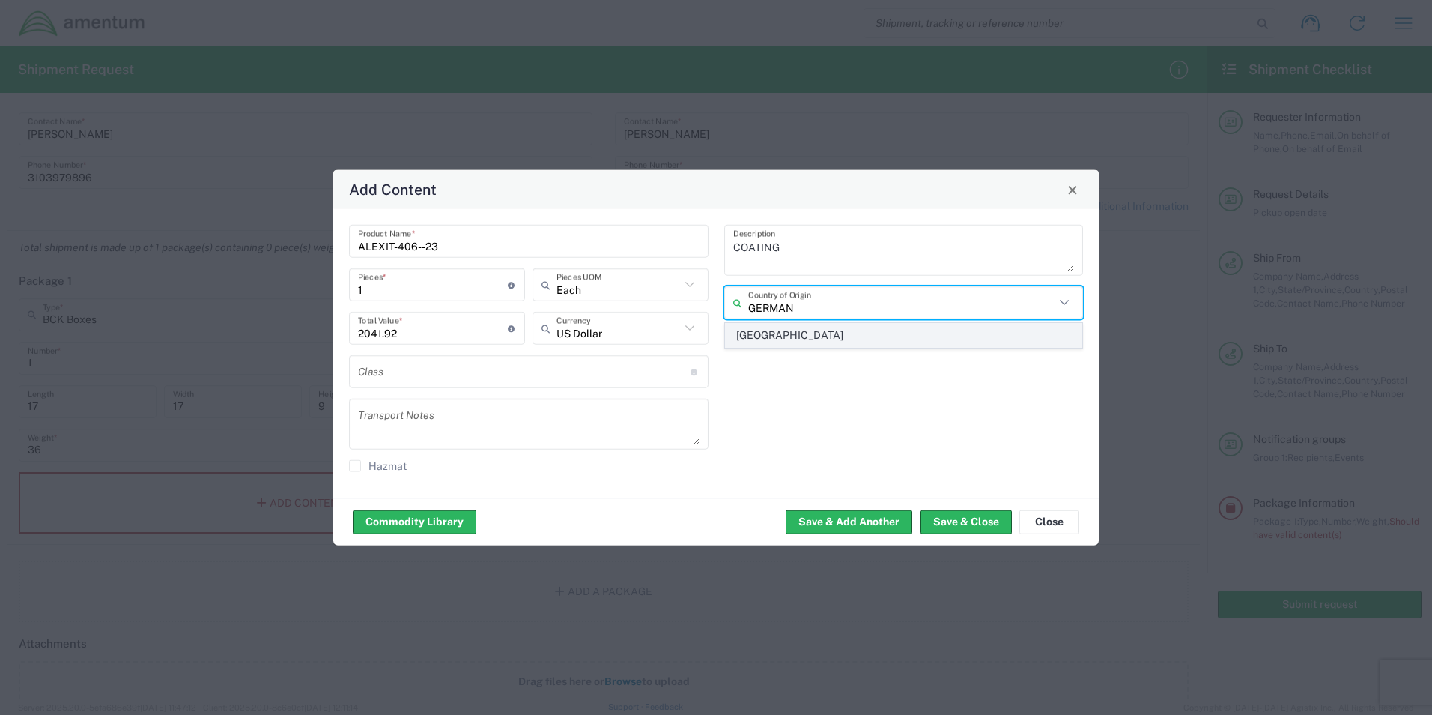
click at [776, 327] on span "[GEOGRAPHIC_DATA]" at bounding box center [904, 335] width 357 height 23
type input "[GEOGRAPHIC_DATA]"
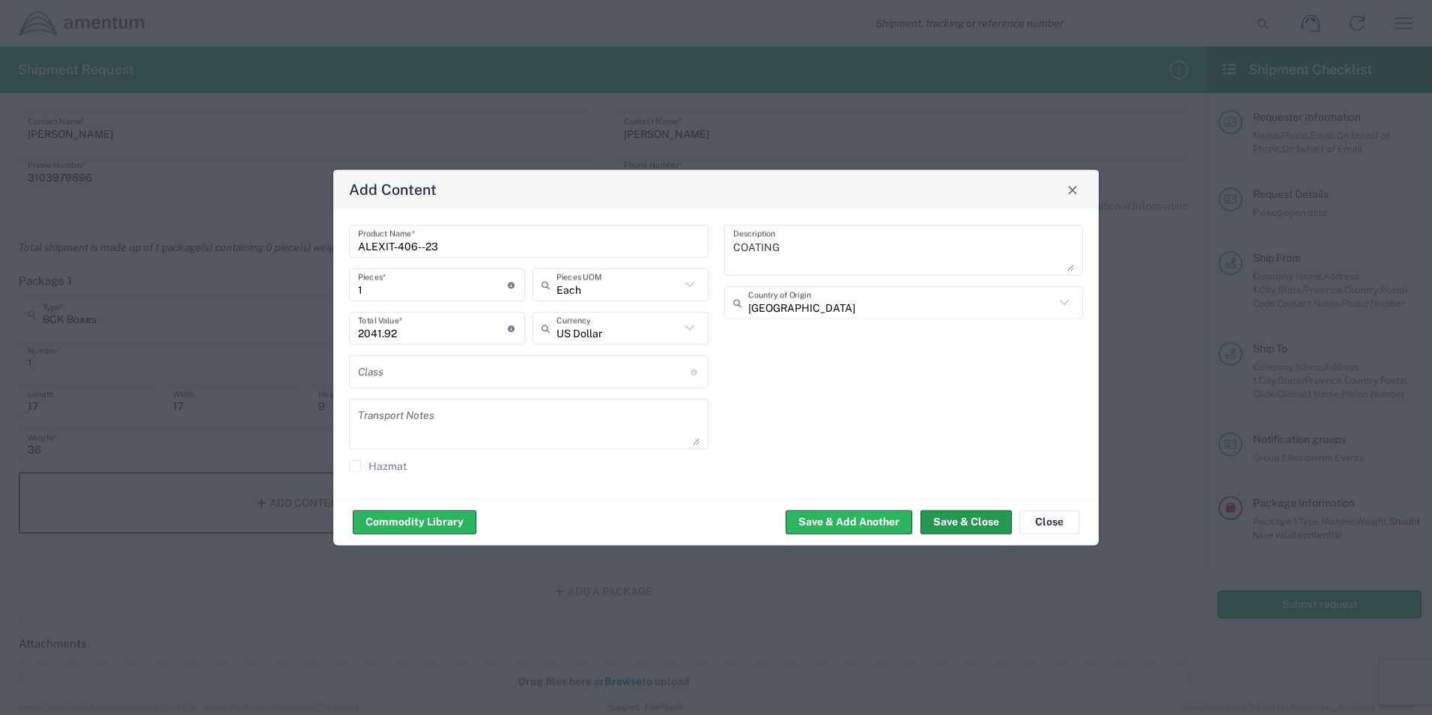
click at [965, 521] on button "Save & Close" at bounding box center [966, 521] width 91 height 24
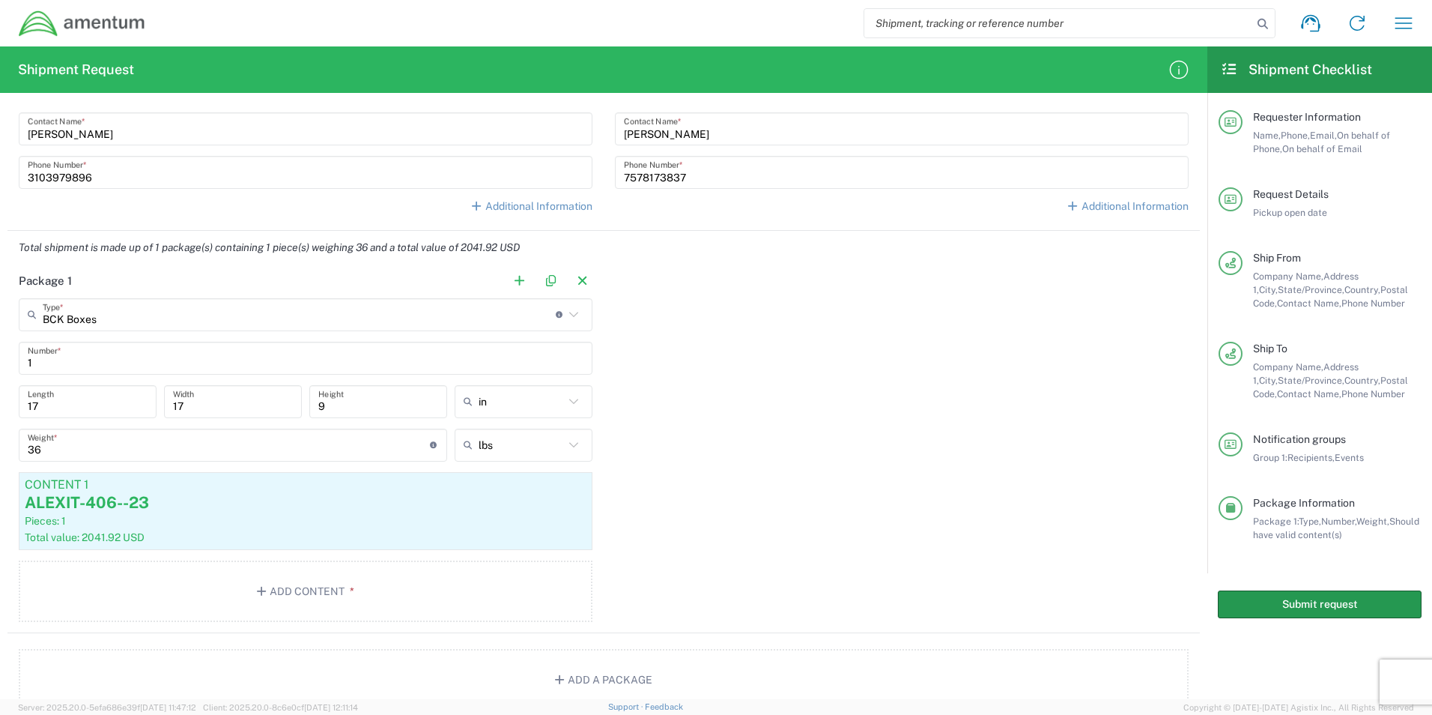
click at [1318, 608] on button "Submit request" at bounding box center [1320, 604] width 204 height 28
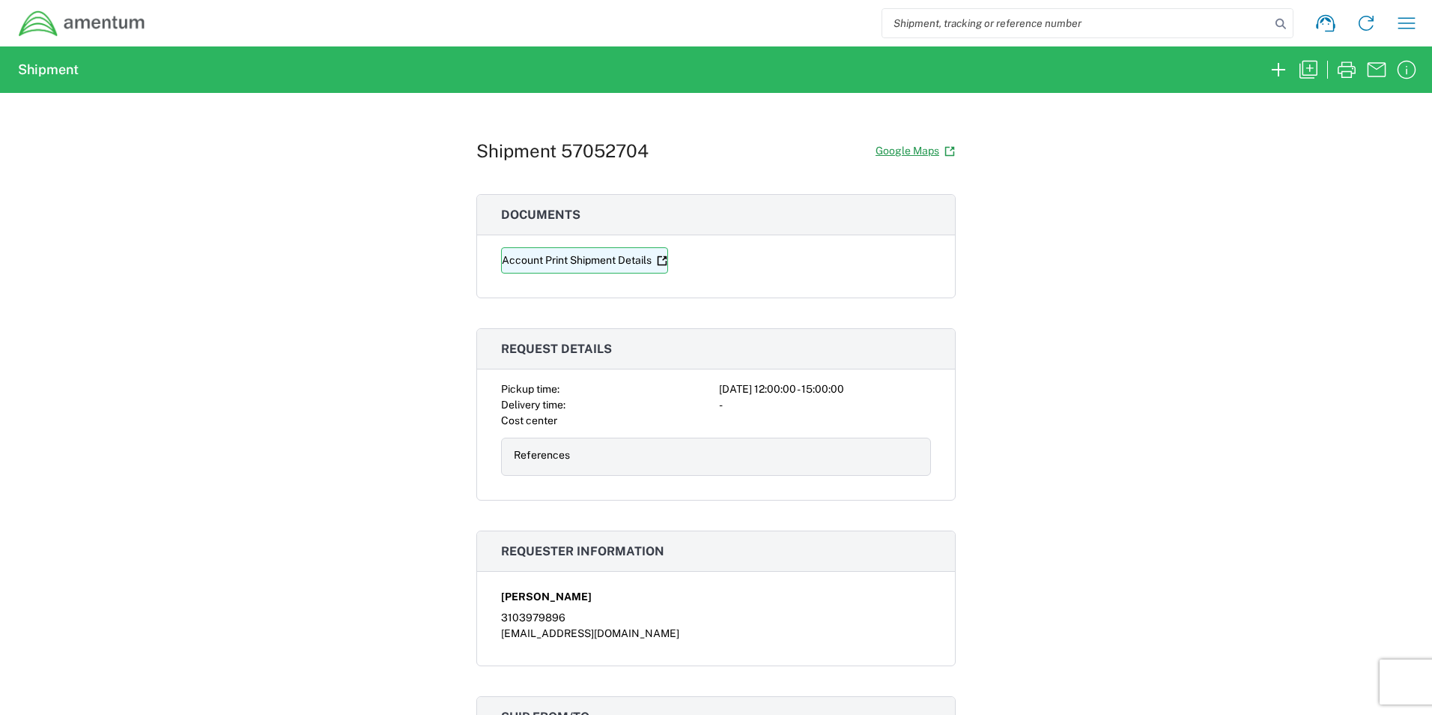
click at [599, 263] on link "Account Print Shipment Details" at bounding box center [584, 260] width 167 height 26
click at [566, 265] on link "Account Print Shipment Details" at bounding box center [584, 260] width 167 height 26
